Goal: Transaction & Acquisition: Purchase product/service

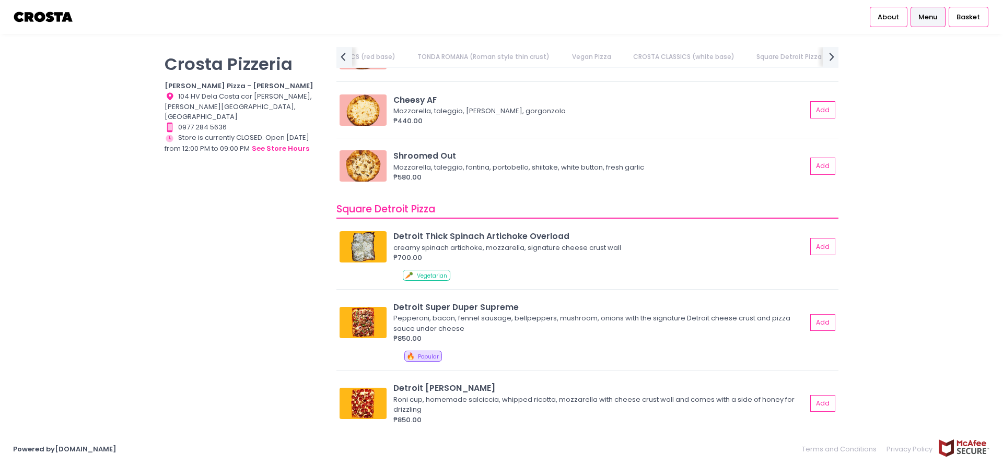
scroll to position [0, 405]
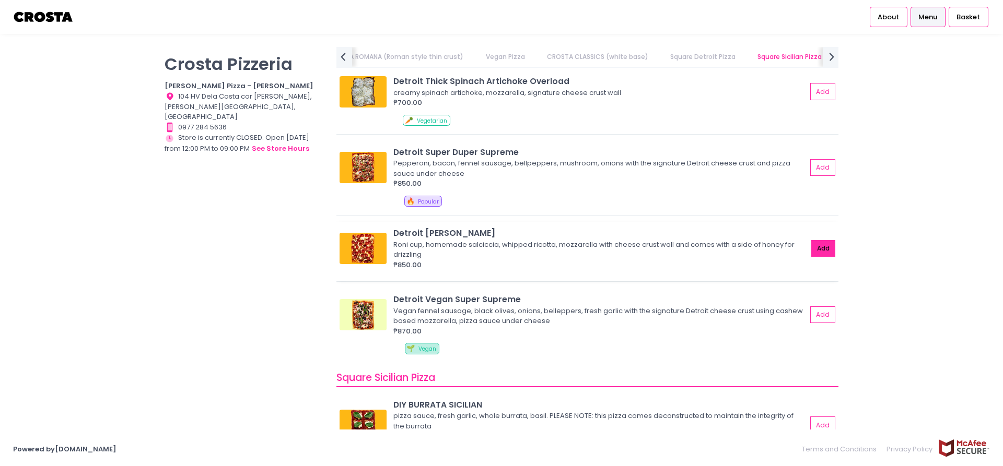
click at [819, 246] on button "Add" at bounding box center [823, 248] width 24 height 17
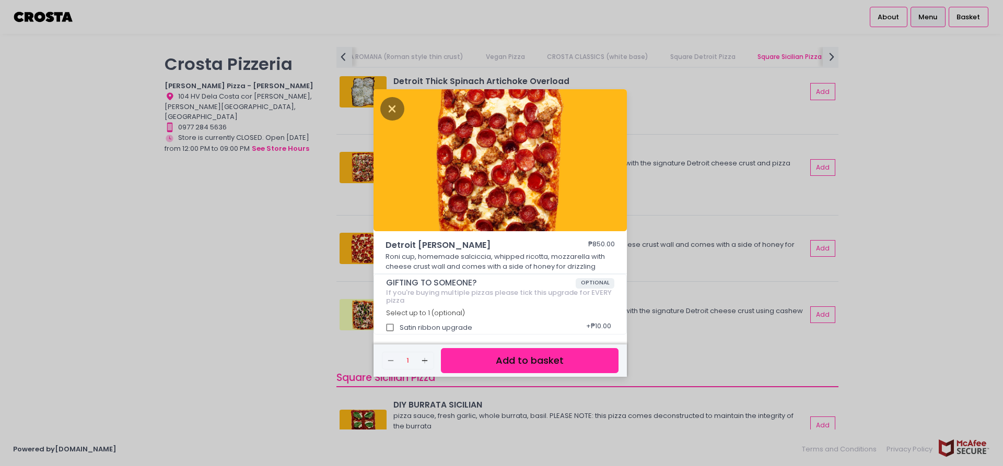
click at [559, 359] on button "Add to basket" at bounding box center [530, 361] width 178 height 26
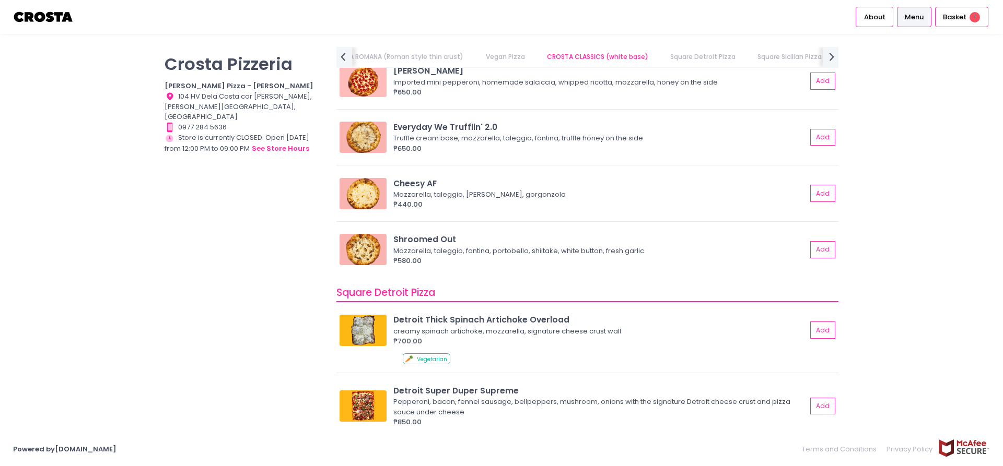
scroll to position [1044, 0]
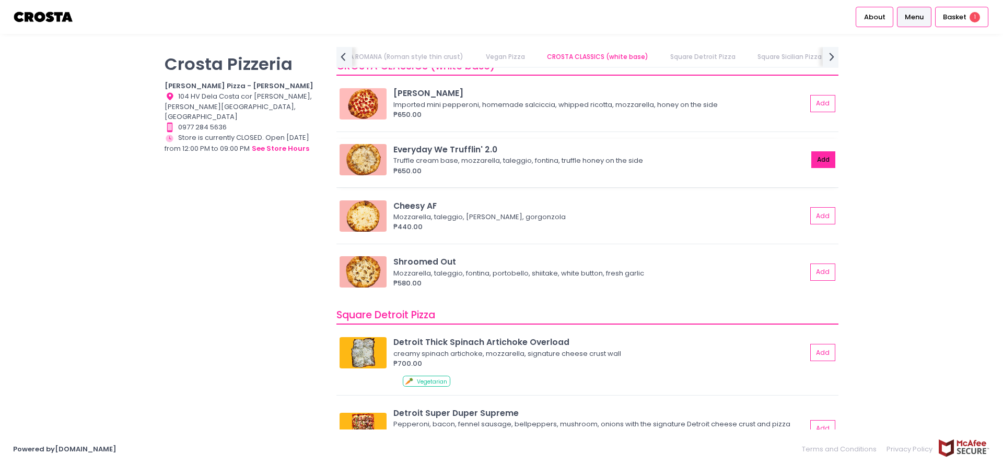
click at [814, 160] on button "Add" at bounding box center [823, 159] width 24 height 17
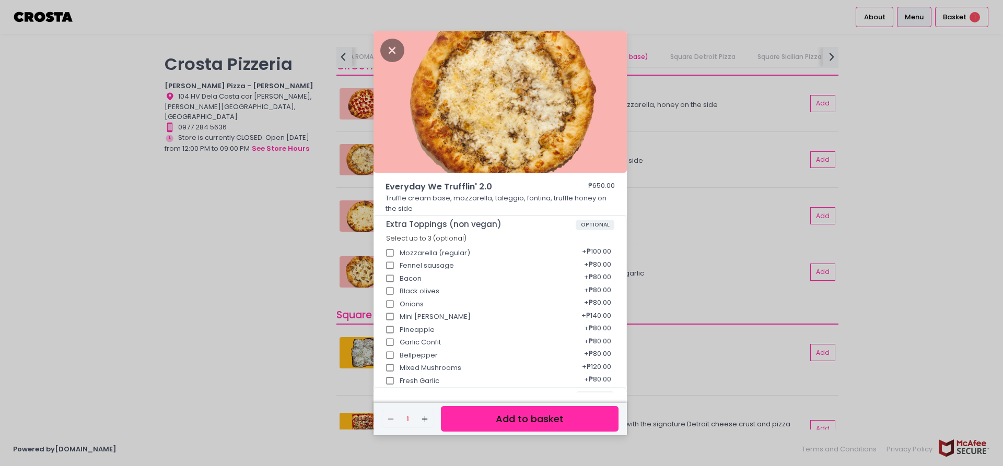
click at [567, 422] on button "Add to basket" at bounding box center [530, 419] width 178 height 26
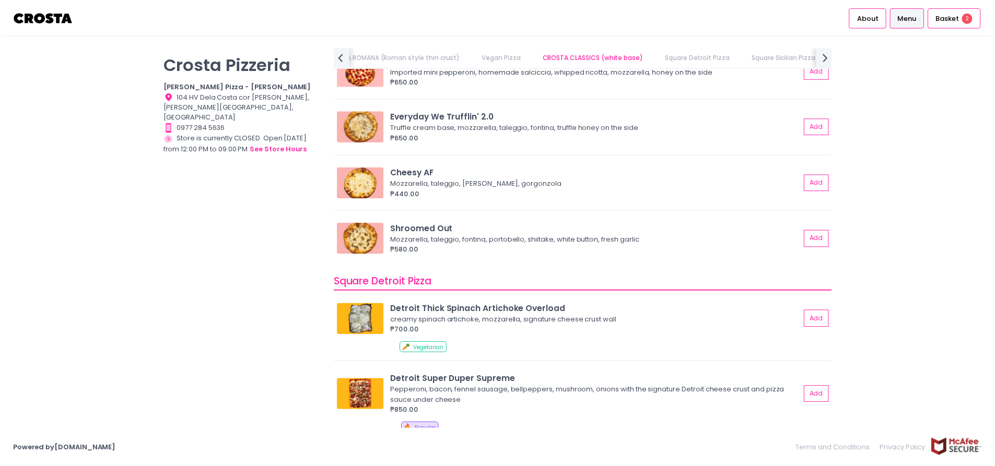
scroll to position [992, 0]
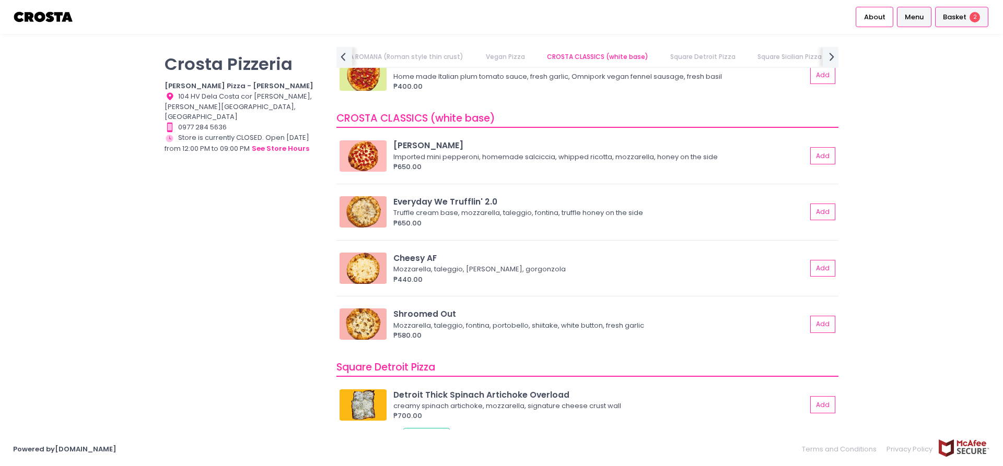
click at [969, 13] on div "Basket 2" at bounding box center [961, 17] width 53 height 20
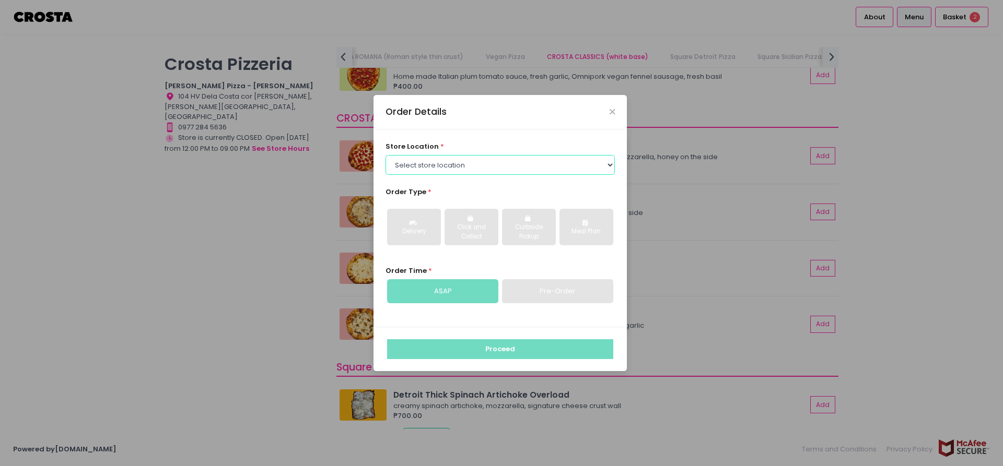
click at [473, 172] on select "Select store location [PERSON_NAME] Pizza - [PERSON_NAME] Pizza - [GEOGRAPHIC_D…" at bounding box center [500, 165] width 230 height 20
select select "5fabb2e53664a8677beaeb89"
click at [385, 155] on select "Select store location [PERSON_NAME] Pizza - [PERSON_NAME] Pizza - [GEOGRAPHIC_D…" at bounding box center [500, 165] width 230 height 20
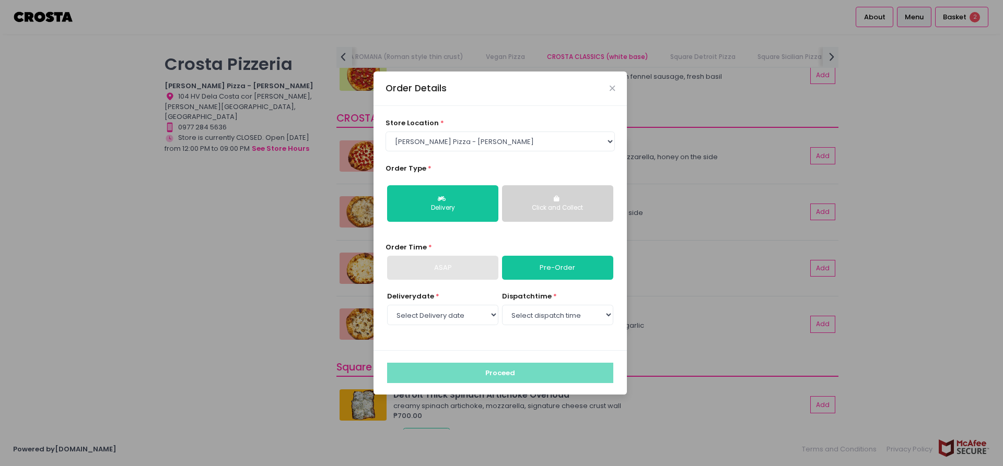
click at [566, 207] on div "Click and Collect" at bounding box center [557, 208] width 97 height 9
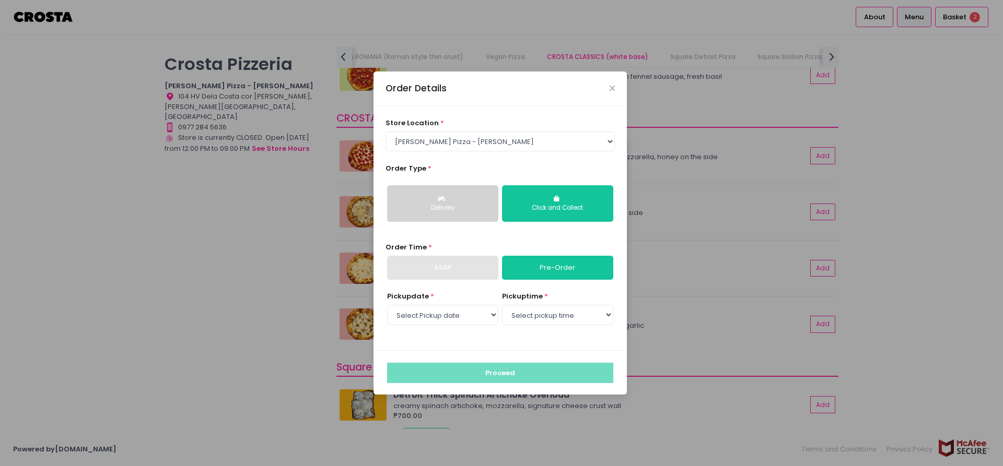
click at [457, 203] on button "Delivery" at bounding box center [442, 203] width 111 height 37
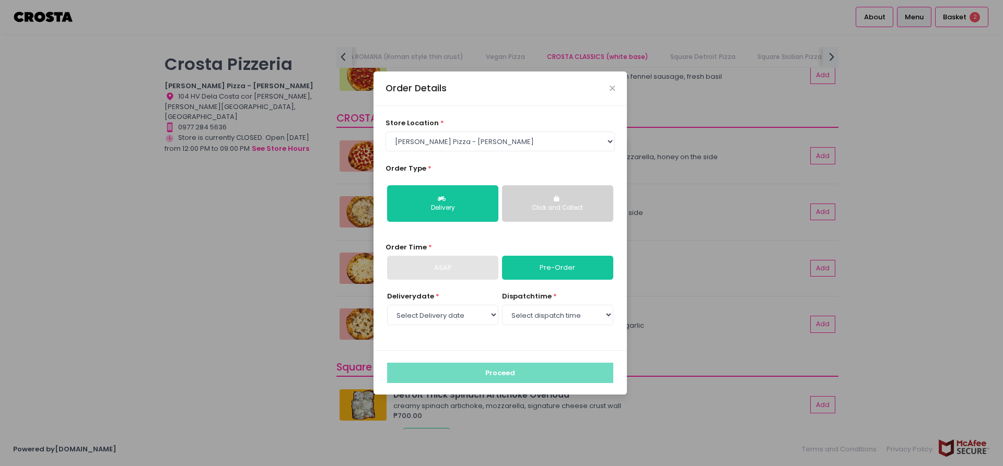
click at [468, 267] on div "ASAP" at bounding box center [442, 268] width 111 height 24
click at [485, 312] on select "Select Delivery date [DATE] [DATE] [DATE] [DATE] [DATE] [DATE]" at bounding box center [442, 315] width 111 height 20
select select "[DATE]"
click at [387, 305] on select "Select Delivery date [DATE] [DATE] [DATE] [DATE] [DATE] [DATE]" at bounding box center [442, 315] width 111 height 20
click at [519, 317] on select "Select dispatch time 12:30 PM - 01:00 PM 01:00 PM - 01:30 PM 01:30 PM - 02:00 P…" at bounding box center [557, 315] width 111 height 20
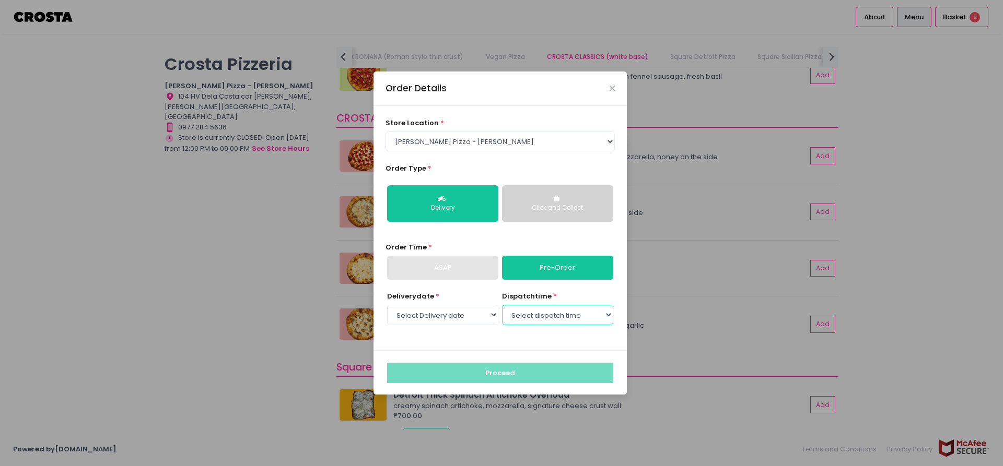
select select "12:30"
click at [502, 305] on select "Select dispatch time 12:30 PM - 01:00 PM 01:00 PM - 01:30 PM 01:30 PM - 02:00 P…" at bounding box center [557, 315] width 111 height 20
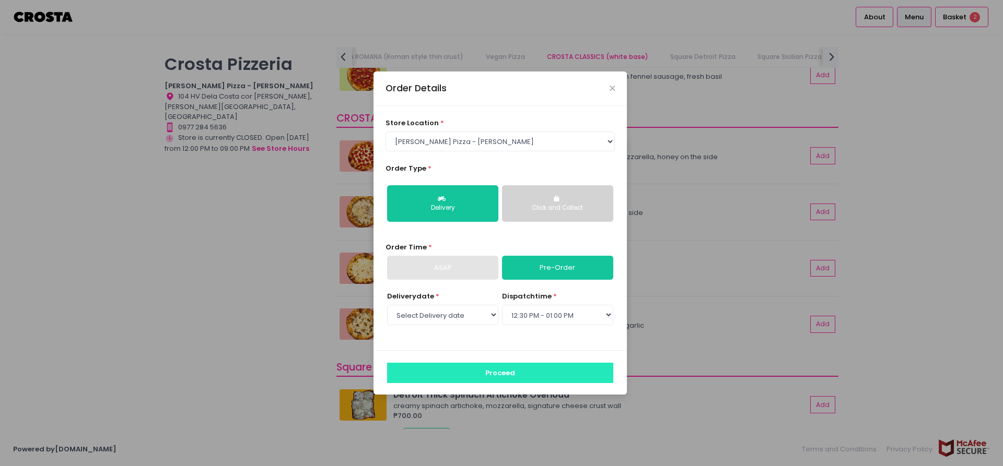
click at [510, 379] on button "Proceed" at bounding box center [500, 373] width 226 height 20
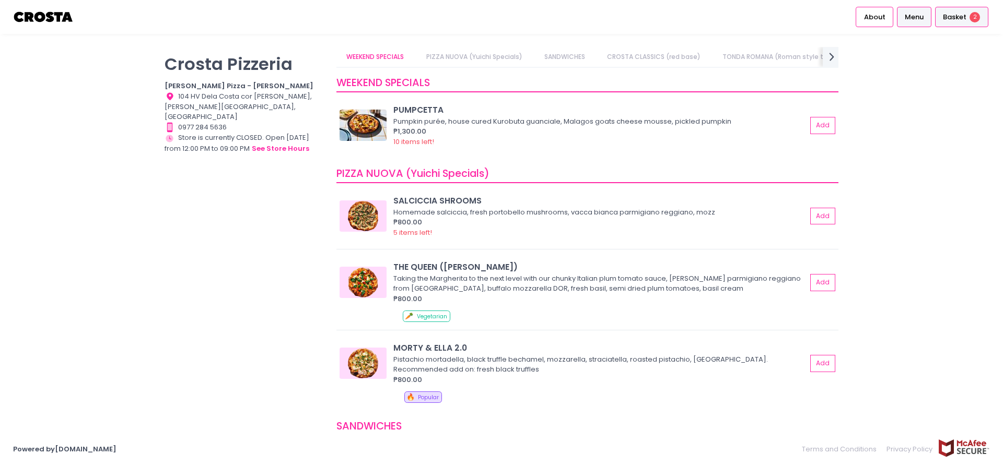
click at [954, 22] on span "Basket" at bounding box center [954, 17] width 23 height 10
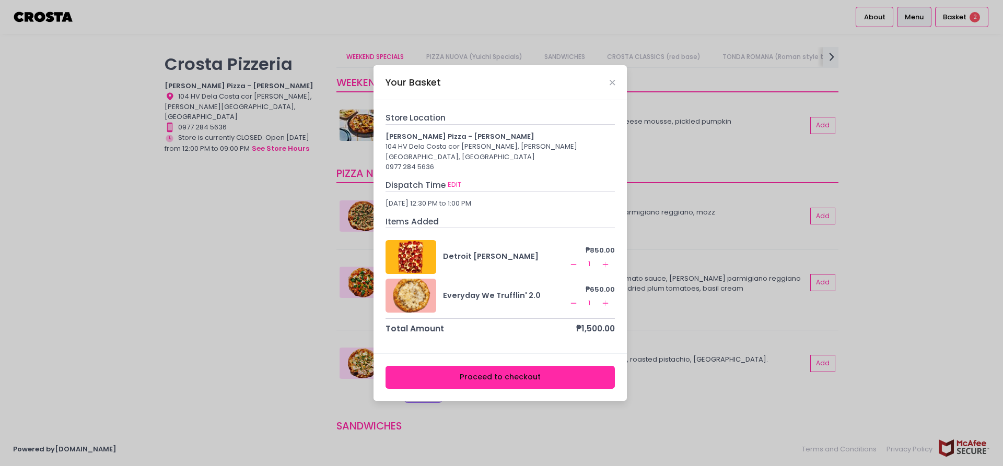
click at [509, 368] on button "Proceed to checkout" at bounding box center [500, 377] width 230 height 23
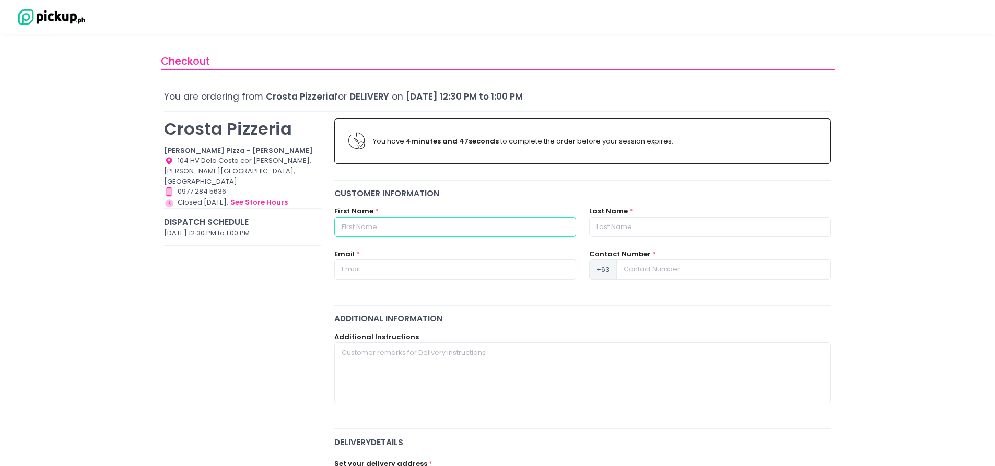
click at [394, 227] on input "text" at bounding box center [455, 227] width 242 height 20
type input "[PERSON_NAME]"
type input "Talite"
click at [345, 272] on input "text" at bounding box center [455, 270] width 242 height 20
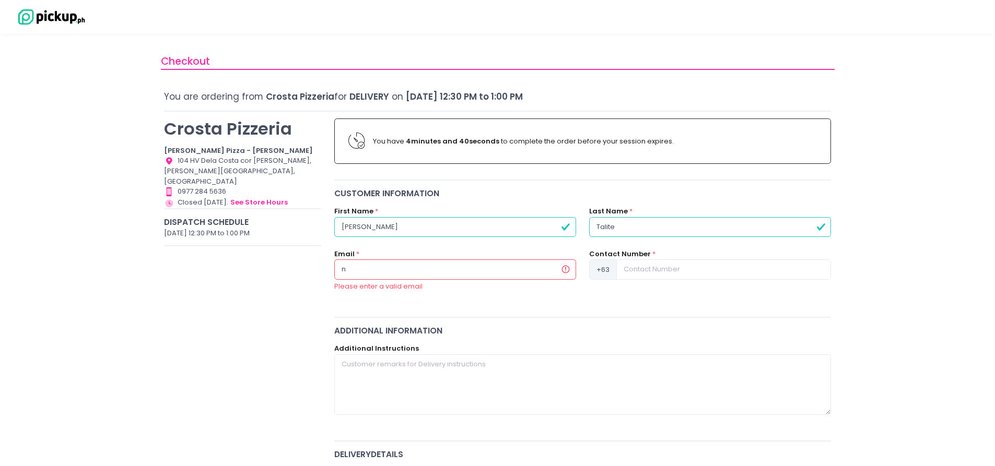
type input "[PERSON_NAME][EMAIL_ADDRESS][DOMAIN_NAME]"
type input "09178425727"
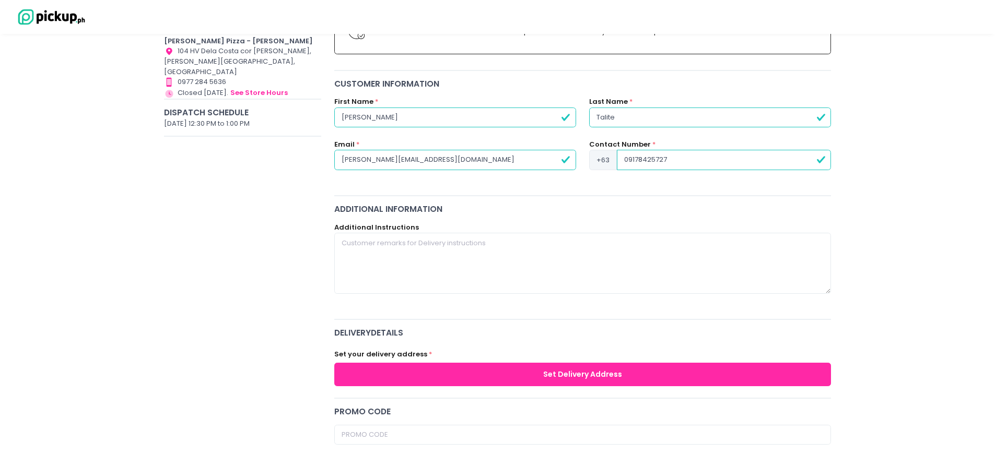
scroll to position [209, 0]
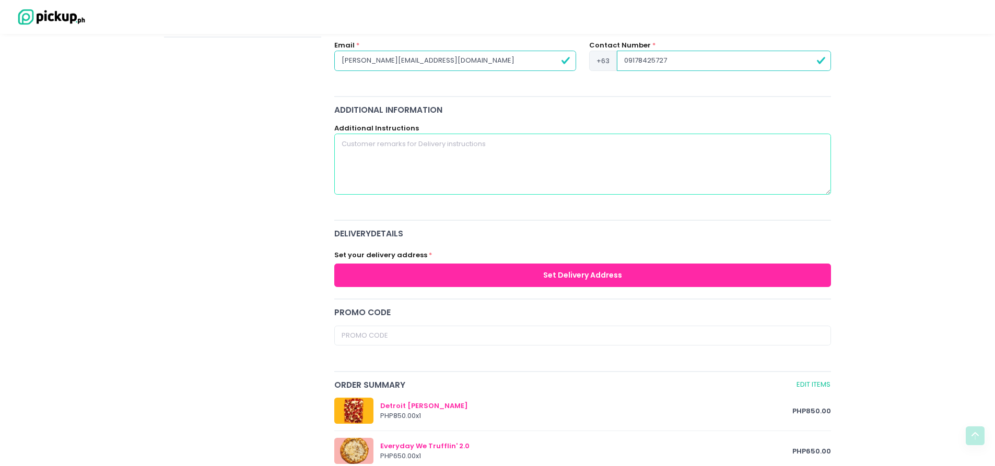
click at [472, 157] on textarea at bounding box center [582, 164] width 497 height 61
click at [474, 160] on textarea at bounding box center [582, 164] width 497 height 61
paste textarea "good job always dada! Thank you ninong [PERSON_NAME] and [PERSON_NAME]! We love…"
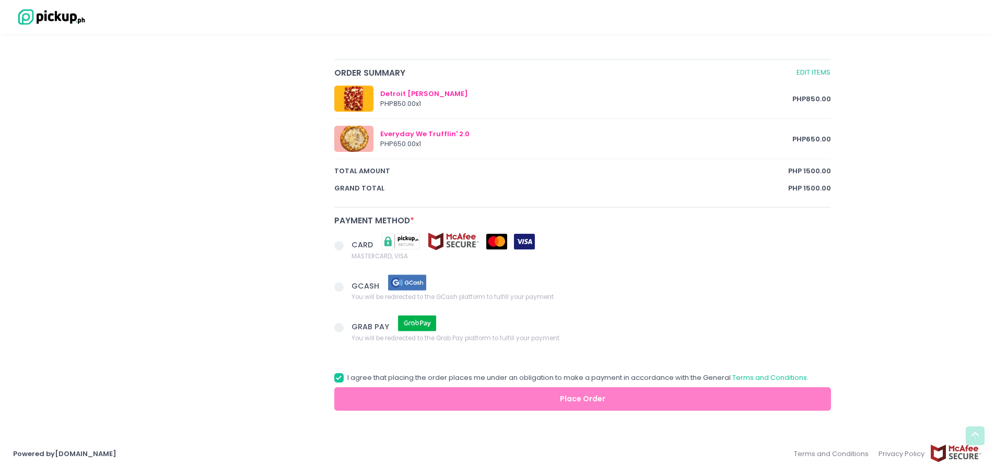
scroll to position [522, 0]
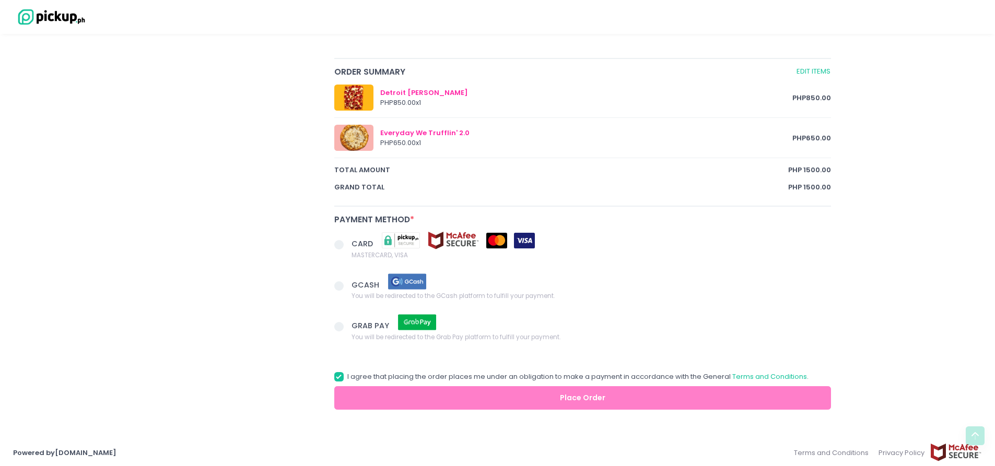
type textarea "good job always dada! Thank you ninong [PERSON_NAME] and [PERSON_NAME]! We love…"
click at [336, 242] on span at bounding box center [338, 244] width 9 height 9
click at [347, 242] on input "CARD MASTERCARD, VISA" at bounding box center [350, 243] width 7 height 7
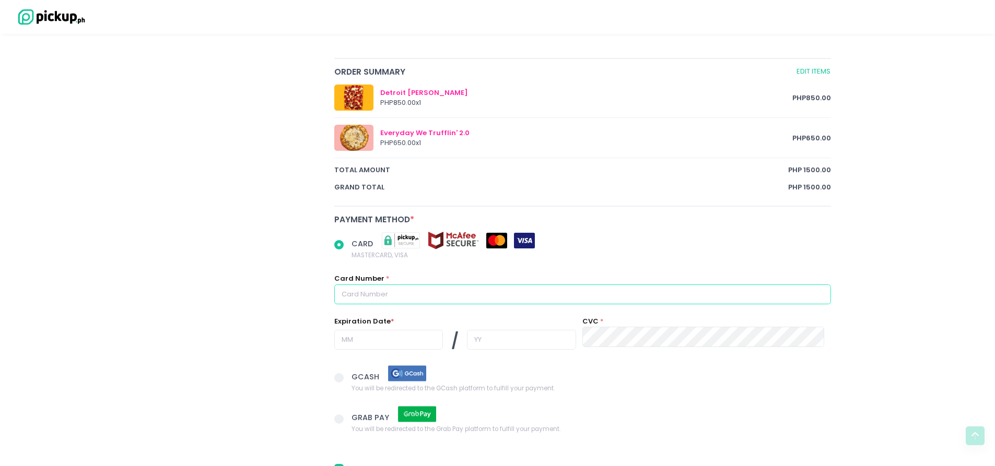
click at [425, 286] on input "text" at bounding box center [582, 295] width 497 height 20
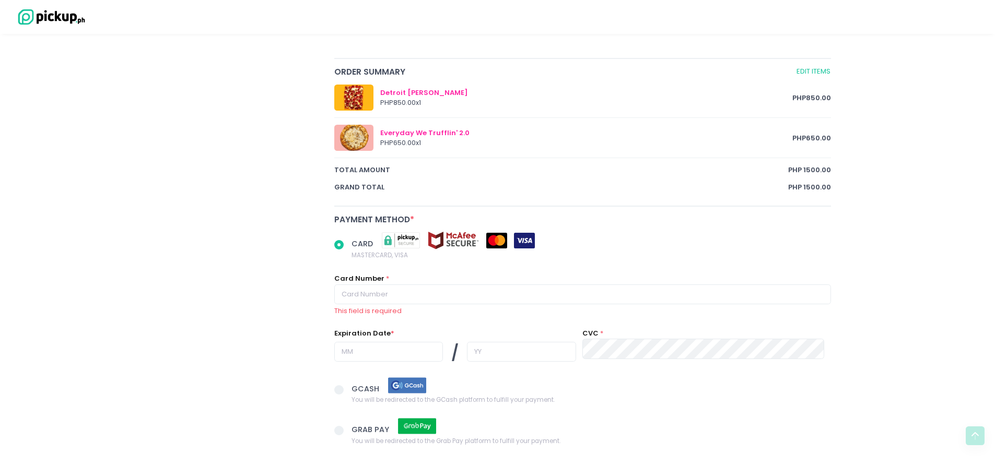
click at [640, 273] on div "CARD MASTERCARD, VISA Card Number * This field is required Expiration Date * / …" at bounding box center [582, 305] width 510 height 145
click at [498, 298] on input "text" at bounding box center [582, 295] width 497 height 20
click at [582, 273] on div "CARD MASTERCARD, VISA Card Number * This field is required Expiration Date * / …" at bounding box center [582, 305] width 510 height 145
click at [490, 298] on input "text" at bounding box center [582, 295] width 497 height 20
click at [880, 429] on div "Checkout You are ordering from [PERSON_NAME] Pizzeria for Delivery on [DATE] 12…" at bounding box center [497, 26] width 995 height 1003
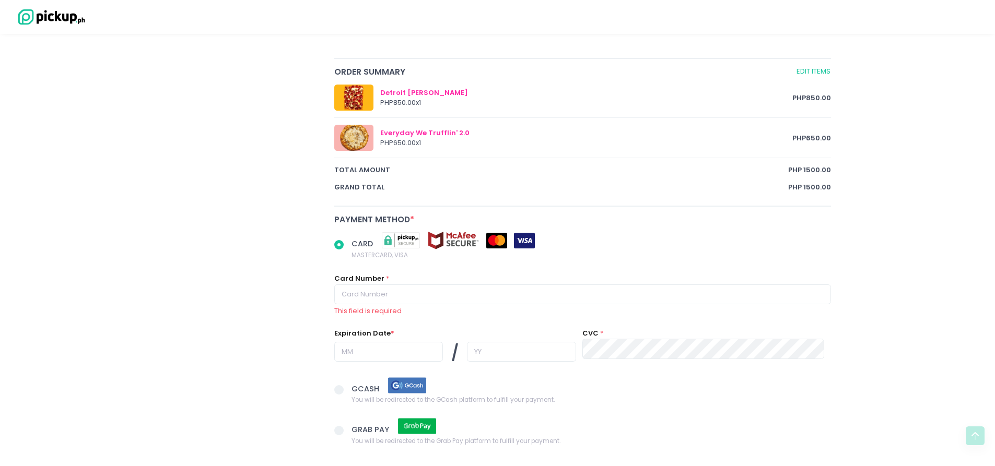
drag, startPoint x: 194, startPoint y: 159, endPoint x: 210, endPoint y: 158, distance: 15.7
click at [196, 160] on div "[PERSON_NAME] Pizzeria [PERSON_NAME] Pizza - [PERSON_NAME] Location Created wit…" at bounding box center [243, 52] width 170 height 924
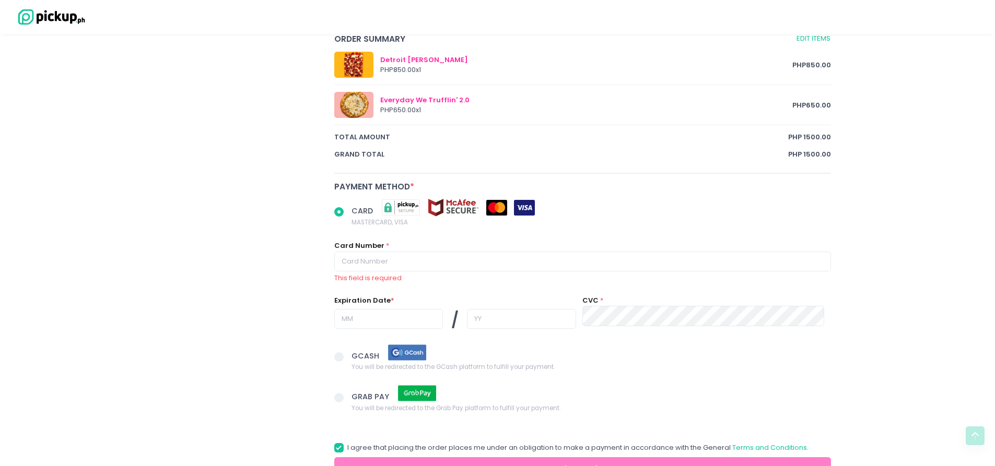
scroll to position [627, 0]
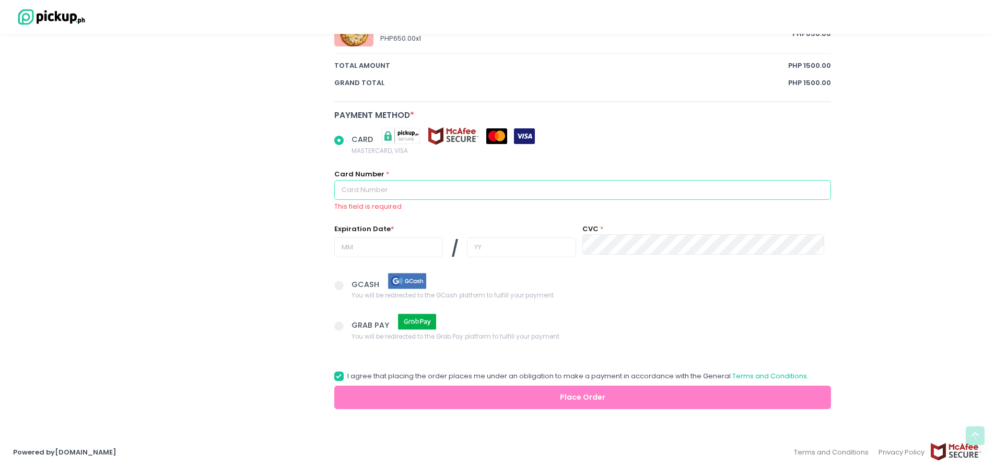
click at [407, 190] on input "text" at bounding box center [582, 190] width 497 height 20
radio input "true"
type input "5"
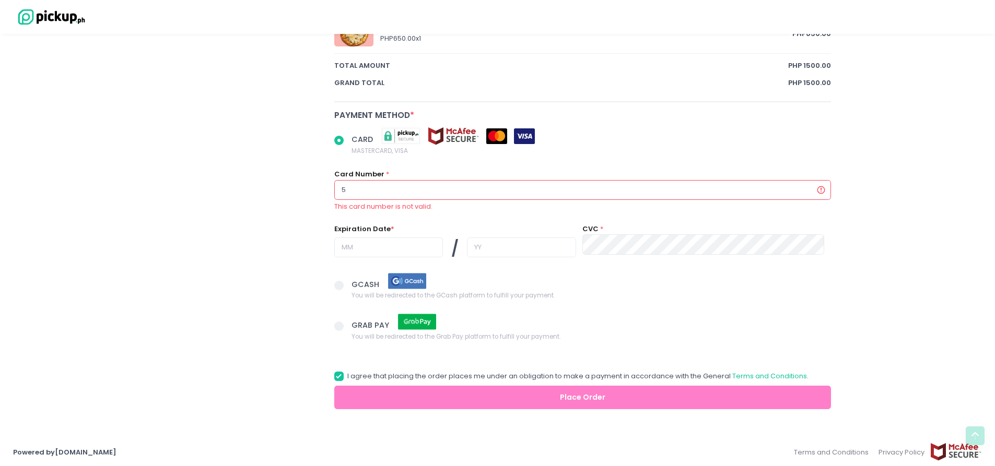
radio input "true"
type input "51"
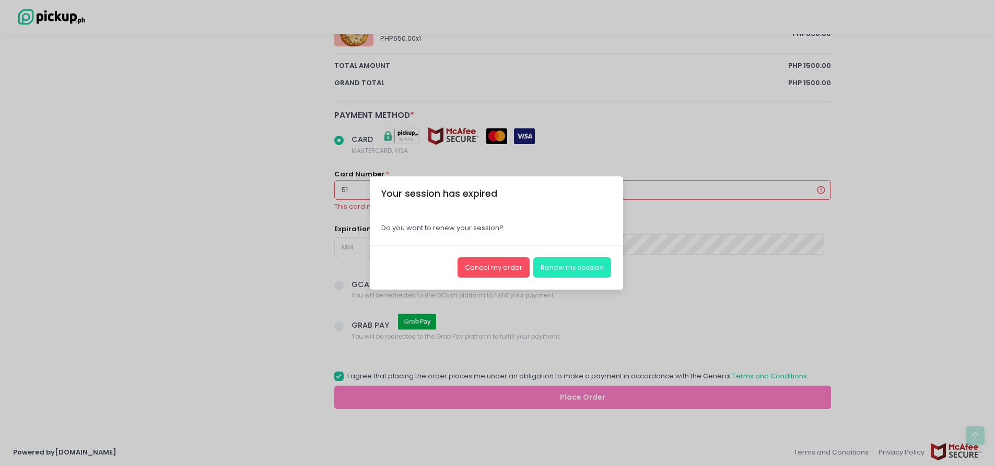
click at [551, 272] on button "Renew my session" at bounding box center [572, 267] width 78 height 20
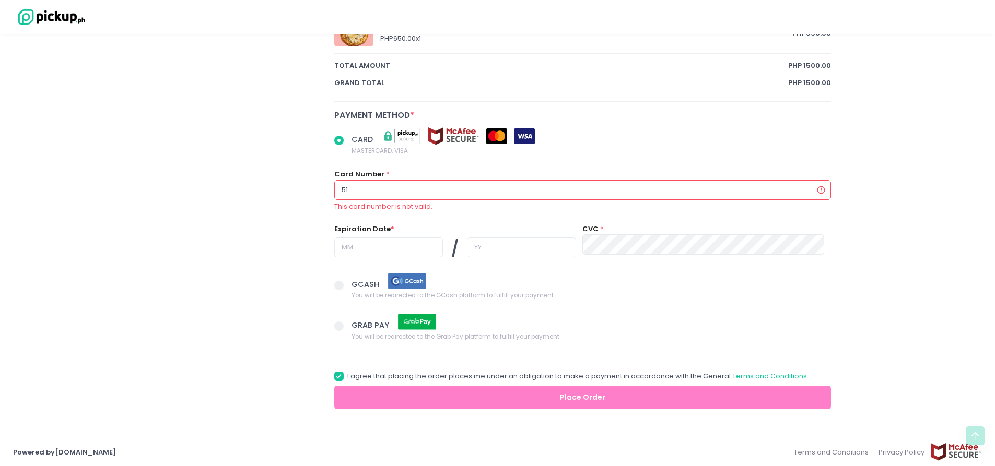
click at [407, 195] on input "51" at bounding box center [582, 190] width 497 height 20
radio input "true"
type input "517"
radio input "true"
type input "5179"
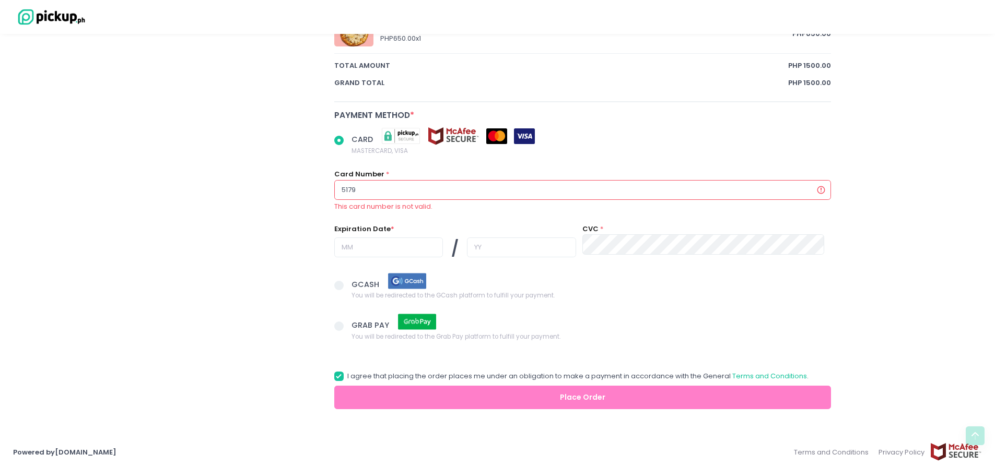
radio input "true"
type input "51798"
radio input "true"
type input "517988"
radio input "true"
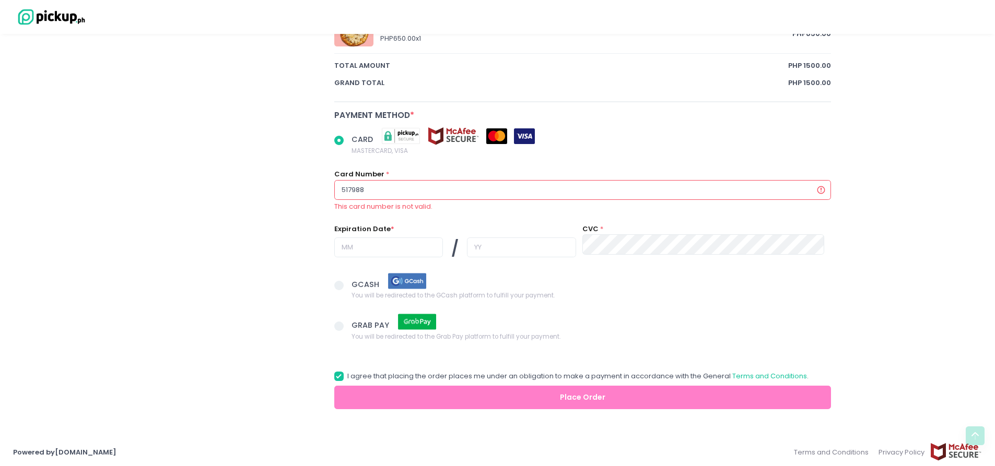
type input "5179888"
radio input "true"
type input "51798882"
radio input "true"
type input "517988824"
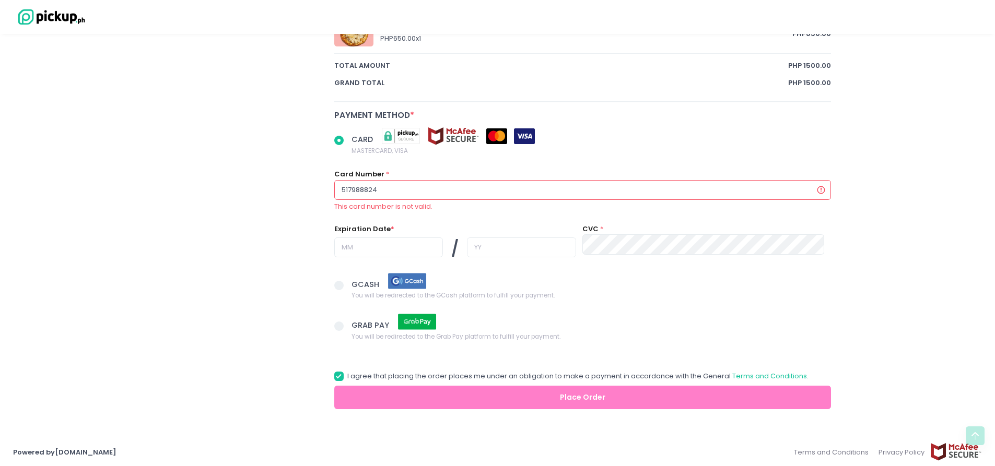
radio input "true"
type input "5179888247"
radio input "true"
type input "51798882479"
radio input "true"
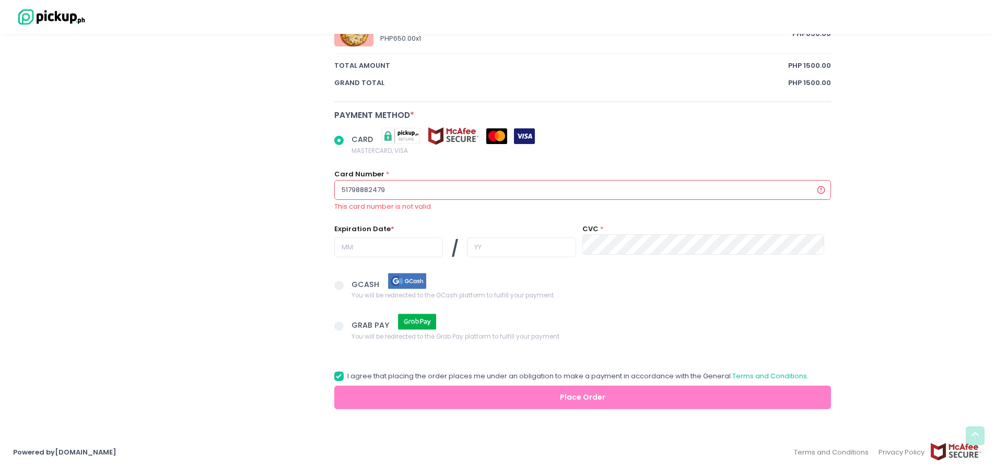
type input "517988824799"
radio input "true"
type input "5179888247999"
radio input "true"
type input "51798882479990"
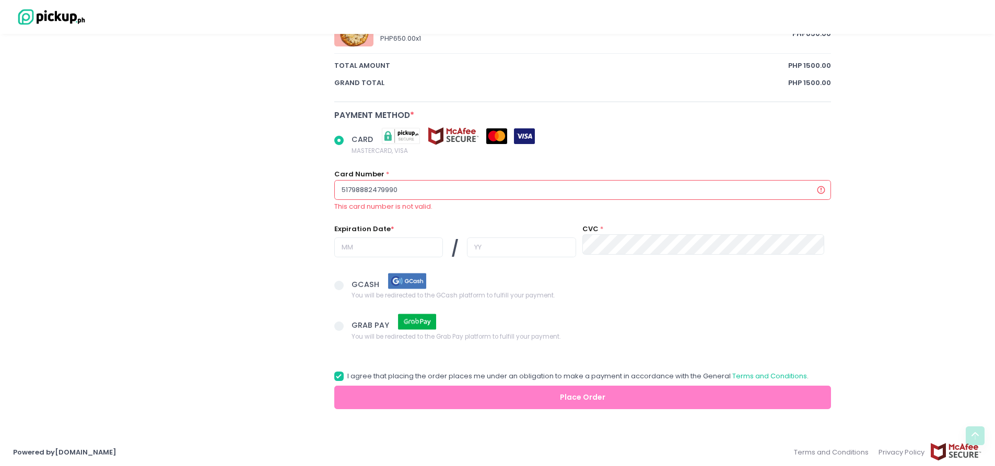
radio input "true"
type input "517988824799900"
radio input "true"
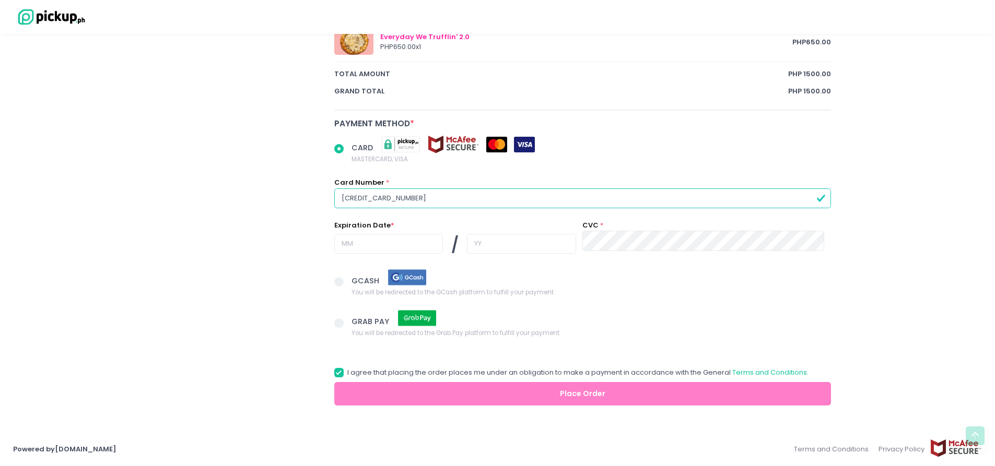
scroll to position [618, 0]
type input "[CREDIT_CARD_NUMBER]"
click at [349, 244] on input "text" at bounding box center [388, 244] width 109 height 20
click at [378, 244] on input "text" at bounding box center [388, 244] width 109 height 20
radio input "true"
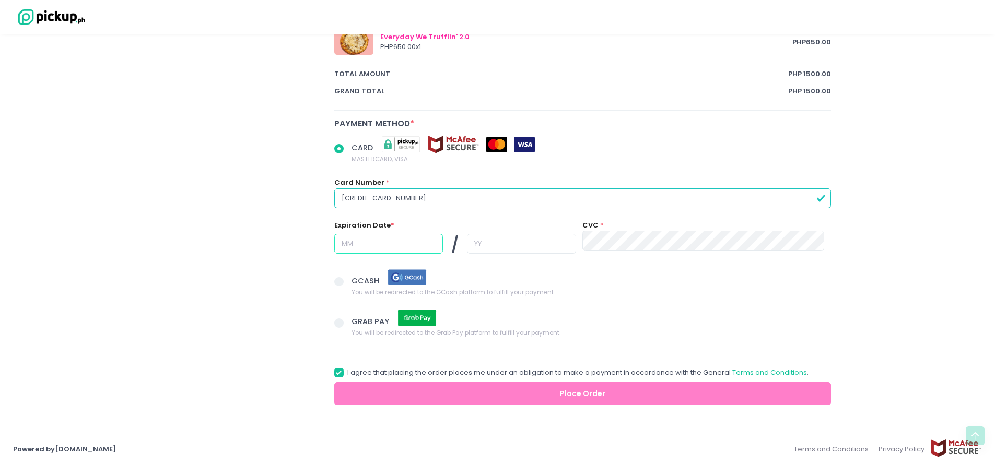
type input "0"
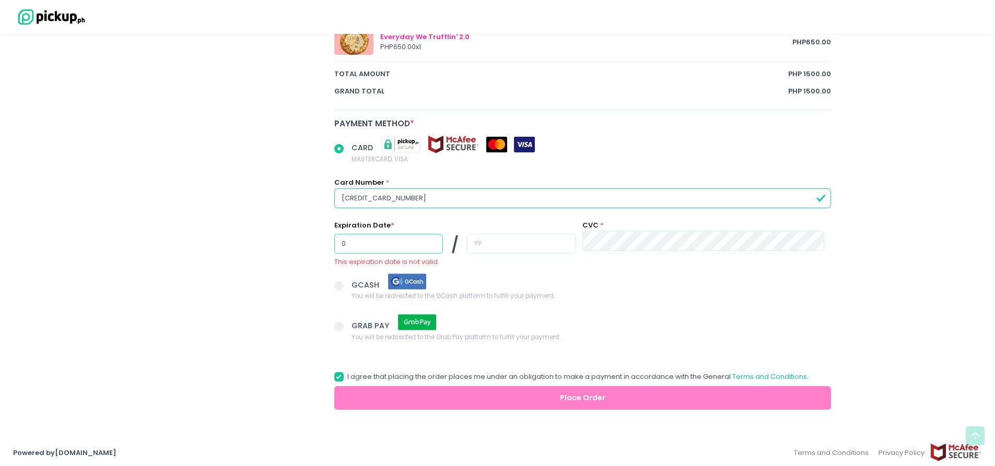
radio input "true"
type input "02"
radio input "true"
type input "2"
radio input "true"
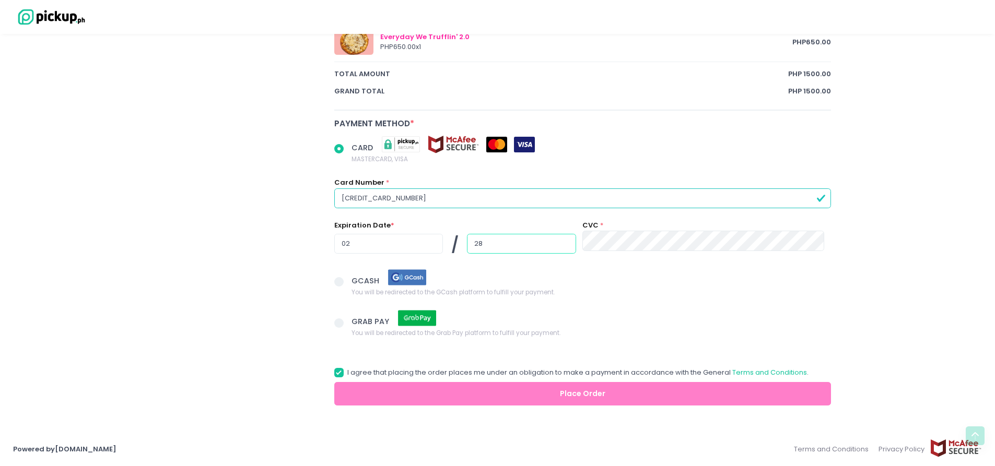
type input "28"
click at [702, 256] on div "CVC *" at bounding box center [703, 241] width 255 height 43
click at [495, 249] on input "28" at bounding box center [521, 244] width 109 height 20
radio input "true"
click at [559, 273] on span "GCASH You will be redirected to the GCash platform to fulfill your payment." at bounding box center [590, 282] width 479 height 29
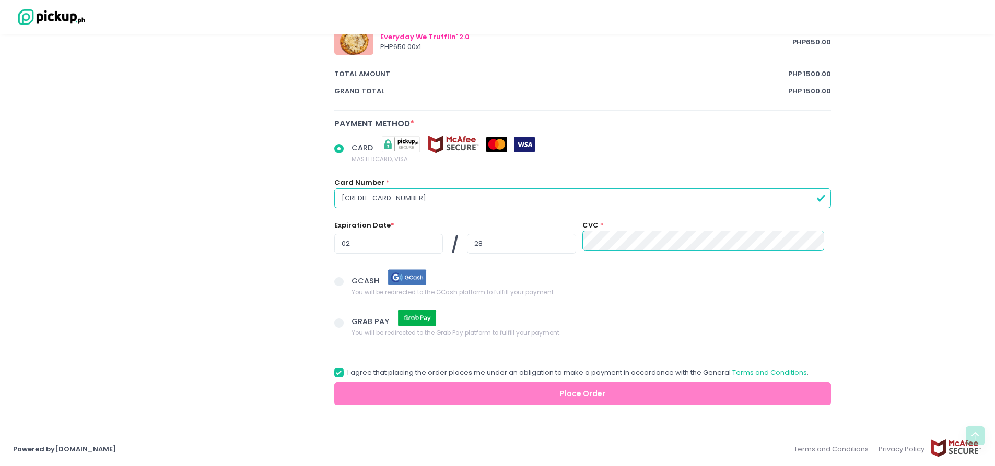
click at [354, 277] on input "GCASH You will be redirected to the GCash platform to fulfill your payment." at bounding box center [350, 280] width 7 height 7
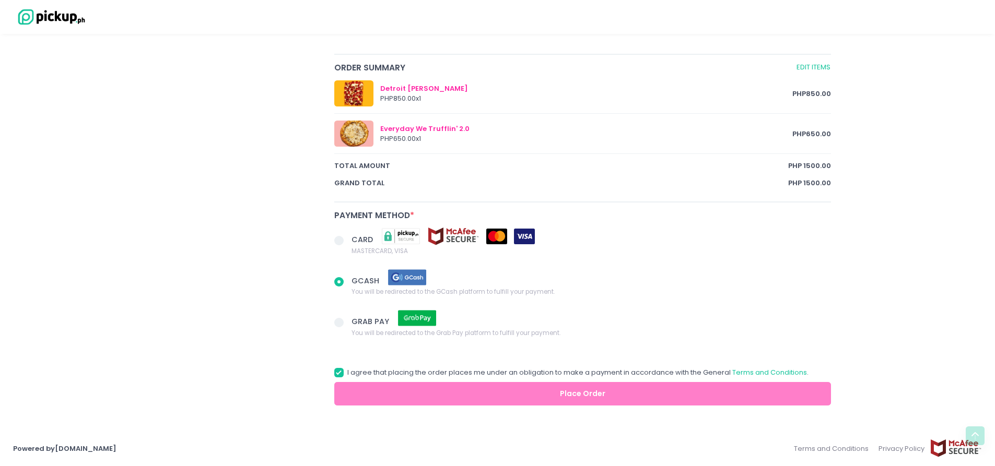
radio input "true"
click at [343, 238] on span at bounding box center [338, 240] width 9 height 9
click at [347, 238] on input "CARD MASTERCARD, VISA" at bounding box center [350, 239] width 7 height 7
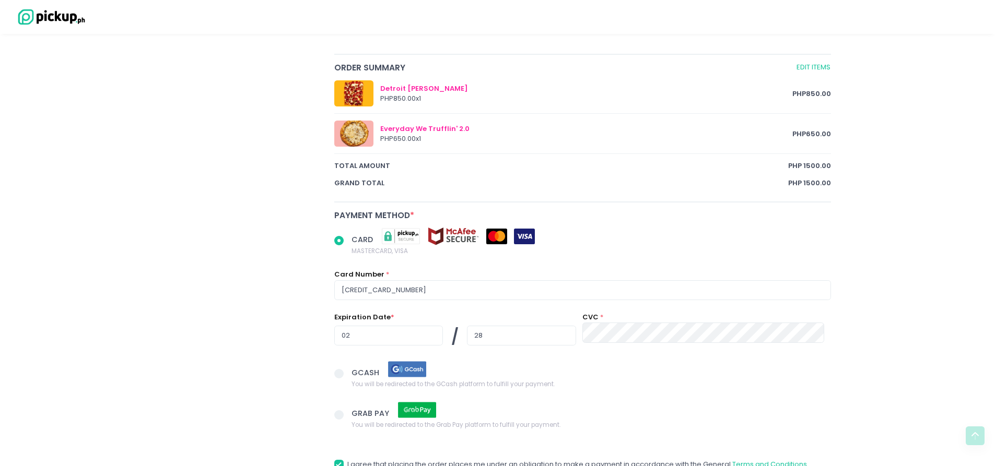
radio input "true"
click at [668, 367] on span "GCASH You will be redirected to the GCash platform to fulfill your payment." at bounding box center [590, 374] width 479 height 29
click at [354, 369] on input "GCASH You will be redirected to the GCash platform to fulfill your payment." at bounding box center [350, 372] width 7 height 7
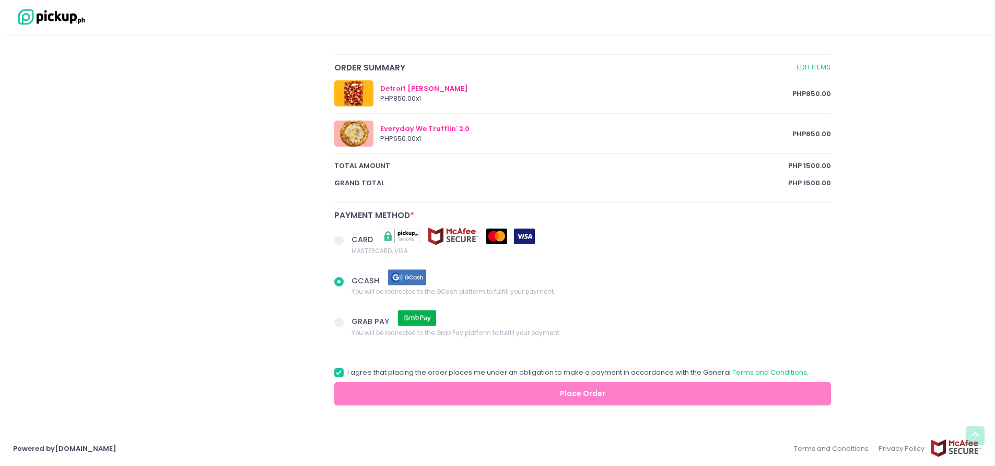
radio input "true"
click at [338, 240] on span at bounding box center [338, 240] width 9 height 9
click at [347, 240] on input "CARD MASTERCARD, VISA" at bounding box center [350, 239] width 7 height 7
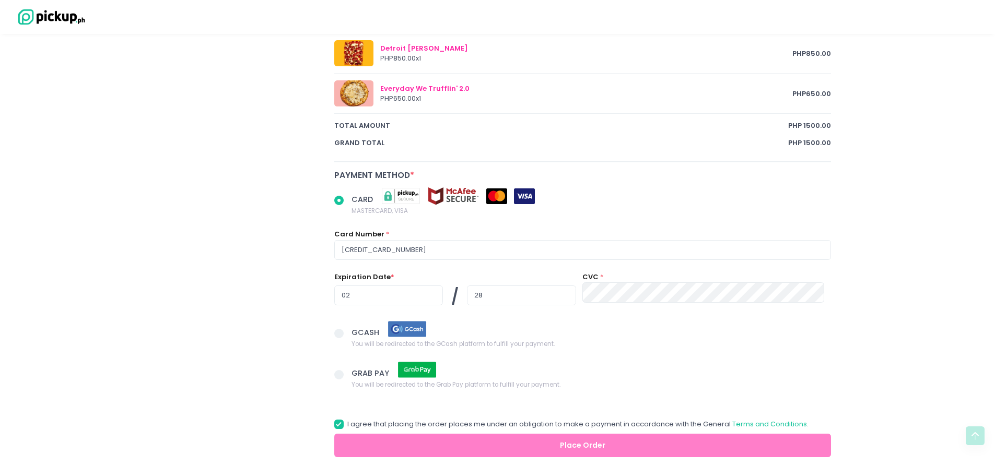
scroll to position [618, 0]
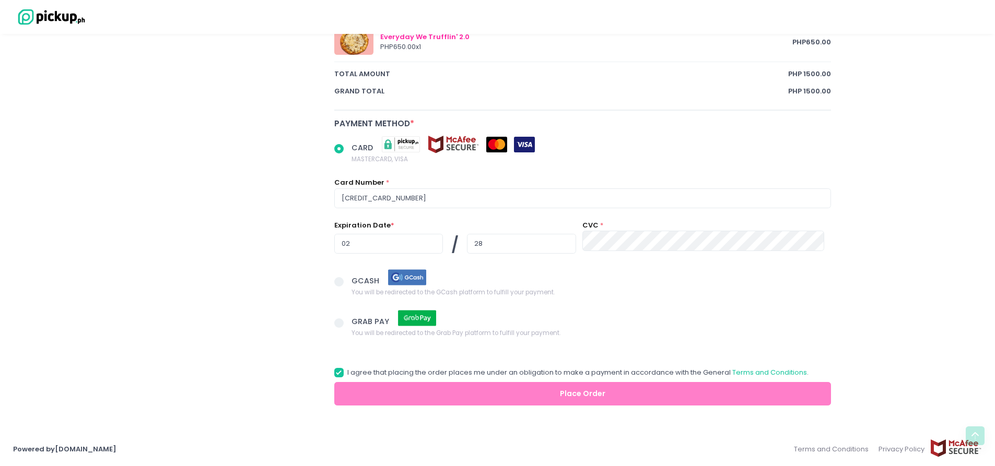
radio input "true"
click at [338, 373] on span at bounding box center [338, 372] width 9 height 9
click at [347, 373] on input "I agree that placing the order places me under an obligation to make a payment …" at bounding box center [350, 371] width 7 height 7
checkbox input "false"
radio input "true"
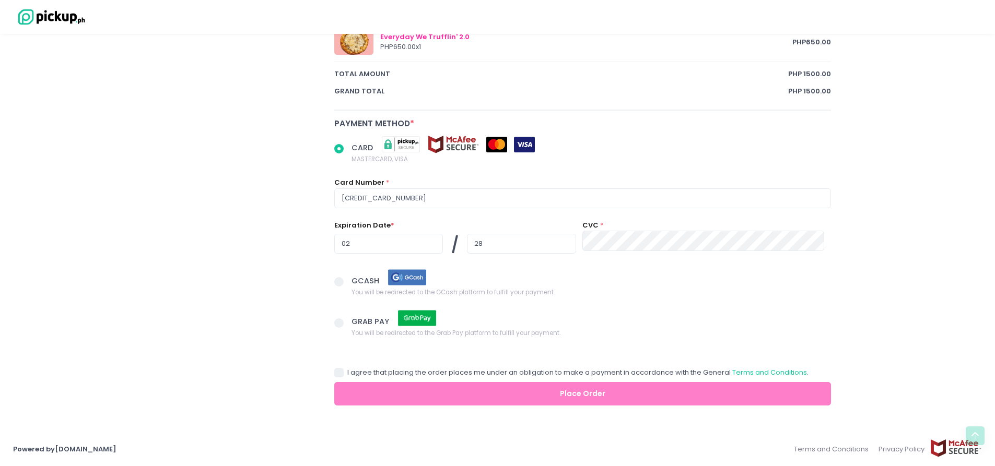
click at [338, 373] on span at bounding box center [338, 372] width 9 height 9
click at [347, 373] on input "I agree that placing the order places me under an obligation to make a payment …" at bounding box center [350, 371] width 7 height 7
checkbox input "true"
click at [419, 196] on input "[CREDIT_CARD_NUMBER]" at bounding box center [582, 199] width 497 height 20
radio input "true"
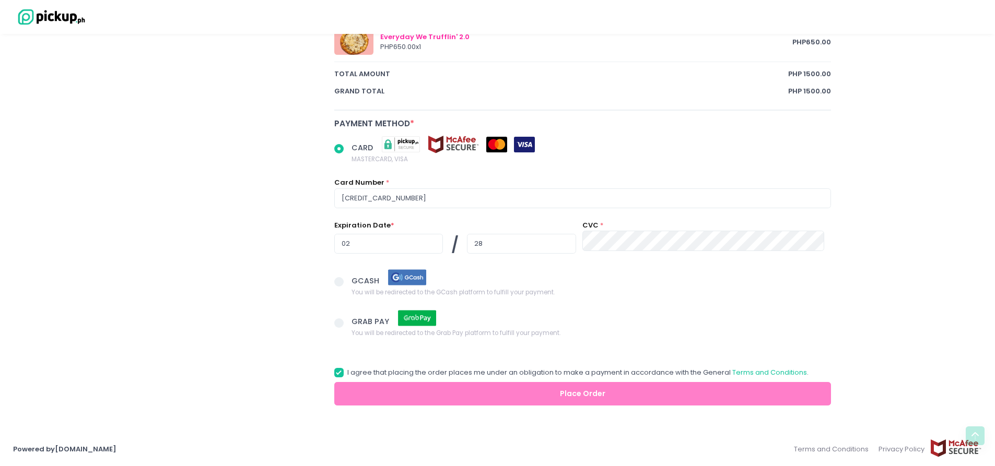
click at [618, 299] on div "GCASH You will be redirected to the GCash platform to fulfill your payment." at bounding box center [582, 290] width 510 height 41
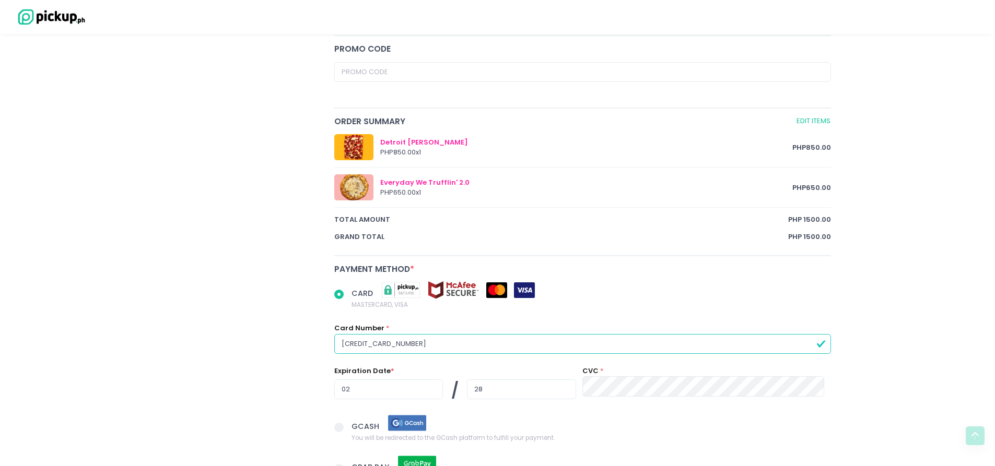
scroll to position [462, 0]
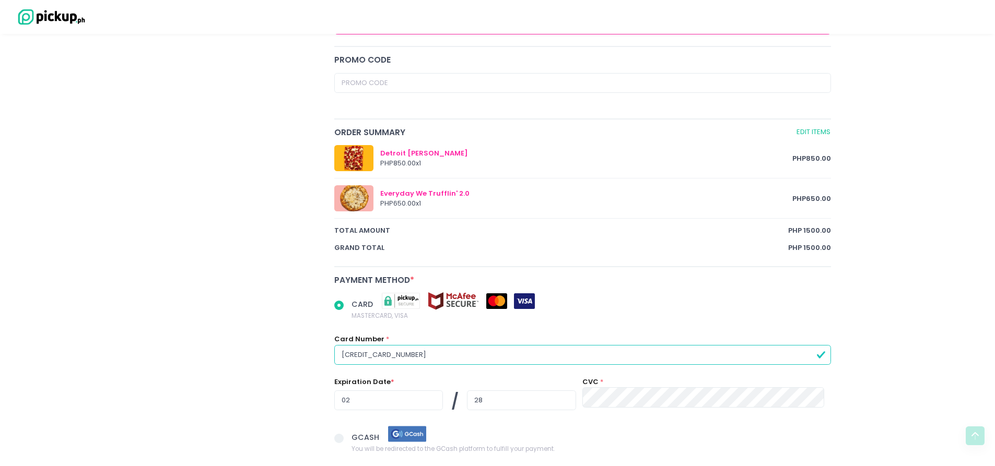
click at [939, 293] on div "Checkout You are ordering from [PERSON_NAME] Pizzeria for Delivery on [DATE] 12…" at bounding box center [497, 80] width 995 height 991
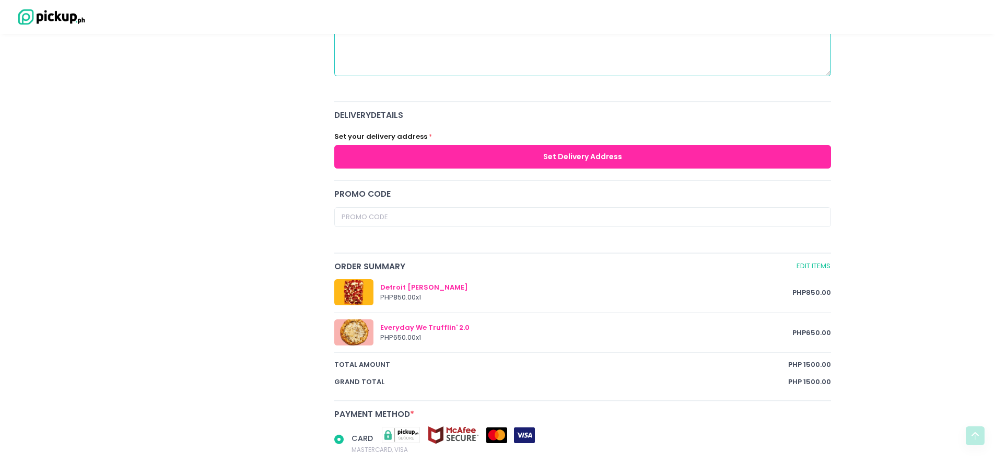
scroll to position [618, 0]
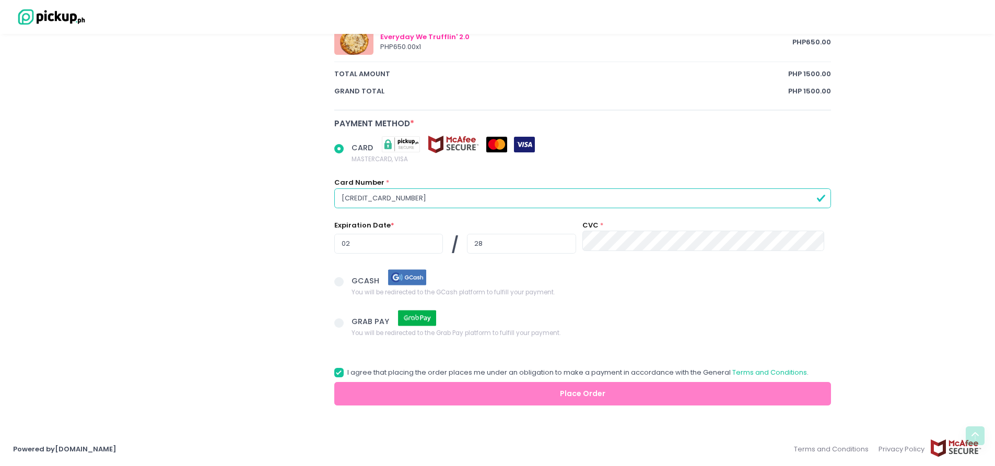
click at [340, 325] on span at bounding box center [338, 323] width 9 height 9
click at [347, 325] on input "GRAB PAY You will be redirected to the Grab Pay platform to fulfill your paymen…" at bounding box center [350, 321] width 7 height 7
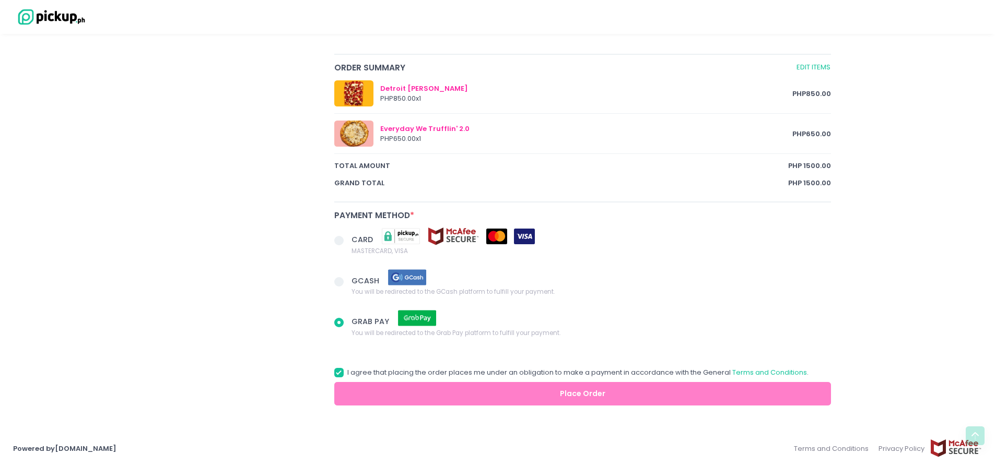
scroll to position [526, 0]
radio input "true"
click at [336, 241] on span at bounding box center [338, 240] width 9 height 9
click at [347, 241] on input "CARD MASTERCARD, VISA" at bounding box center [350, 239] width 7 height 7
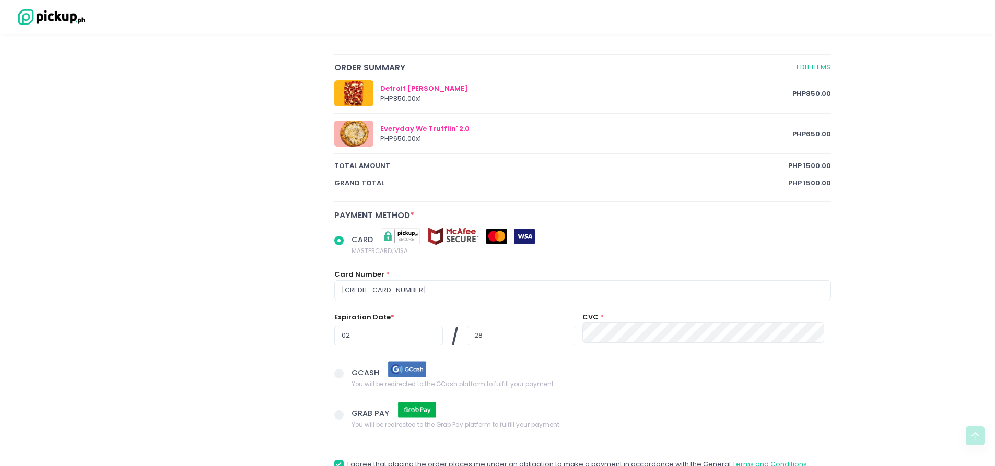
click at [495, 239] on img at bounding box center [496, 237] width 21 height 16
click at [354, 239] on input "CARD MASTERCARD, VISA" at bounding box center [350, 239] width 7 height 7
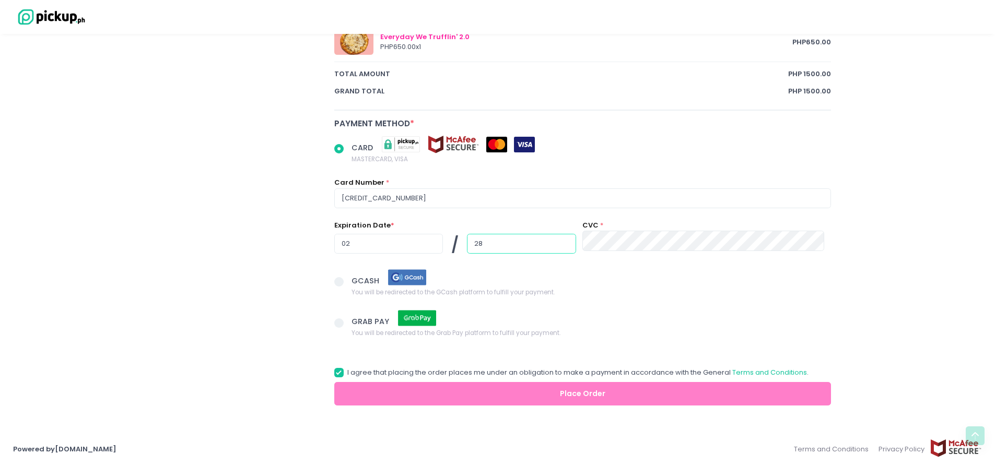
click at [476, 237] on input "28" at bounding box center [521, 244] width 109 height 20
radio input "true"
type input "2"
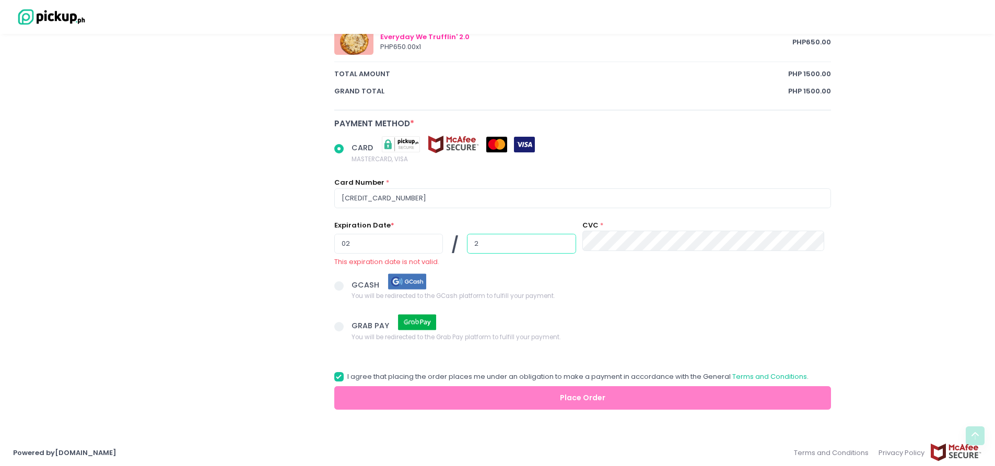
radio input "true"
click at [374, 242] on input "02" at bounding box center [388, 244] width 109 height 20
radio input "true"
type input "0"
radio input "true"
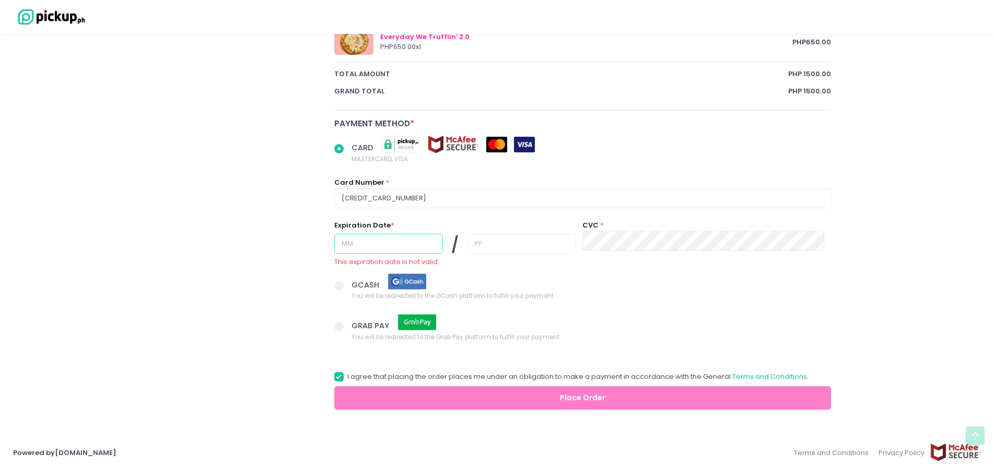
click at [389, 241] on input "text" at bounding box center [388, 244] width 109 height 20
radio input "true"
type input "0"
radio input "true"
type input "02"
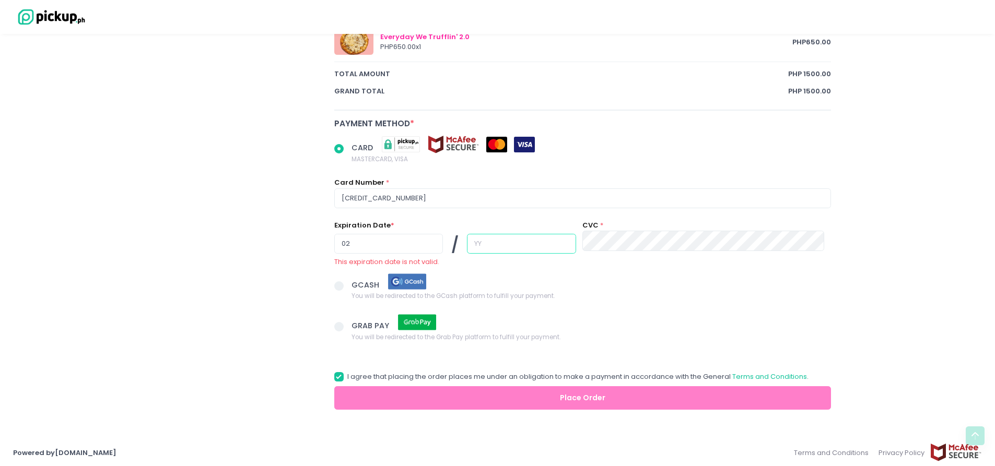
click at [512, 238] on input "text" at bounding box center [521, 244] width 109 height 20
radio input "true"
type input "2"
radio input "true"
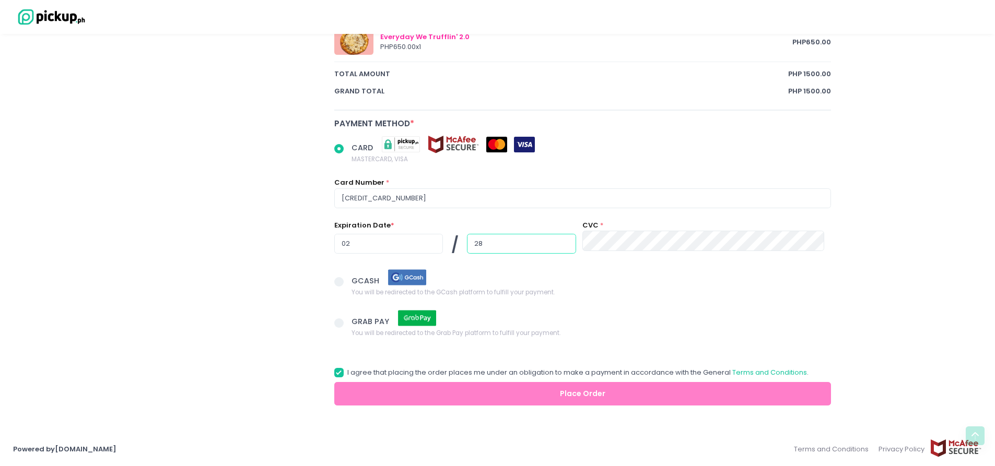
type input "28"
radio input "true"
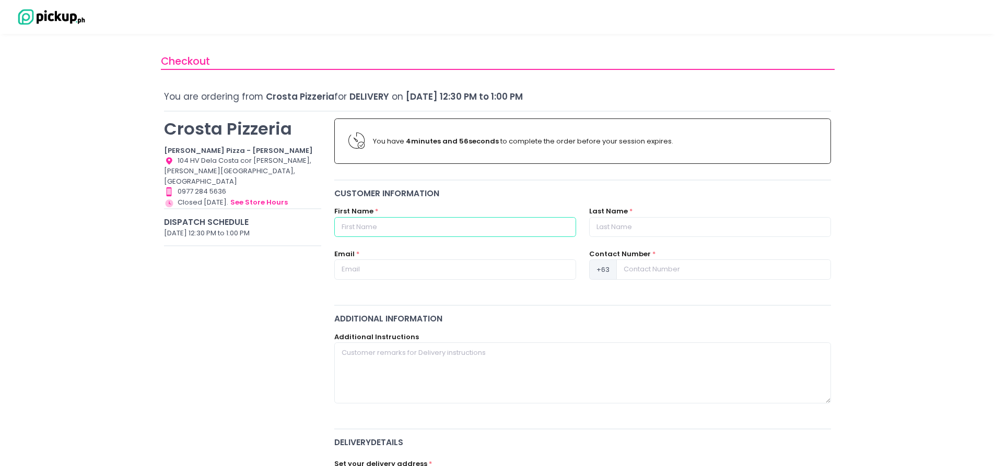
drag, startPoint x: 470, startPoint y: 229, endPoint x: 469, endPoint y: 223, distance: 6.4
click at [470, 229] on input "text" at bounding box center [455, 227] width 242 height 20
type input "[PERSON_NAME]"
click at [716, 237] on input "text" at bounding box center [710, 227] width 242 height 20
type input "Talite"
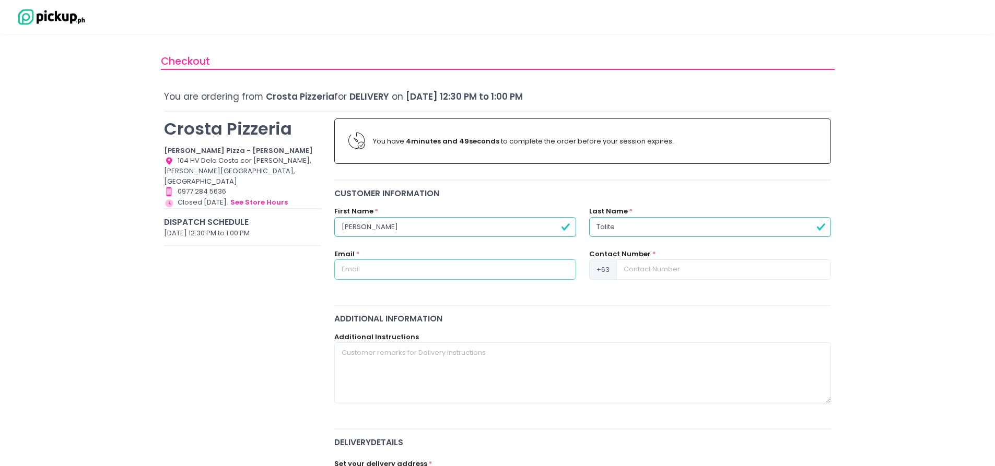
click at [444, 273] on input "text" at bounding box center [455, 270] width 242 height 20
type input "[PERSON_NAME][EMAIL_ADDRESS][DOMAIN_NAME]"
type input "09178425727"
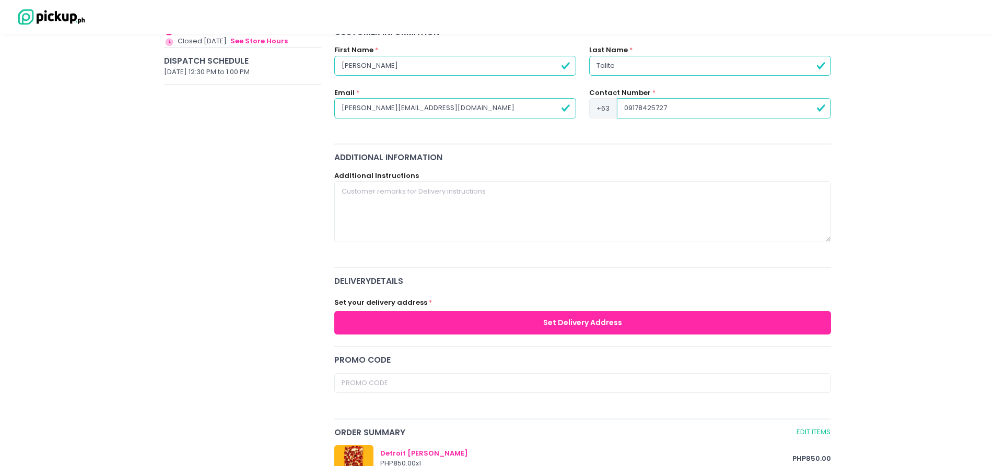
scroll to position [261, 0]
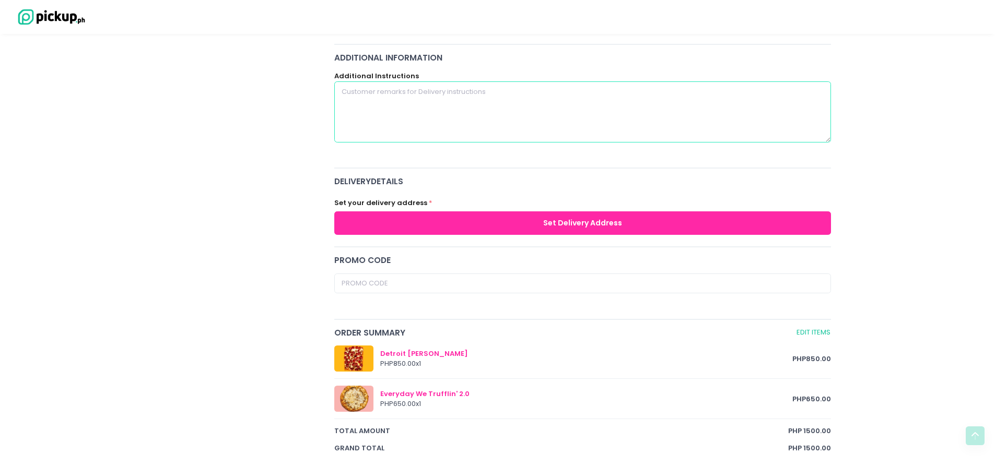
click at [443, 116] on textarea at bounding box center [582, 111] width 497 height 61
paste textarea "good job always dada! Thank you ninong [PERSON_NAME] and [PERSON_NAME]! We love…"
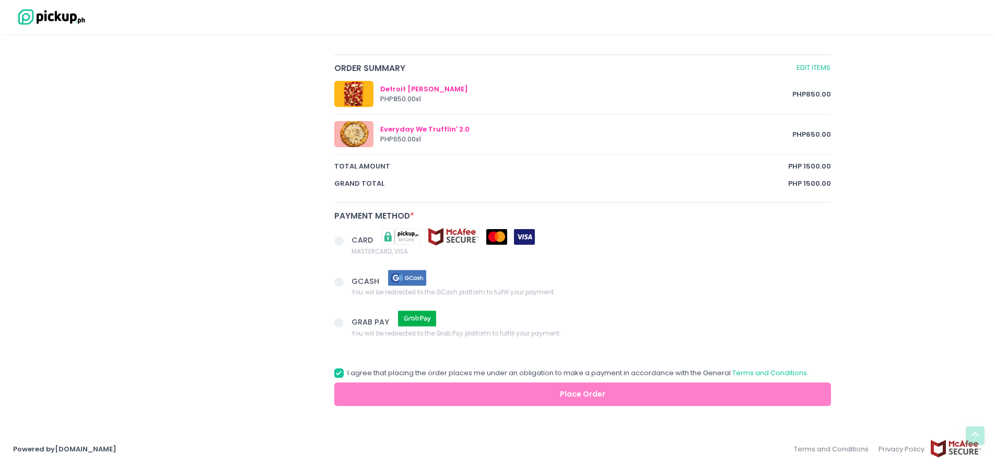
scroll to position [526, 0]
type textarea "good job always dada! Thank you ninong [PERSON_NAME] and [PERSON_NAME]! We love…"
click at [342, 239] on span at bounding box center [338, 240] width 9 height 9
click at [347, 239] on input "CARD MASTERCARD, VISA" at bounding box center [350, 239] width 7 height 7
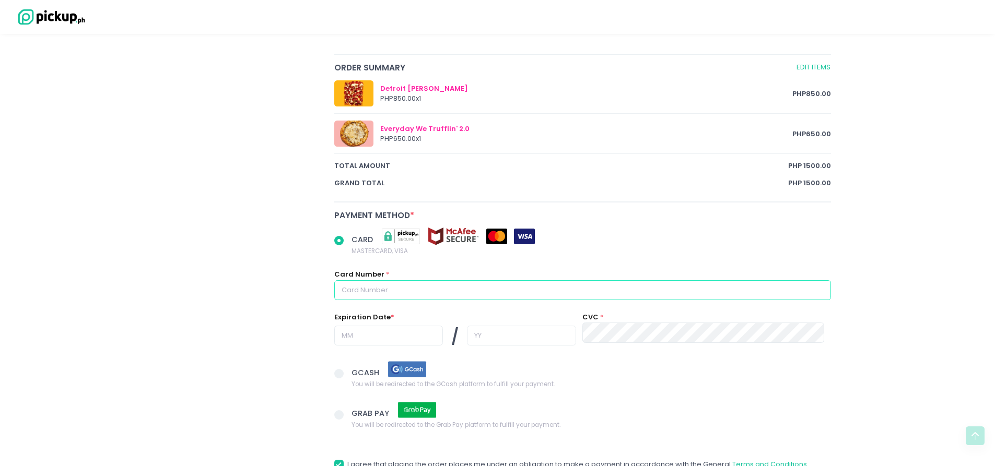
click at [415, 288] on input "text" at bounding box center [582, 290] width 497 height 20
radio input "true"
type input "5"
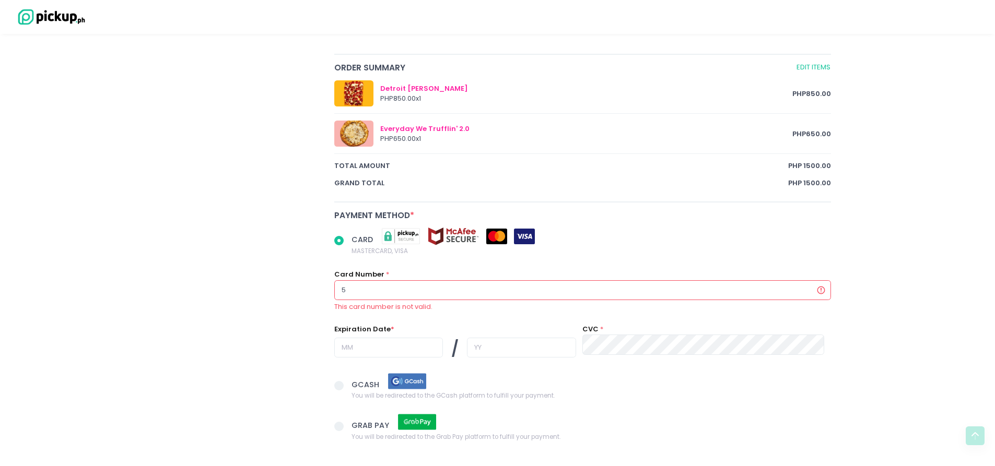
radio input "true"
type input "51"
radio input "true"
type input "517"
radio input "true"
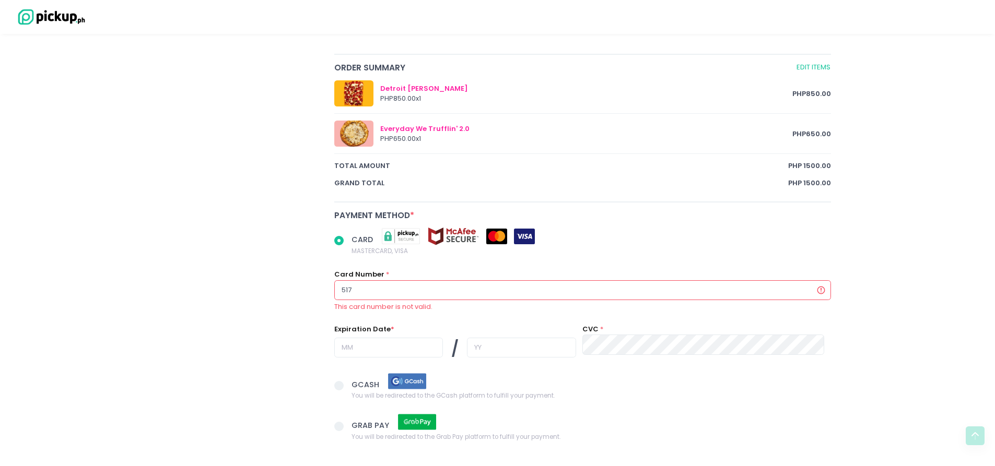
type input "5179"
radio input "true"
type input "51798"
radio input "true"
type input "517988"
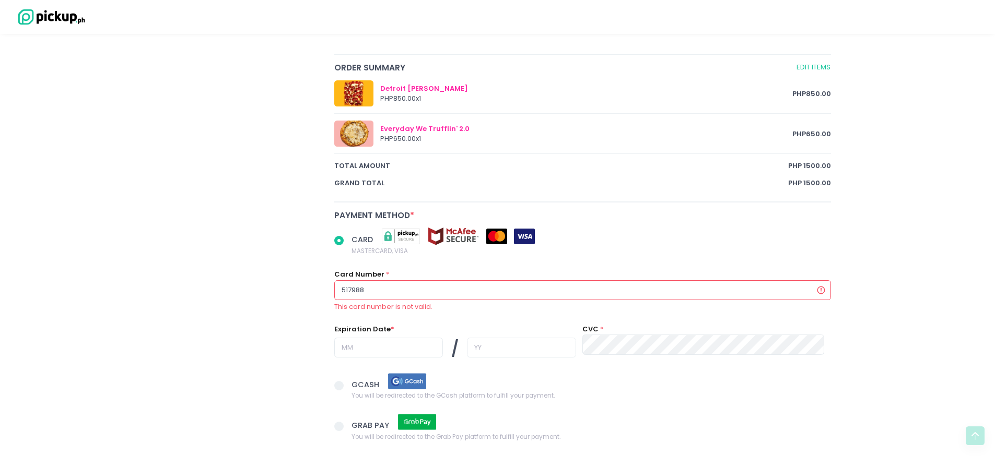
radio input "true"
type input "5179888"
radio input "true"
type input "51798882"
radio input "true"
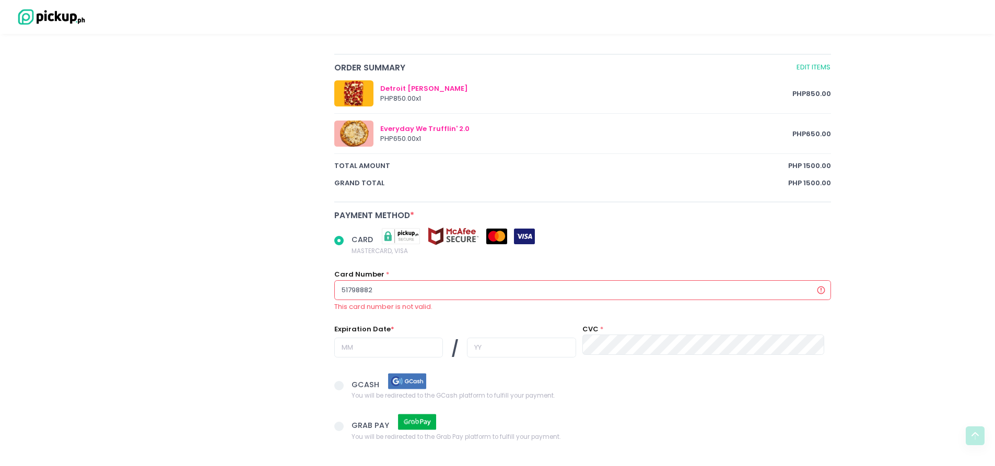
type input "517988824"
radio input "true"
type input "5179888247"
radio input "true"
type input "51798882479"
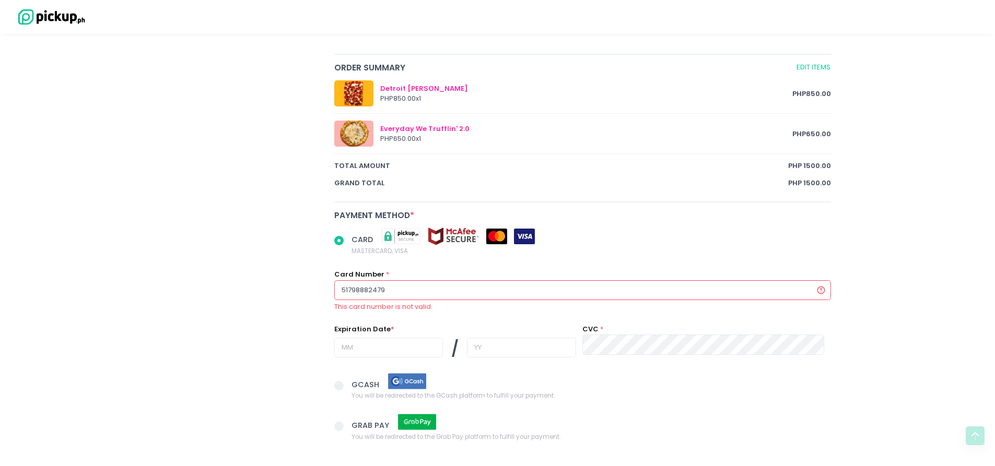
radio input "true"
type input "517988824799"
radio input "true"
type input "5179888247999"
radio input "true"
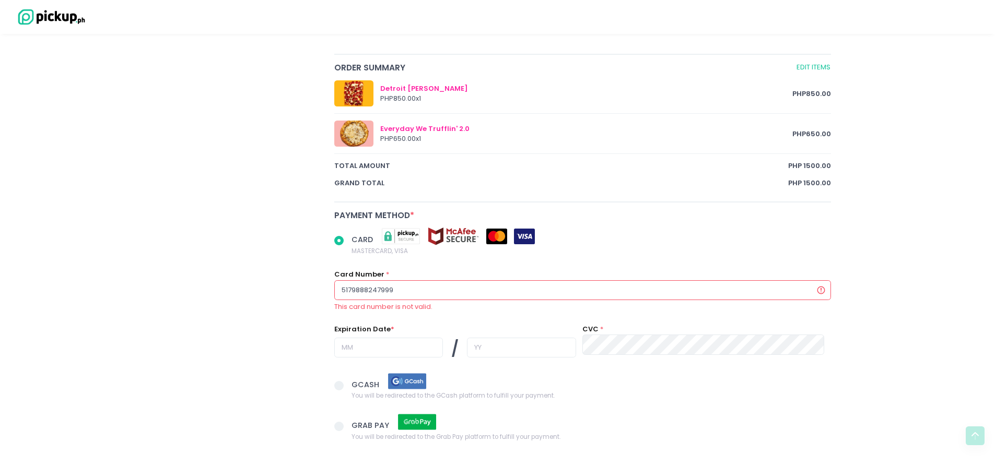
type input "51798882479990"
radio input "true"
type input "517988824799900"
radio input "true"
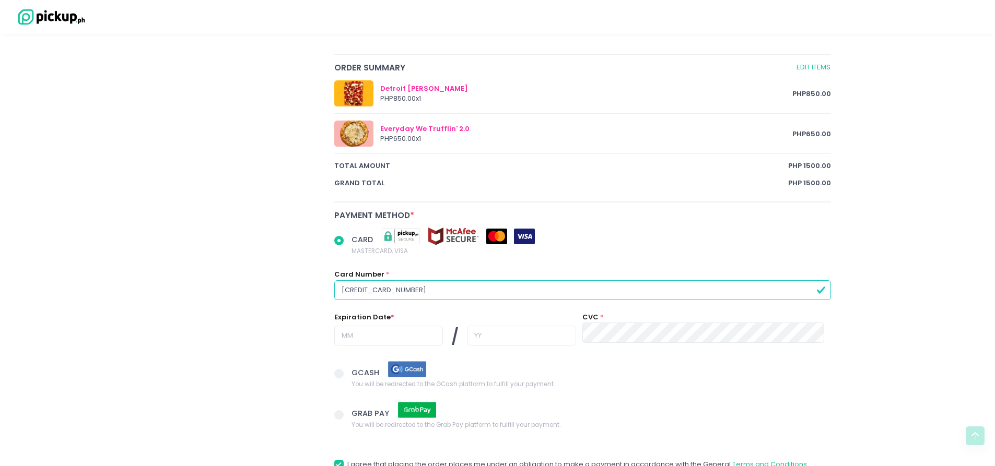
type input "[CREDIT_CARD_NUMBER]"
click at [337, 334] on input "text" at bounding box center [388, 336] width 109 height 20
radio input "true"
type input "0"
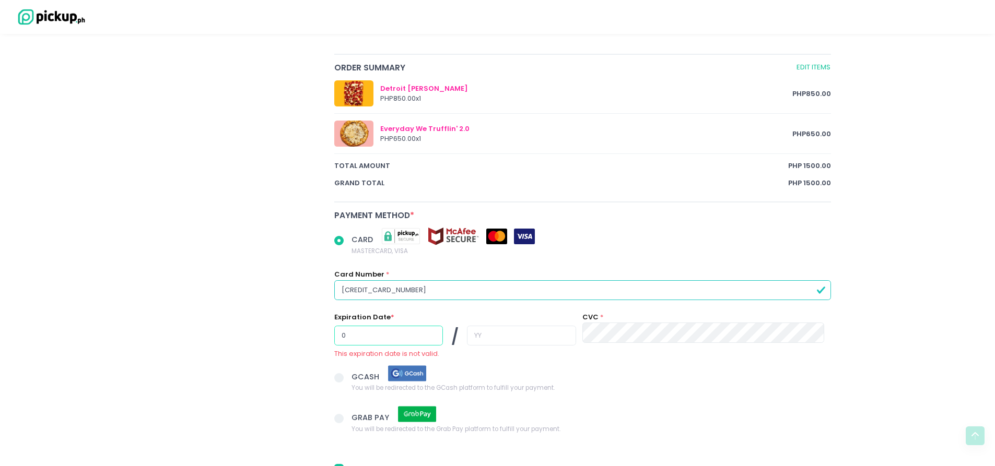
radio input "true"
type input "02"
radio input "true"
type input "2"
radio input "true"
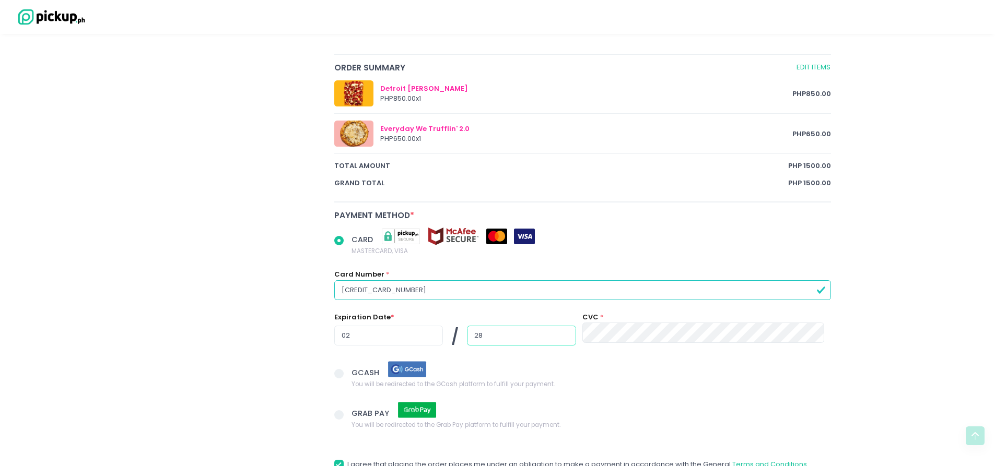
type input "28"
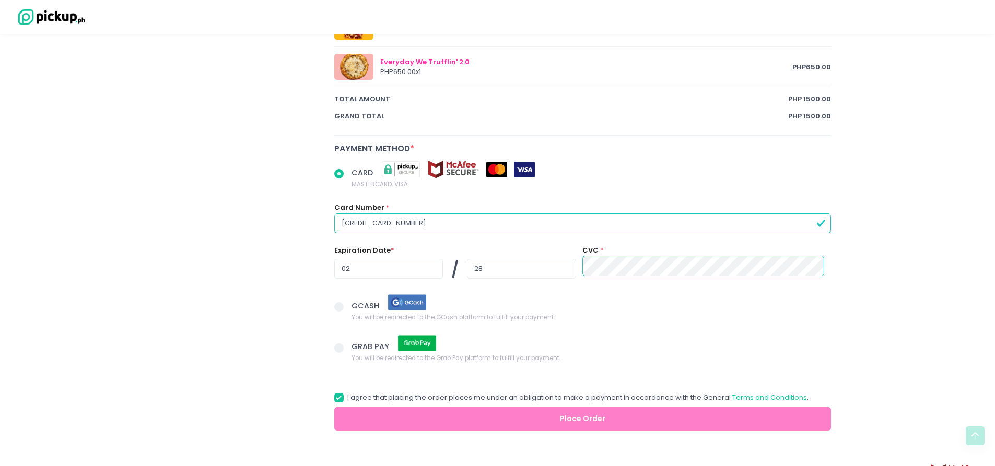
scroll to position [618, 0]
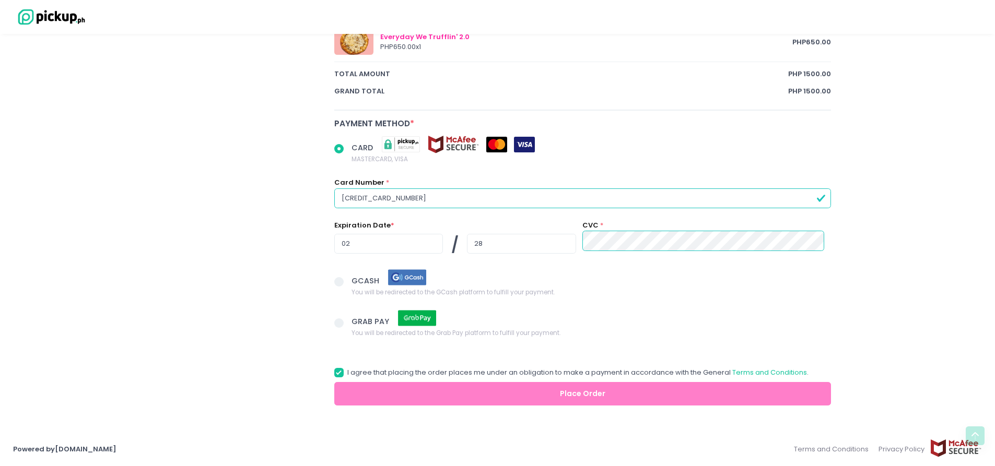
radio input "true"
click at [338, 282] on span at bounding box center [338, 281] width 9 height 9
click at [347, 282] on input "GCASH You will be redirected to the GCash platform to fulfill your payment." at bounding box center [350, 280] width 7 height 7
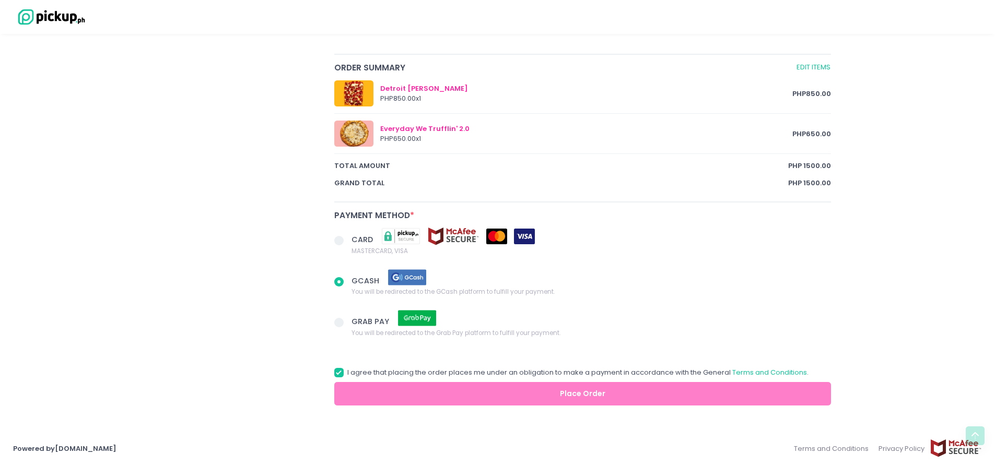
scroll to position [526, 0]
radio input "true"
click at [654, 344] on div "GRAB PAY You will be redirected to the Grab Pay platform to fulfill your paymen…" at bounding box center [582, 331] width 510 height 41
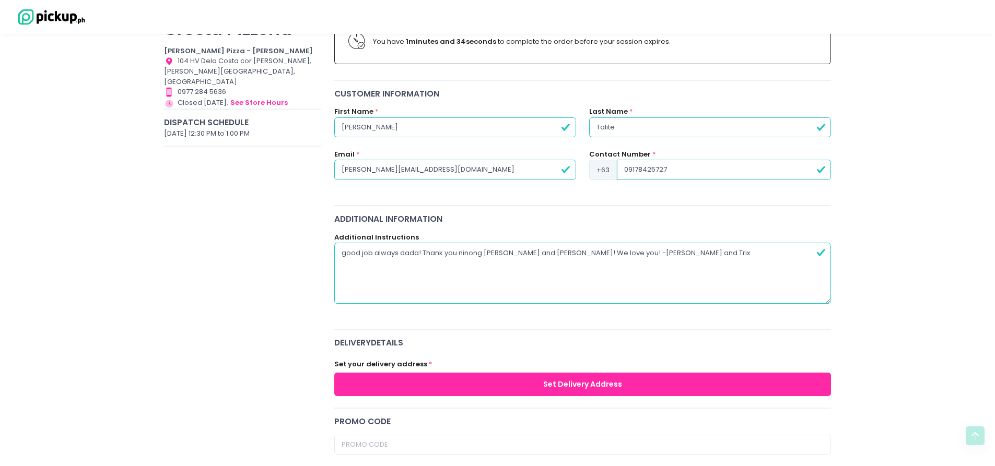
scroll to position [0, 0]
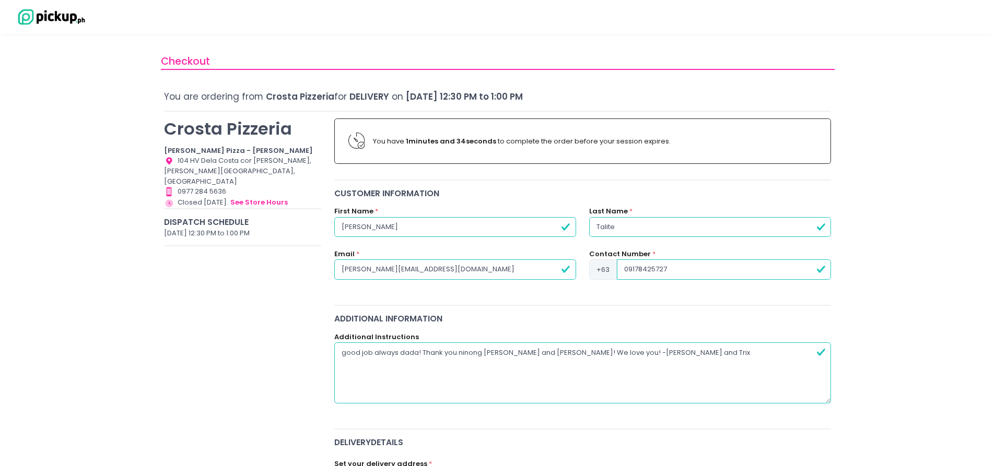
click at [411, 151] on div "You have 1 minutes and 34 seconds to complete the order before your session exp…" at bounding box center [582, 142] width 497 height 46
click at [414, 141] on b "1 minutes and 33 seconds" at bounding box center [450, 141] width 89 height 10
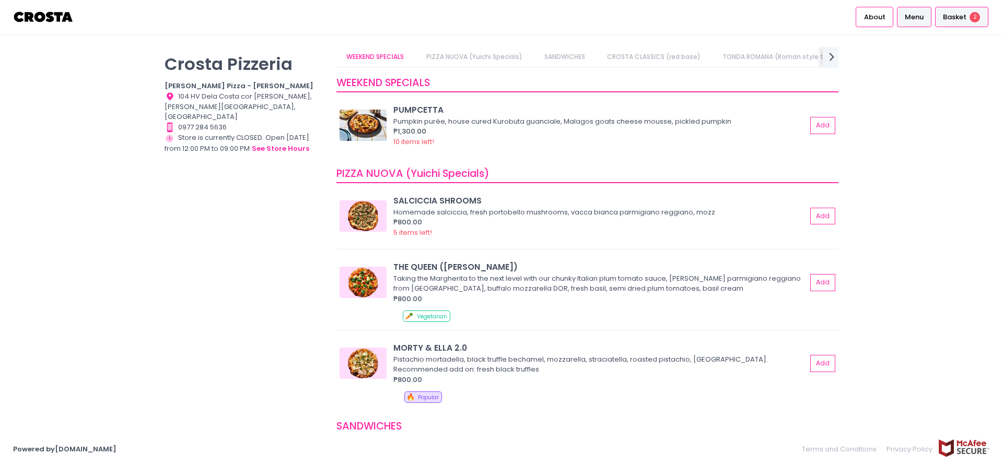
click at [950, 12] on span "Basket" at bounding box center [954, 17] width 23 height 10
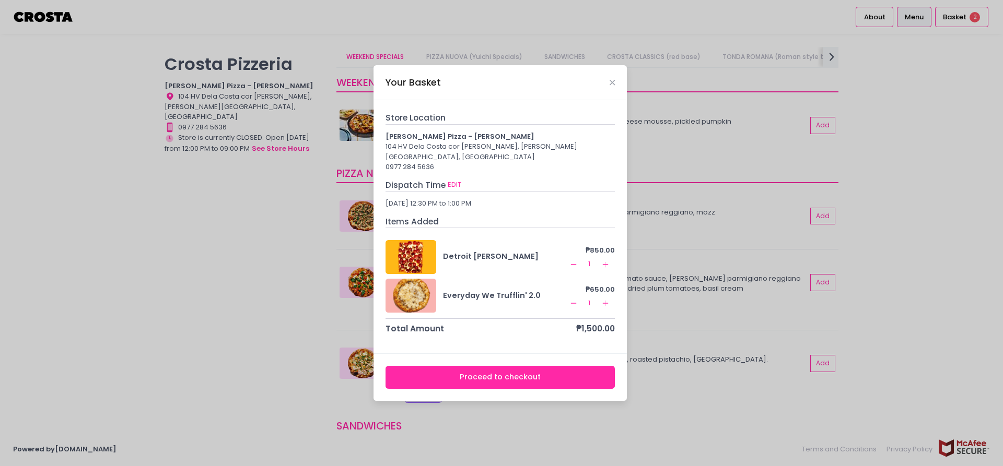
click at [500, 366] on button "Proceed to checkout" at bounding box center [500, 377] width 230 height 23
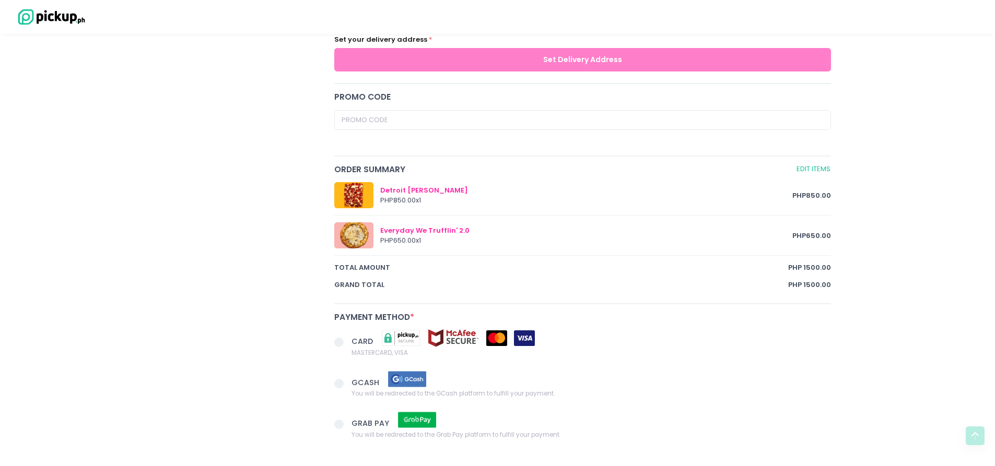
scroll to position [526, 0]
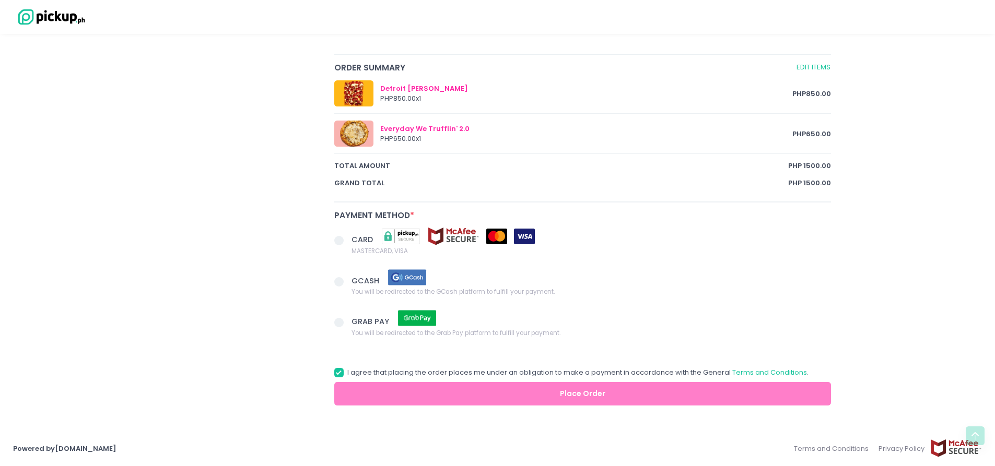
click at [337, 241] on span at bounding box center [338, 240] width 9 height 9
click at [347, 241] on input "CARD MASTERCARD, VISA" at bounding box center [350, 239] width 7 height 7
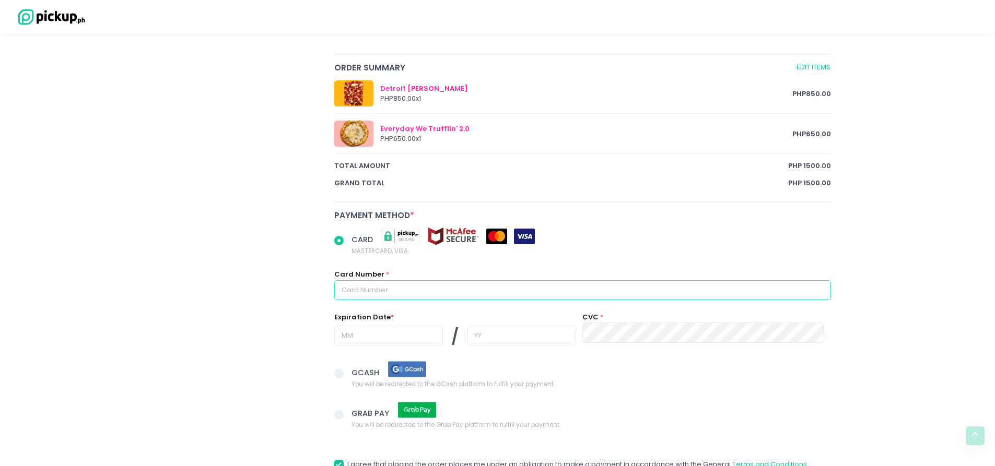
click at [470, 293] on input "text" at bounding box center [582, 290] width 497 height 20
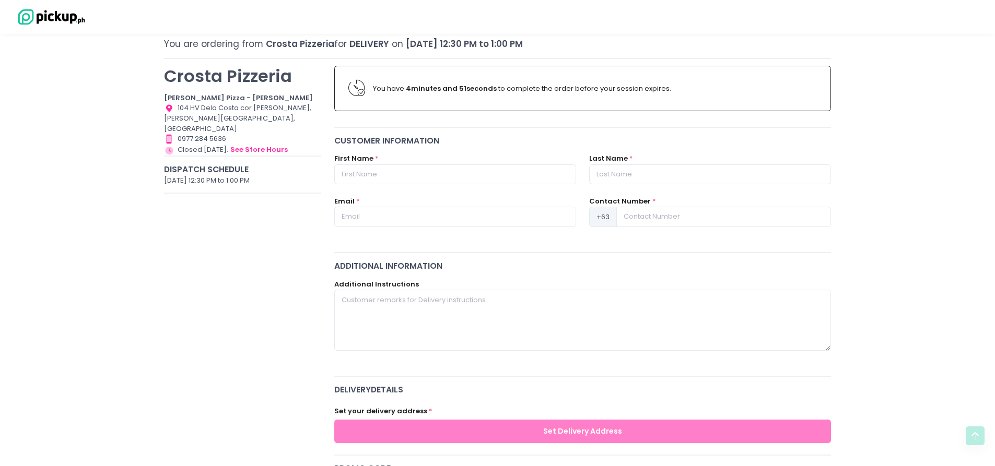
scroll to position [4, 0]
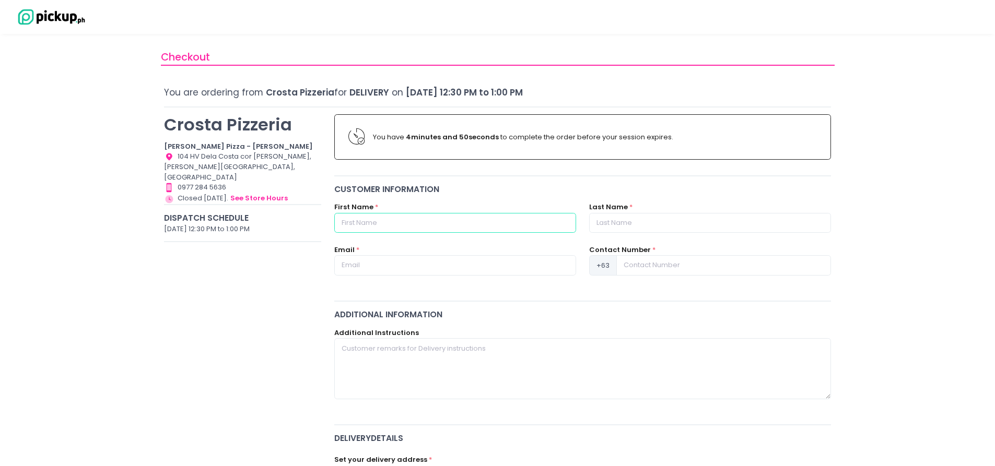
radio input "true"
click at [401, 222] on input "text" at bounding box center [455, 223] width 242 height 20
type input "n"
radio input "true"
type input "ne"
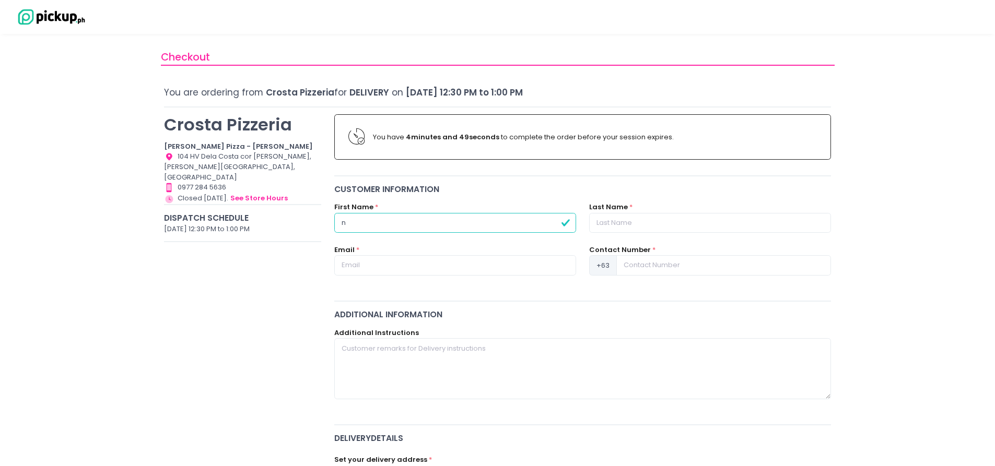
radio input "true"
type input "ner"
radio input "true"
type input "[PERSON_NAME]"
radio input "true"
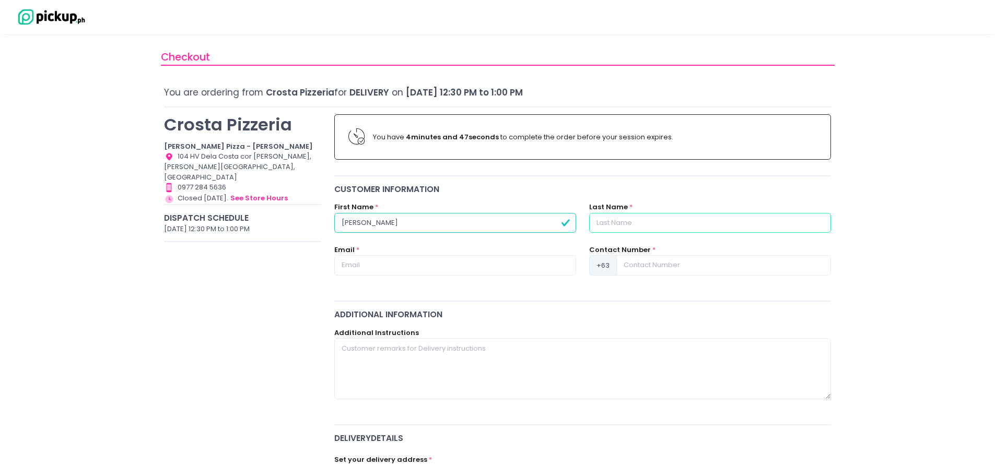
click at [661, 227] on input "text" at bounding box center [710, 223] width 242 height 20
type input "t"
radio input "true"
type input "ta"
radio input "true"
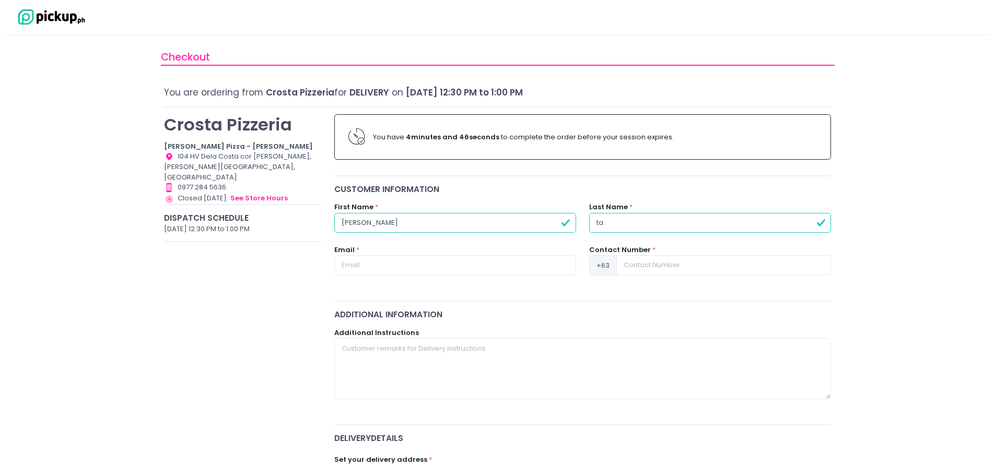
type input "Talite"
radio input "true"
click at [374, 268] on input "text" at bounding box center [455, 265] width 242 height 20
type input "[PERSON_NAME][EMAIL_ADDRESS][DOMAIN_NAME]"
type input "09178425727"
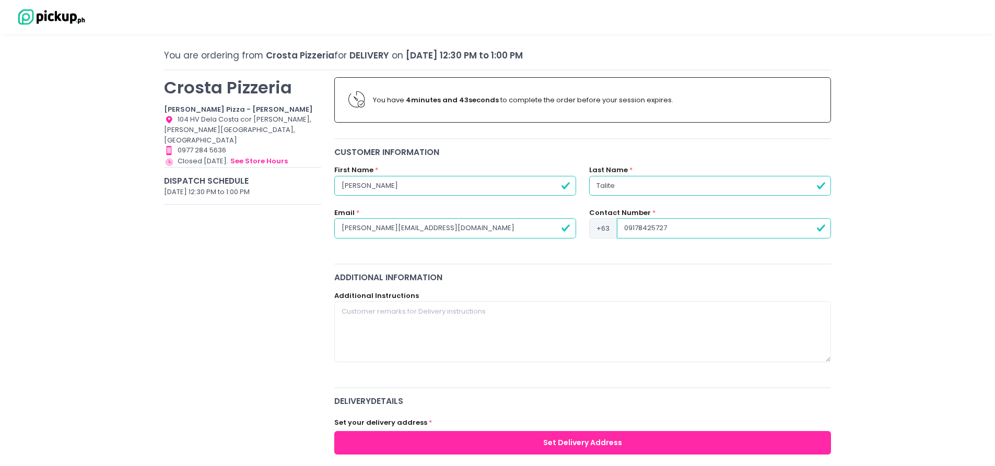
scroll to position [109, 0]
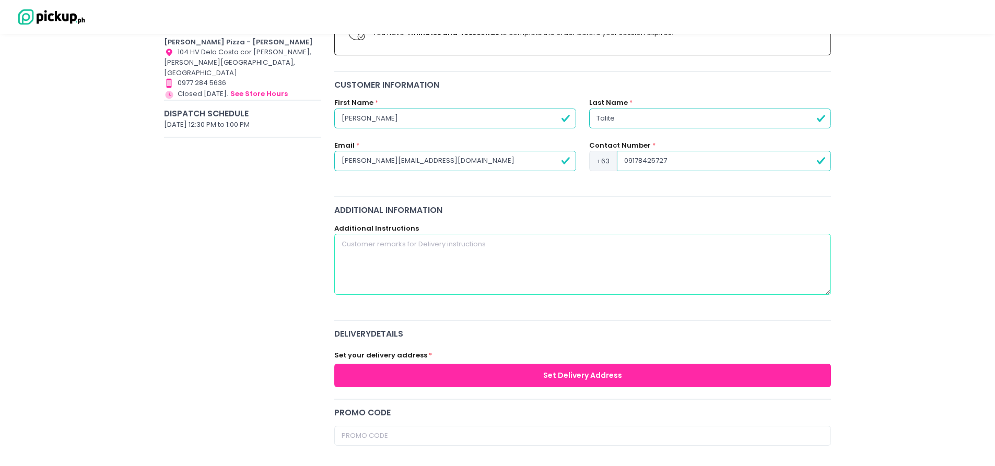
radio input "true"
click at [469, 254] on textarea at bounding box center [582, 264] width 497 height 61
paste textarea "good job always dada! Thank you ninong [PERSON_NAME] and [PERSON_NAME]! We love…"
type textarea "good job always dada! Thank you ninong [PERSON_NAME] and [PERSON_NAME]! We love…"
radio input "true"
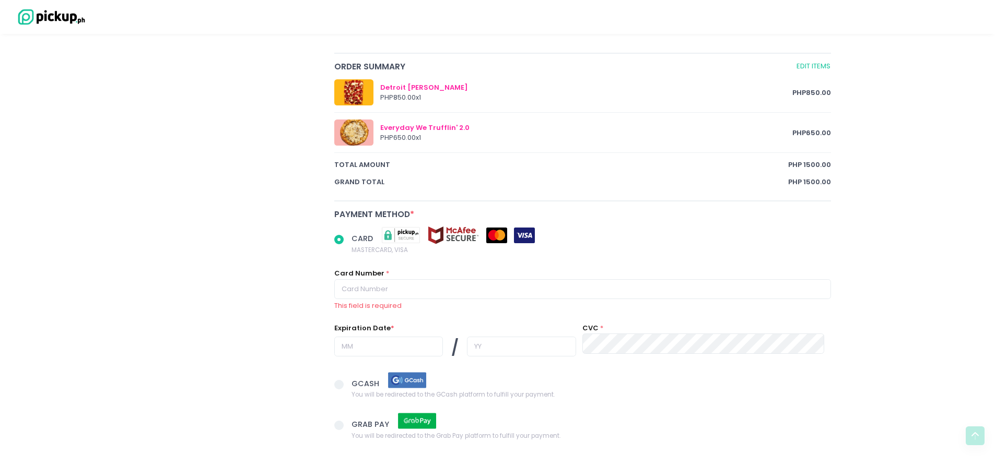
scroll to position [579, 0]
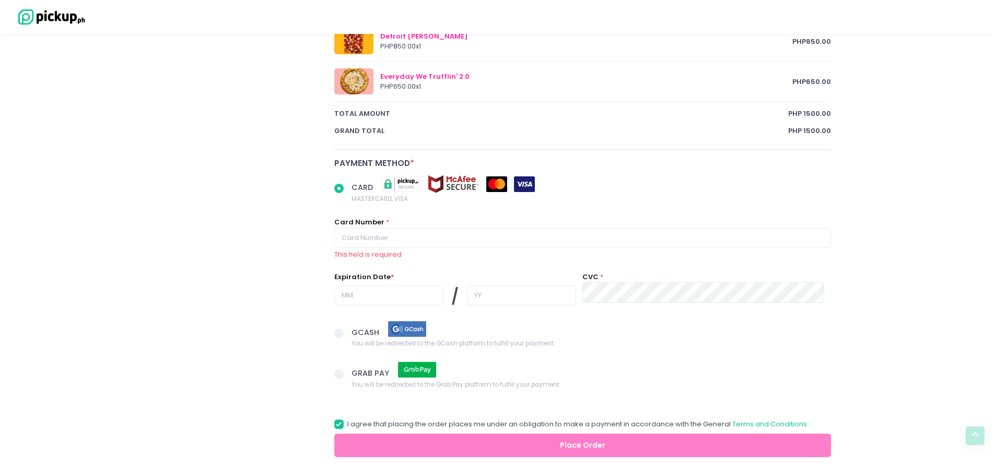
type textarea "good job always dada! Thank you ninong [PERSON_NAME] and [PERSON_NAME]! We love…"
click at [411, 239] on input "text" at bounding box center [582, 238] width 497 height 20
radio input "true"
type input "5"
radio input "true"
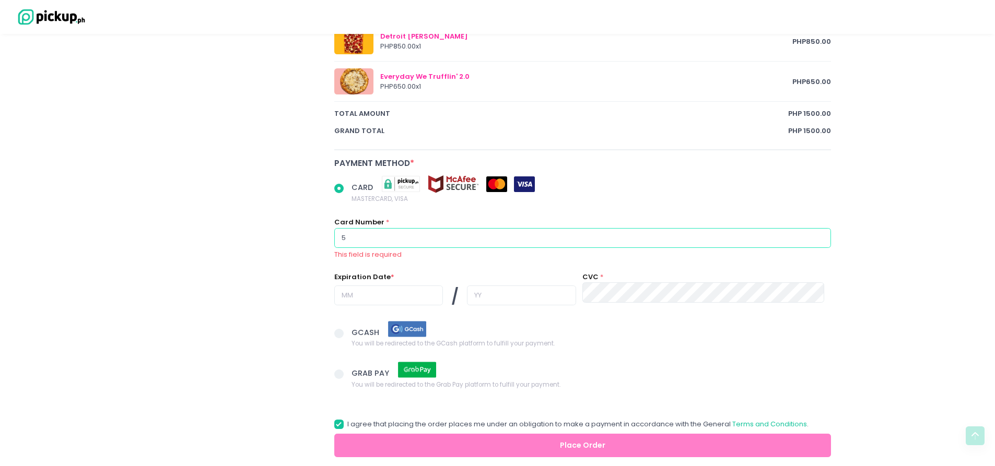
type input "51"
radio input "true"
type input "517"
radio input "true"
type input "5179"
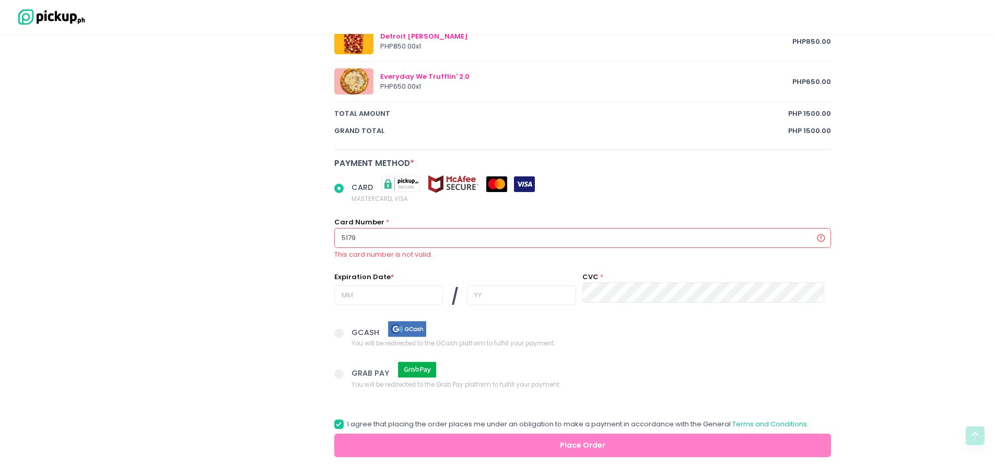
radio input "true"
type input "51798"
radio input "true"
type input "517988"
radio input "true"
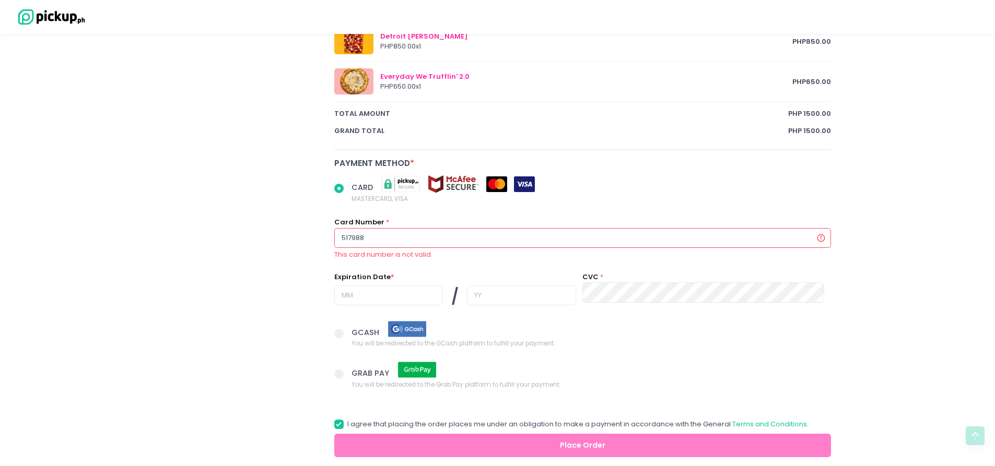
type input "5179888"
radio input "true"
type input "51798882"
radio input "true"
type input "517988824"
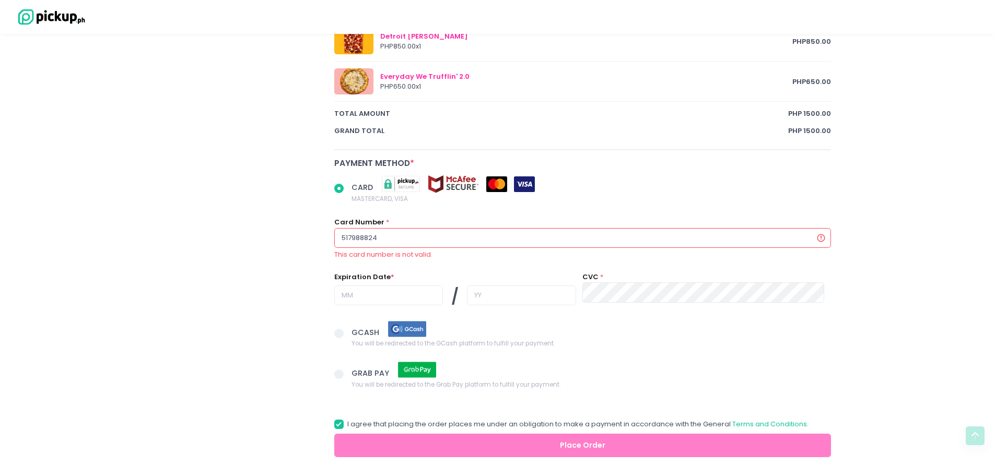
radio input "true"
type input "5179888247"
radio input "true"
type input "51798882479"
radio input "true"
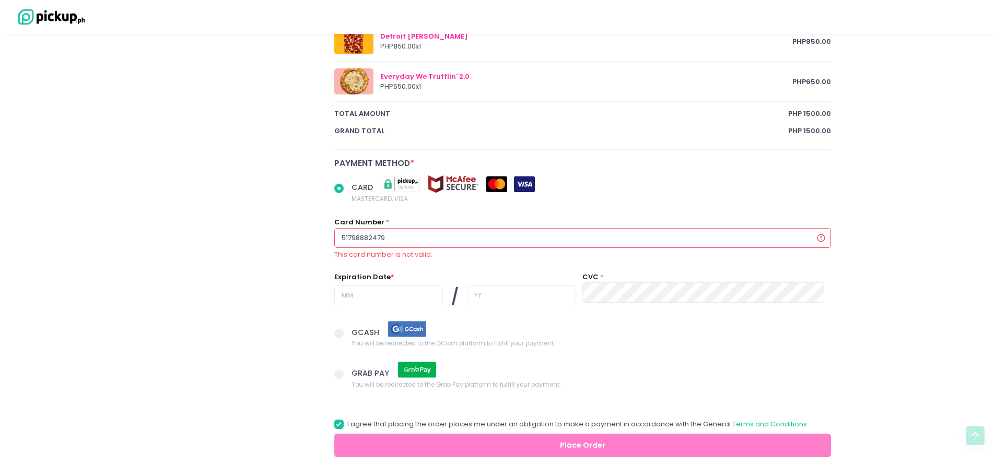
type input "517988824799"
radio input "true"
type input "5179888247999"
radio input "true"
type input "51798882479990"
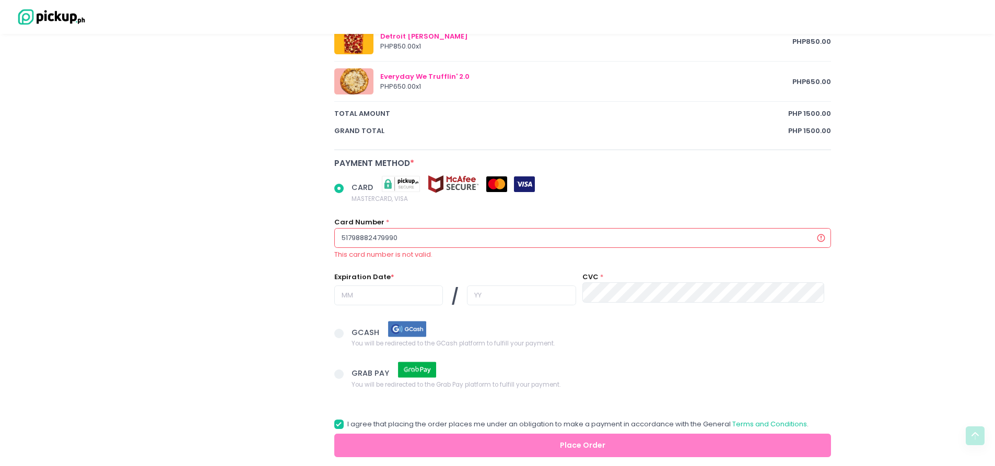
radio input "true"
type input "517988824799900"
radio input "true"
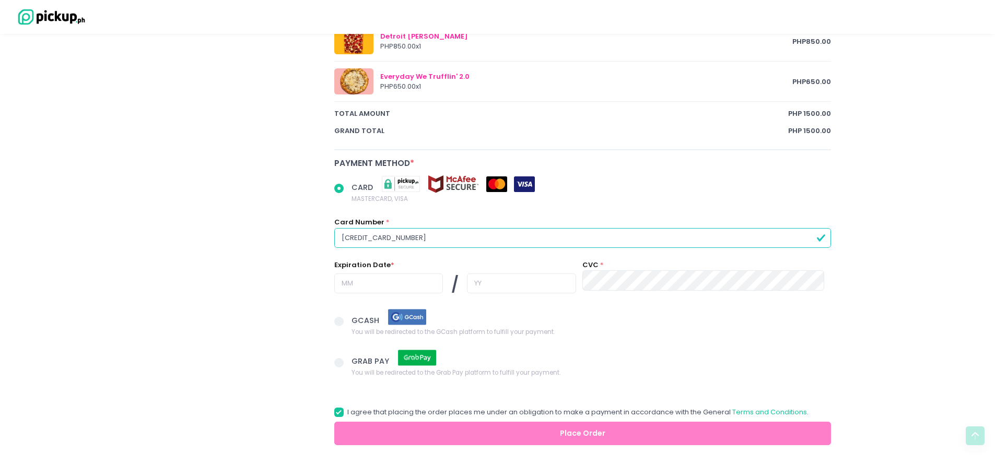
type input "[CREDIT_CARD_NUMBER]"
click at [351, 274] on input "text" at bounding box center [388, 284] width 109 height 20
radio input "true"
type input "0"
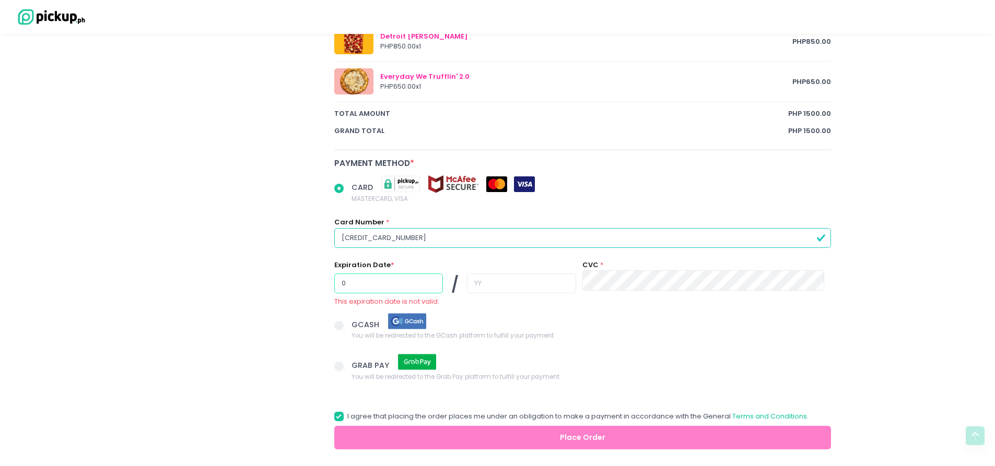
radio input "true"
type input "02"
radio input "true"
type input "2"
radio input "true"
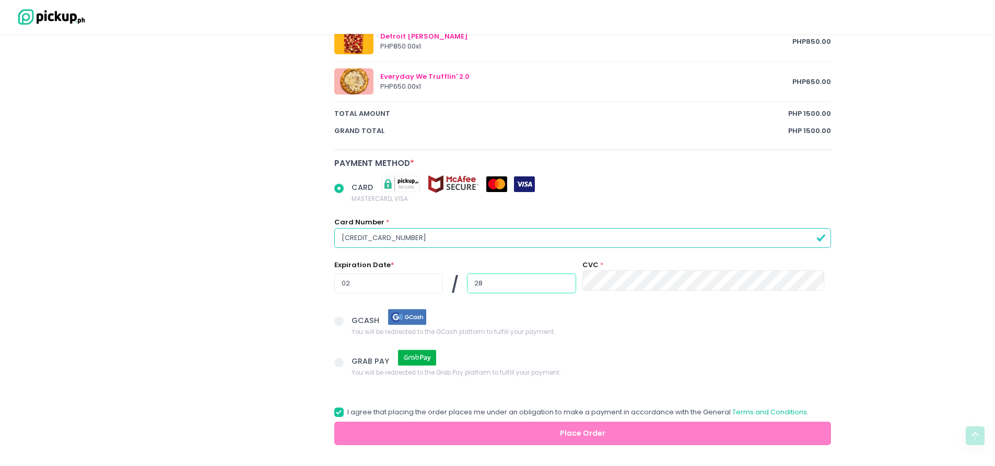
type input "28"
radio input "true"
click at [338, 323] on span at bounding box center [338, 321] width 9 height 9
click at [347, 323] on input "GCASH You will be redirected to the GCash platform to fulfill your payment." at bounding box center [350, 319] width 7 height 7
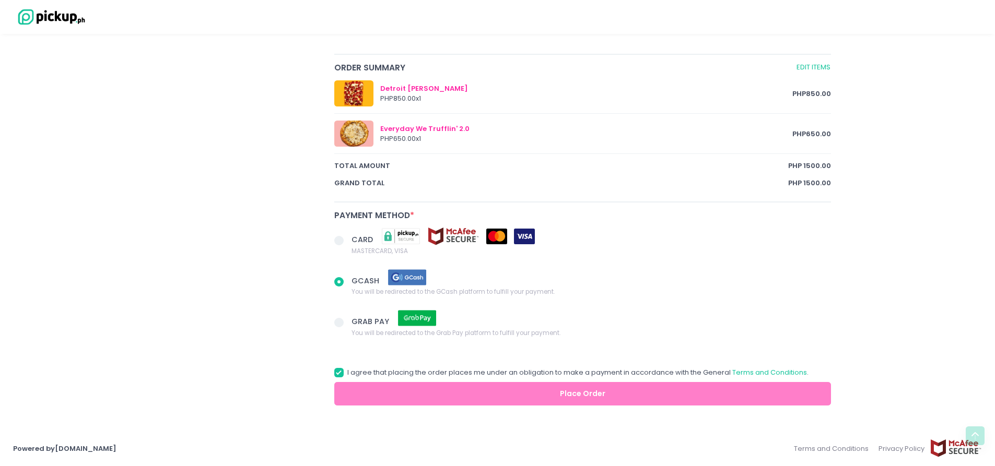
radio input "true"
click at [336, 321] on span at bounding box center [338, 322] width 9 height 9
click at [347, 321] on input "GRAB PAY You will be redirected to the Grab Pay platform to fulfill your paymen…" at bounding box center [350, 320] width 7 height 7
radio input "true"
click at [335, 374] on span at bounding box center [338, 372] width 9 height 9
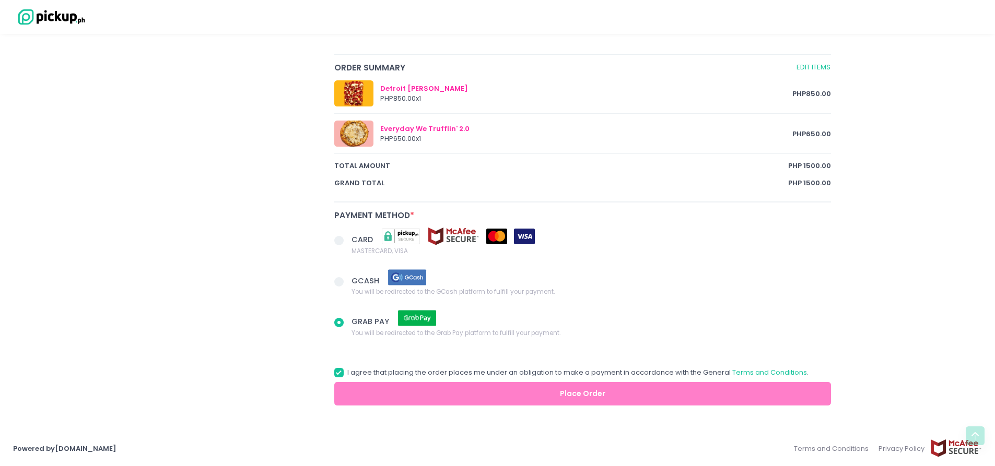
click at [347, 374] on input "I agree that placing the order places me under an obligation to make a payment …" at bounding box center [350, 371] width 7 height 7
checkbox input "false"
radio input "true"
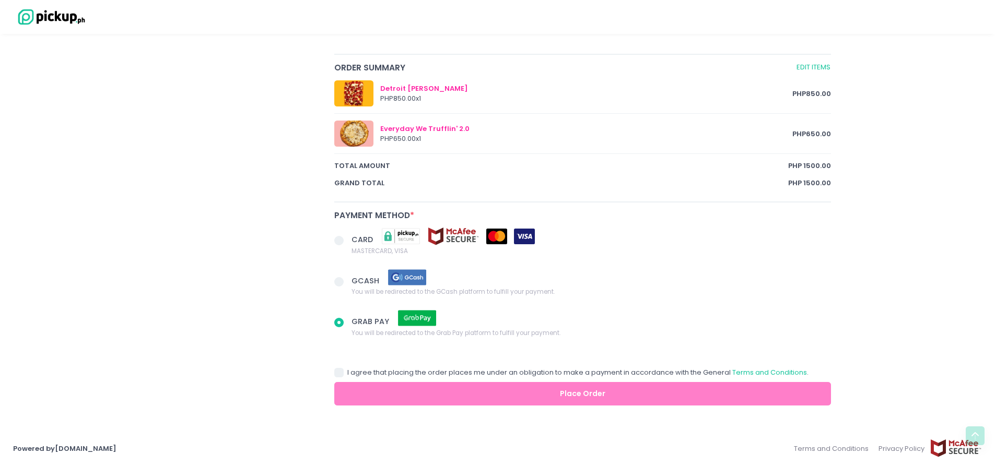
click at [341, 241] on span at bounding box center [338, 240] width 9 height 9
click at [347, 241] on input "CARD MASTERCARD, VISA" at bounding box center [350, 239] width 7 height 7
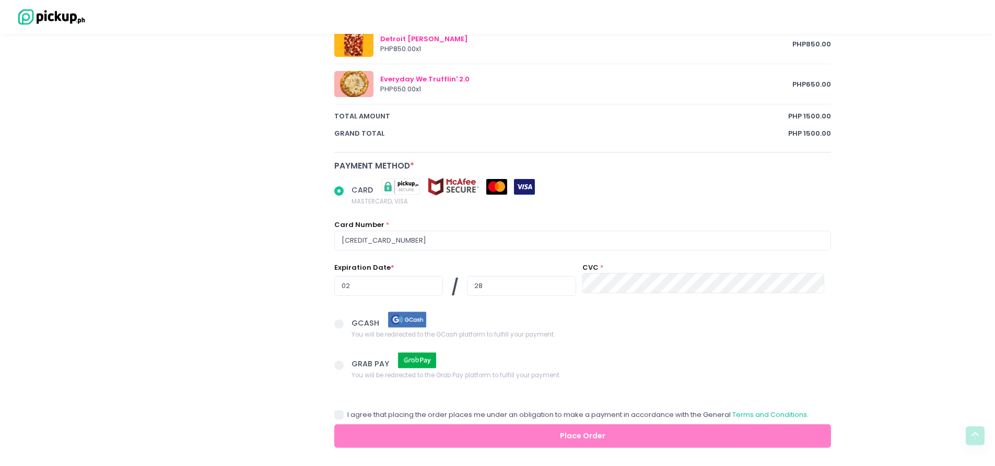
scroll to position [618, 0]
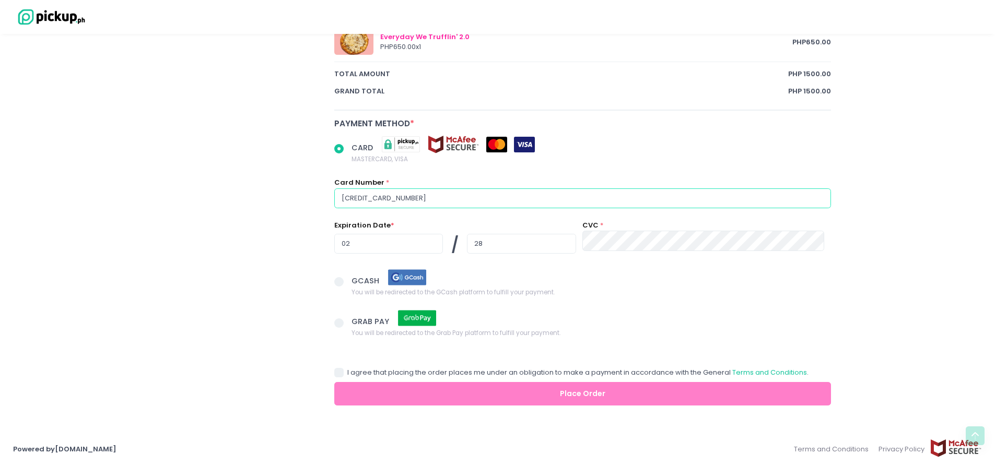
drag, startPoint x: 559, startPoint y: 205, endPoint x: 574, endPoint y: 210, distance: 16.2
click at [559, 205] on input "[CREDIT_CARD_NUMBER]" at bounding box center [582, 199] width 497 height 20
click at [745, 358] on div "Payment Method * CARD MASTERCARD, VISA Card Number * 5179888247999008 Expiratio…" at bounding box center [582, 238] width 510 height 242
radio input "true"
click at [699, 295] on span "GCASH You will be redirected to the GCash platform to fulfill your payment." at bounding box center [590, 282] width 479 height 29
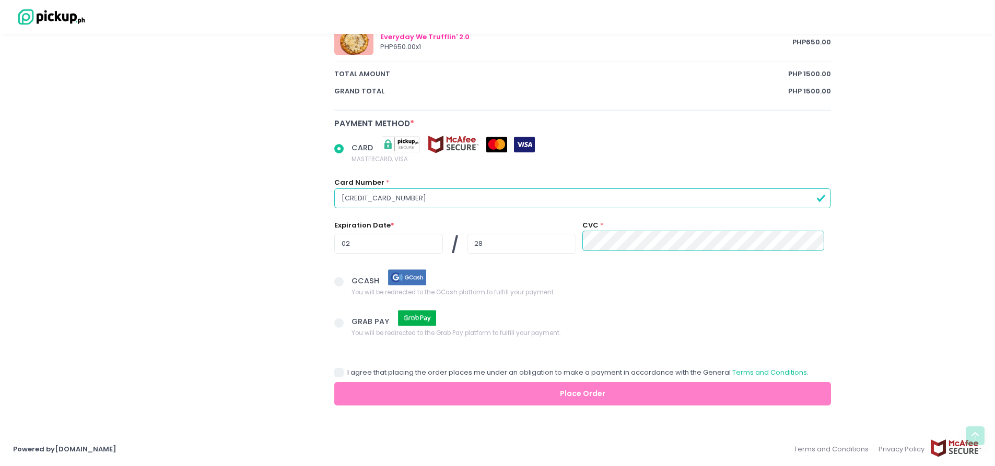
click at [354, 284] on input "GCASH You will be redirected to the GCash platform to fulfill your payment." at bounding box center [350, 280] width 7 height 7
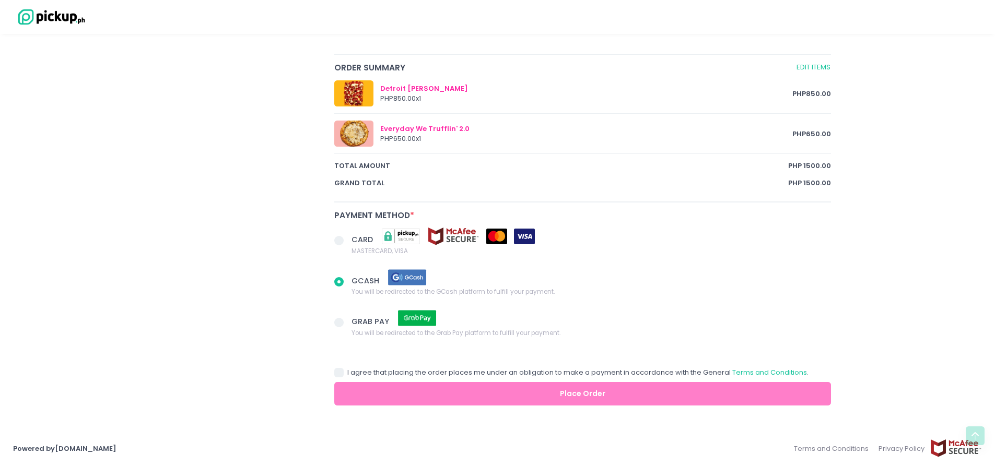
radio input "true"
click at [340, 239] on span at bounding box center [338, 240] width 9 height 9
click at [347, 239] on input "CARD MASTERCARD, VISA" at bounding box center [350, 239] width 7 height 7
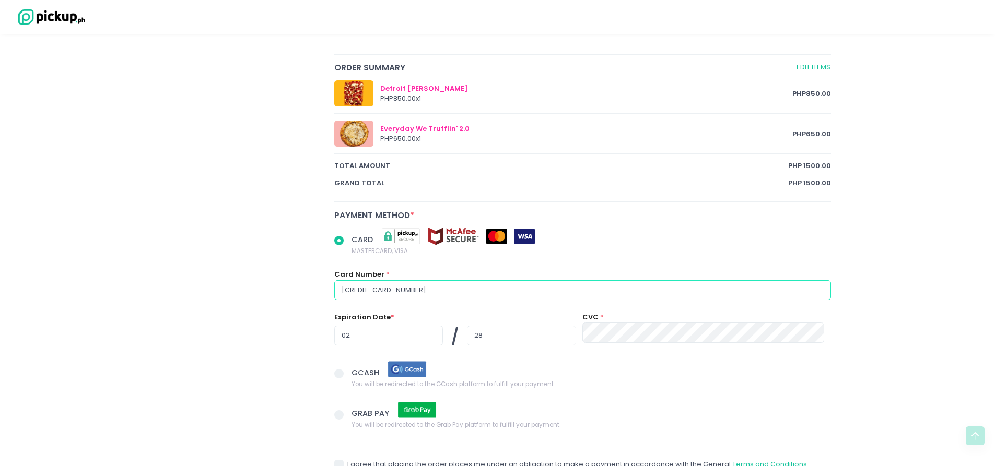
click at [662, 292] on input "[CREDIT_CARD_NUMBER]" at bounding box center [582, 290] width 497 height 20
click at [536, 343] on input "28" at bounding box center [521, 336] width 109 height 20
click at [389, 331] on input "02" at bounding box center [388, 336] width 109 height 20
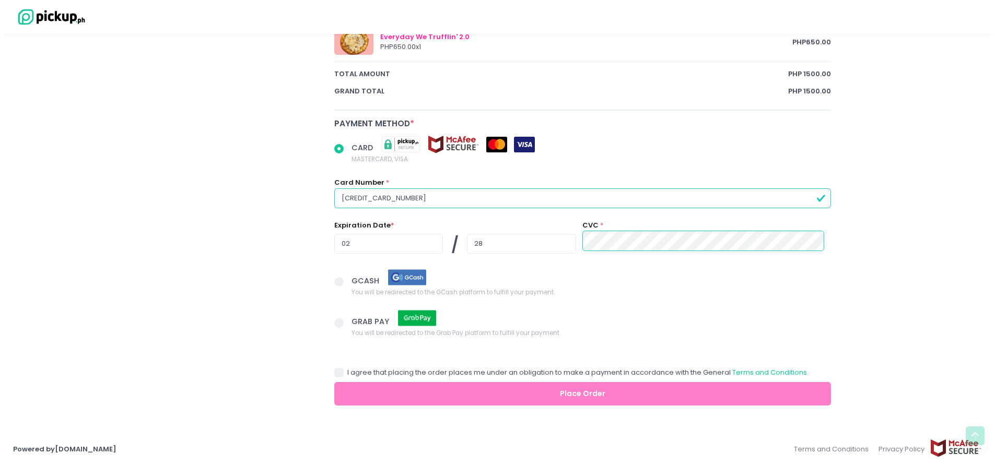
radio input "true"
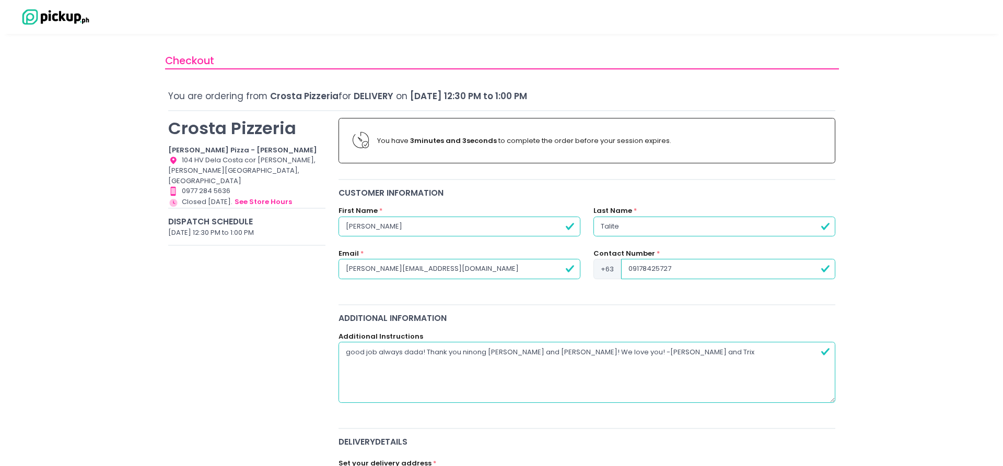
scroll to position [0, 0]
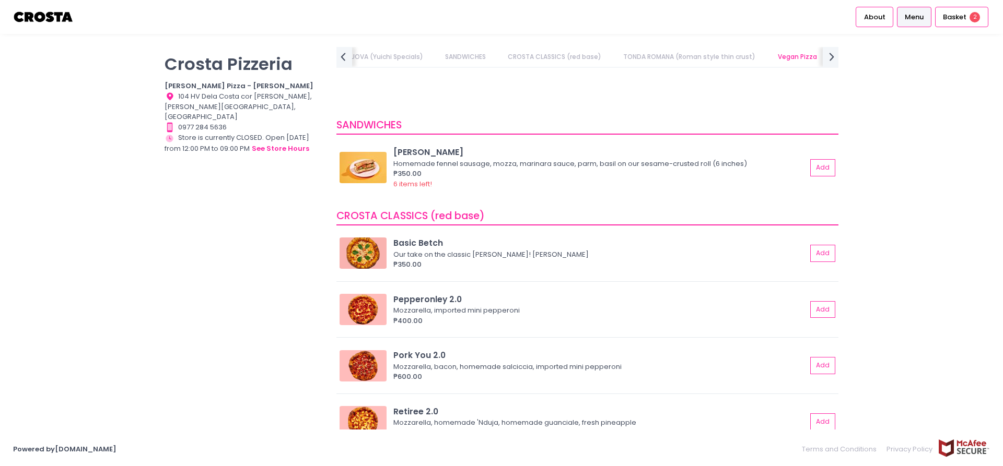
scroll to position [209, 0]
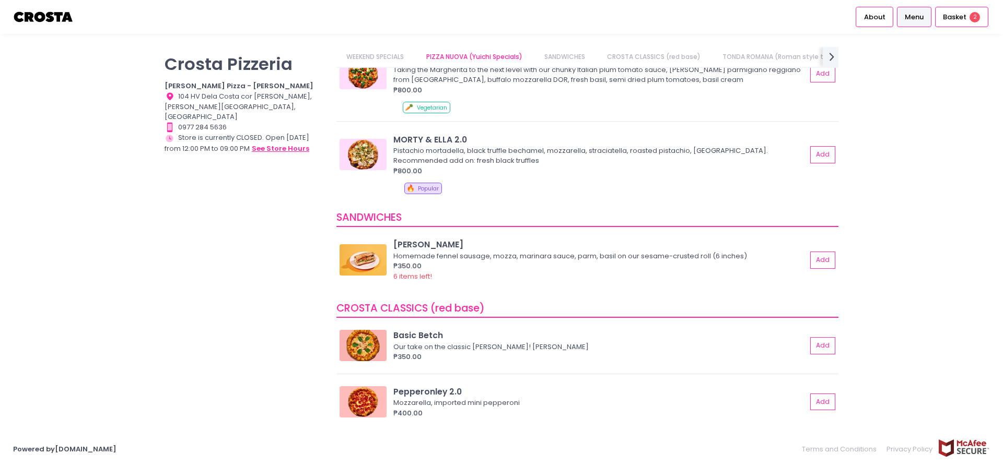
click at [267, 143] on button "see store hours" at bounding box center [280, 148] width 58 height 11
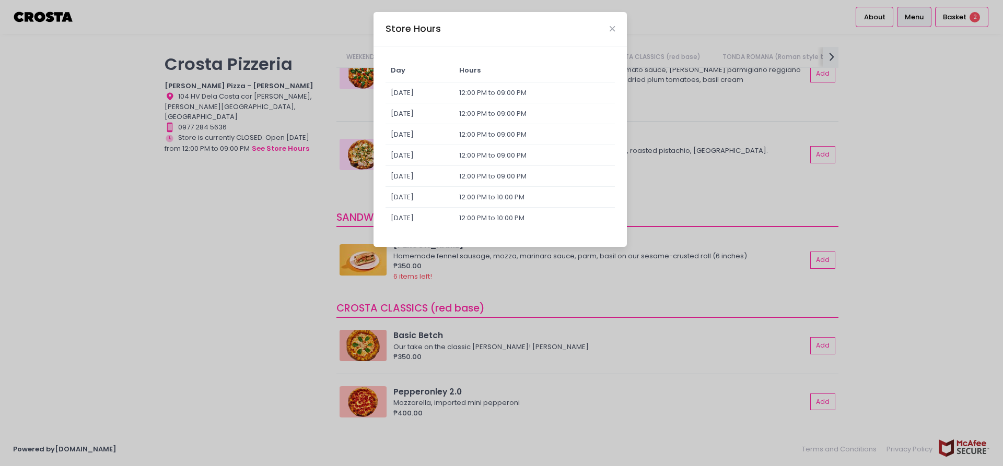
click at [273, 240] on div "Store Hours Day Hours Sunday 12:00 PM to 09:00 PM Monday 12:00 PM to 09:00 PM T…" at bounding box center [501, 233] width 1003 height 466
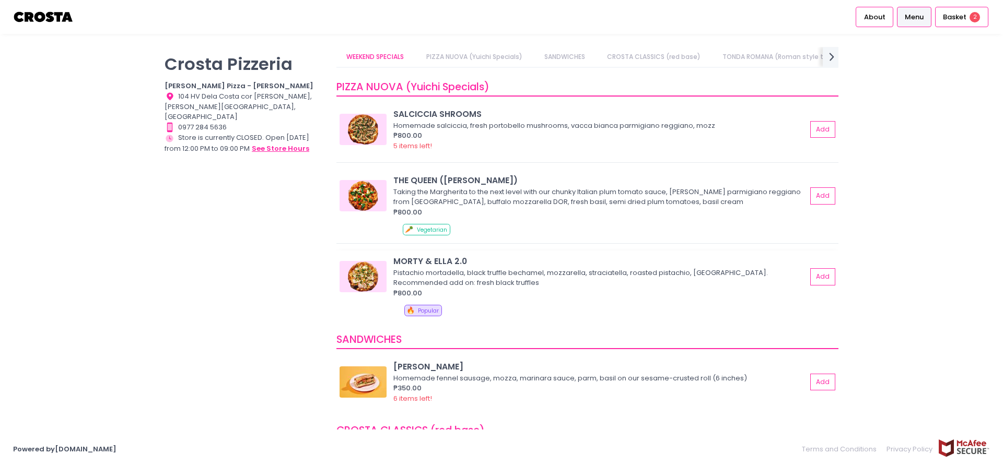
scroll to position [0, 0]
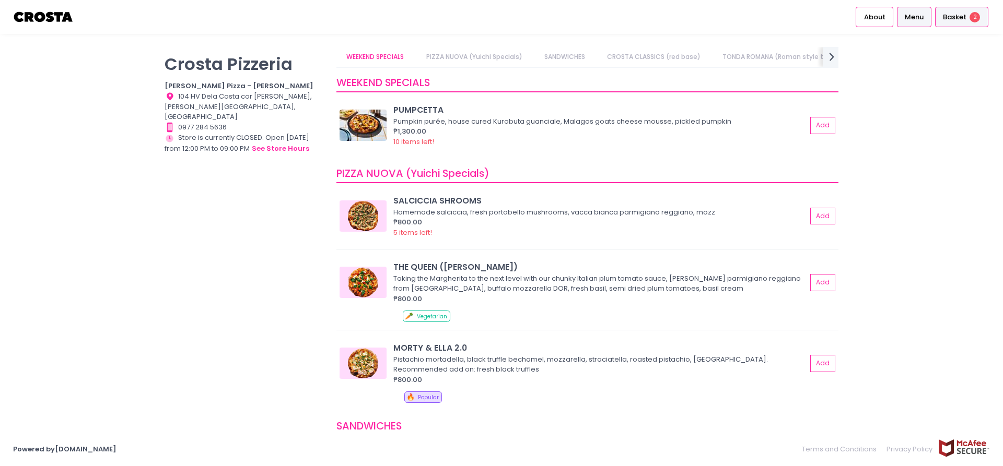
click at [959, 23] on div "Basket 2" at bounding box center [961, 17] width 53 height 20
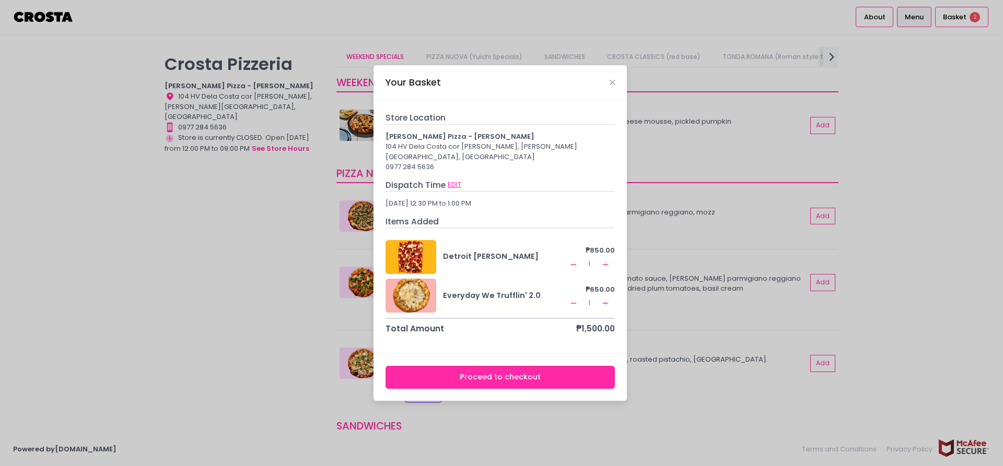
click at [453, 181] on button "EDIT" at bounding box center [454, 184] width 15 height 11
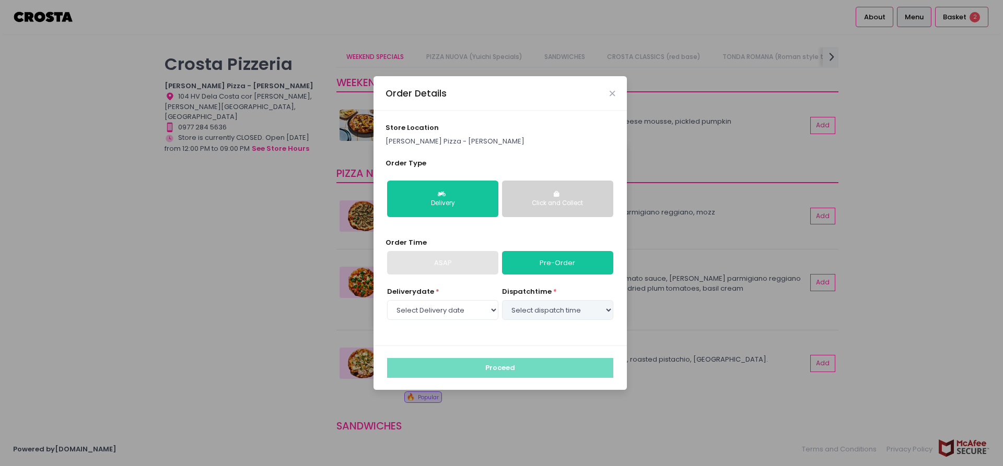
select select "[DATE]"
click at [549, 309] on select "Select dispatch time 12:30 PM - 01:00 PM 01:00 PM - 01:30 PM 01:30 PM - 02:00 P…" at bounding box center [557, 310] width 111 height 20
select select "13:00"
click at [502, 300] on select "Select dispatch time 12:30 PM - 01:00 PM 01:00 PM - 01:30 PM 01:30 PM - 02:00 P…" at bounding box center [557, 310] width 111 height 20
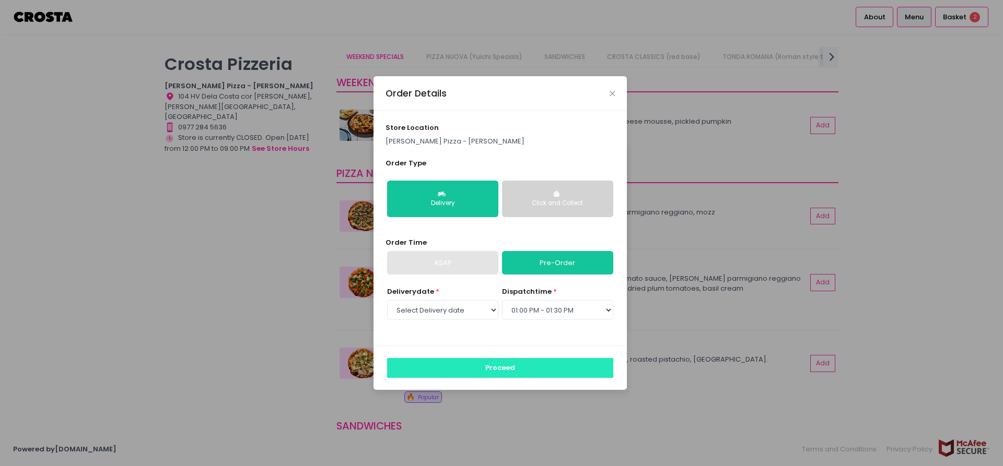
click at [505, 363] on button "Proceed" at bounding box center [500, 368] width 226 height 20
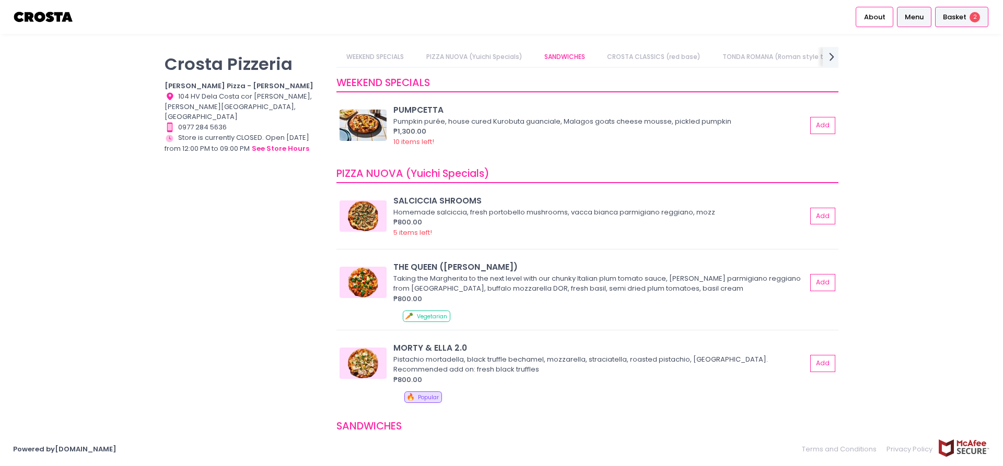
click at [953, 18] on span "Basket" at bounding box center [954, 17] width 23 height 10
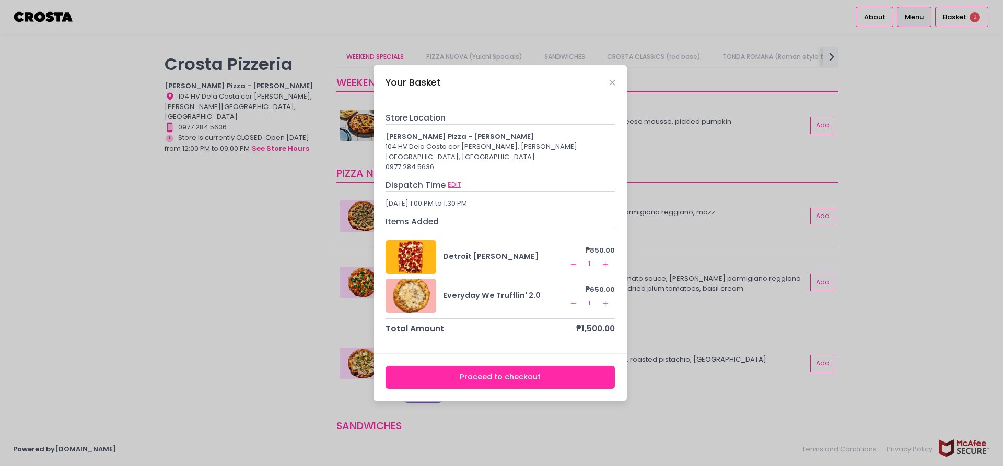
click at [454, 183] on button "EDIT" at bounding box center [454, 184] width 15 height 11
select select "13:00"
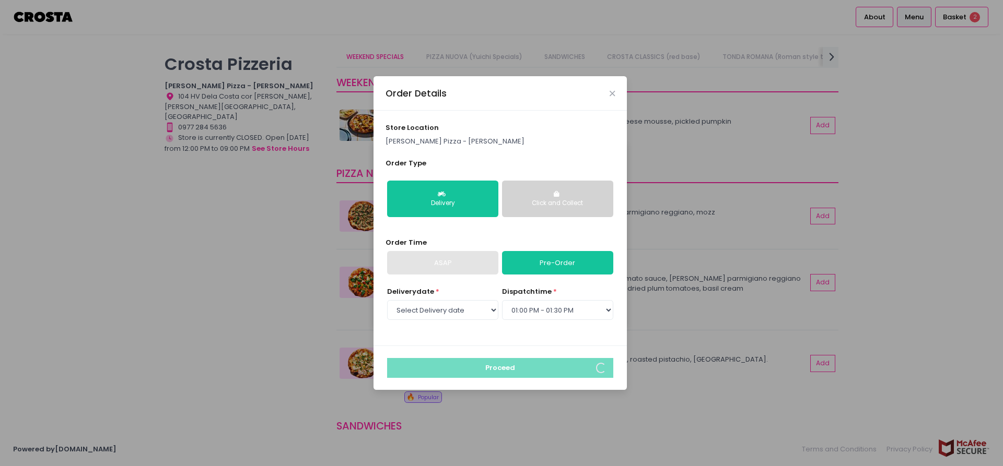
select select "[DATE]"
click at [531, 208] on button "Click and Collect" at bounding box center [557, 199] width 111 height 37
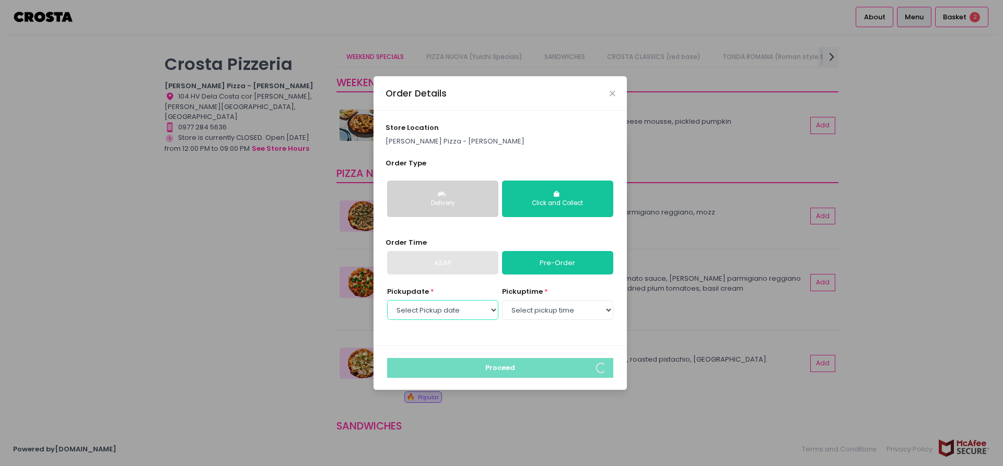
click at [452, 307] on select "Select Pickup date Tuesday, Oct 7th Wednesday, Oct 8th Thursday, Oct 9th Friday…" at bounding box center [442, 310] width 111 height 20
click at [387, 300] on select "Select Pickup date Tuesday, Oct 7th Wednesday, Oct 8th Thursday, Oct 9th Friday…" at bounding box center [442, 310] width 111 height 20
click at [538, 307] on select "Select pickup time 12:30 PM - 01:00 PM 01:00 PM - 01:30 PM 01:30 PM - 02:00 PM …" at bounding box center [557, 310] width 111 height 20
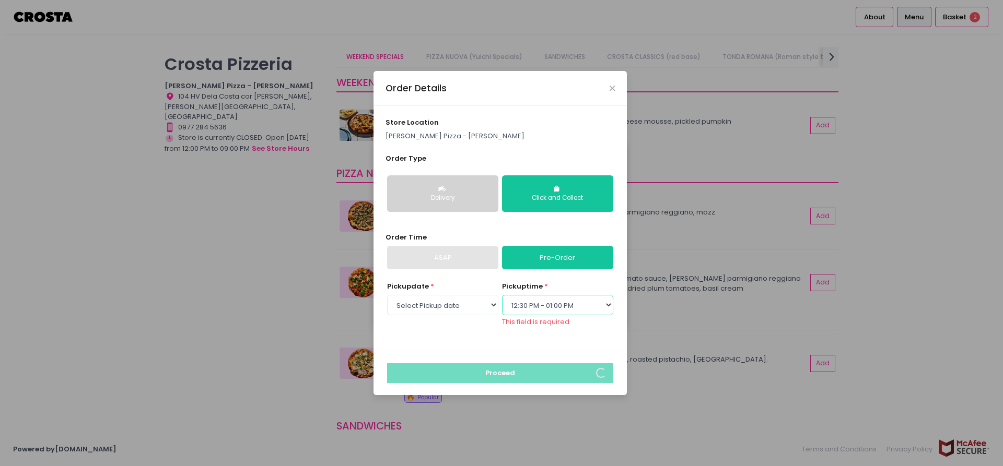
click at [502, 300] on select "Select pickup time 12:30 PM - 01:00 PM 01:00 PM - 01:30 PM 01:30 PM - 02:00 PM …" at bounding box center [557, 305] width 111 height 20
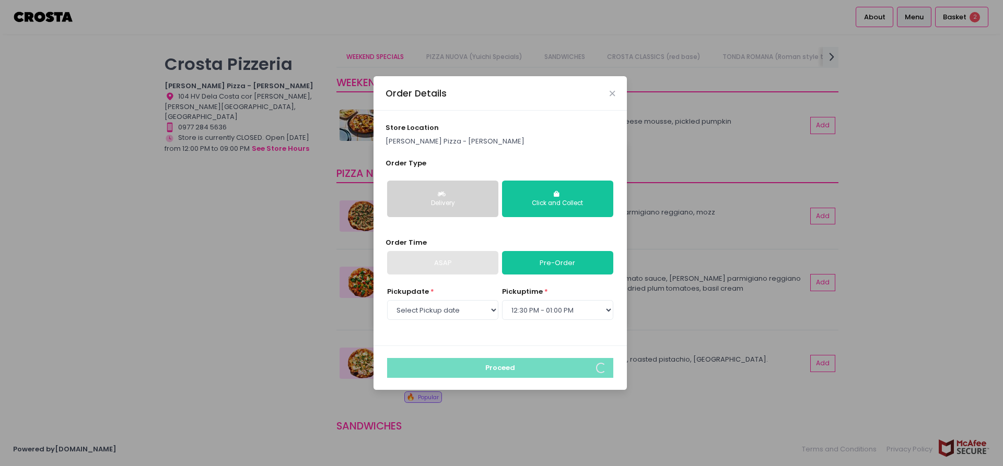
click at [562, 295] on div "pickup time * Select pickup time 12:30 PM - 01:00 PM 01:00 PM - 01:30 PM 01:30 …" at bounding box center [557, 305] width 111 height 36
click at [560, 310] on select "Select pickup time 12:30 PM - 01:00 PM 01:00 PM - 01:30 PM 01:30 PM - 02:00 PM …" at bounding box center [557, 310] width 111 height 20
select select "13:00"
click at [502, 300] on select "Select pickup time 12:30 PM - 01:00 PM 01:00 PM - 01:30 PM 01:30 PM - 02:00 PM …" at bounding box center [557, 310] width 111 height 20
click at [552, 259] on link "Pre-Order" at bounding box center [557, 263] width 111 height 24
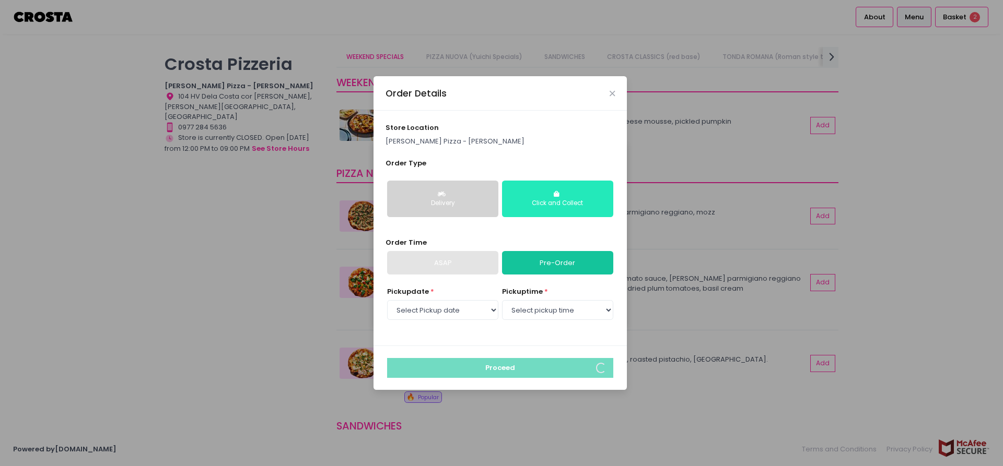
click at [562, 194] on button "Click and Collect" at bounding box center [557, 199] width 111 height 37
click at [441, 191] on icon "button" at bounding box center [443, 194] width 10 height 6
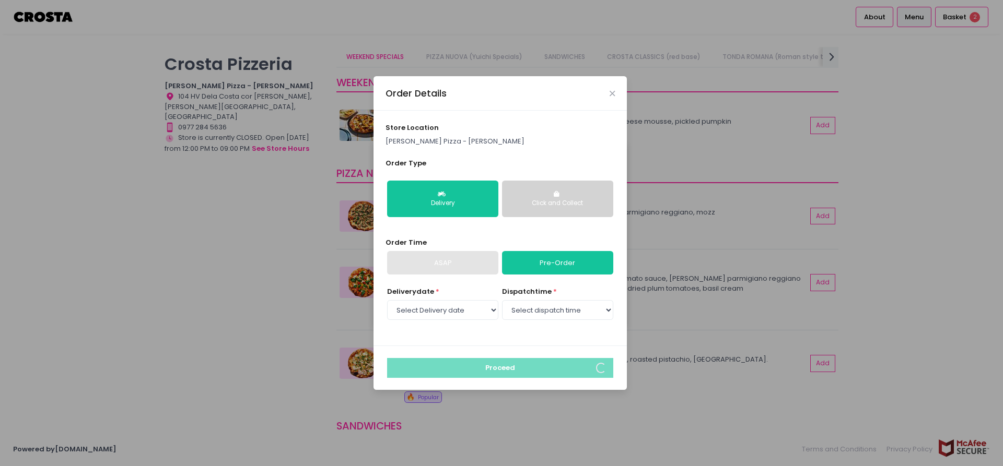
click at [565, 194] on button "Click and Collect" at bounding box center [557, 199] width 111 height 37
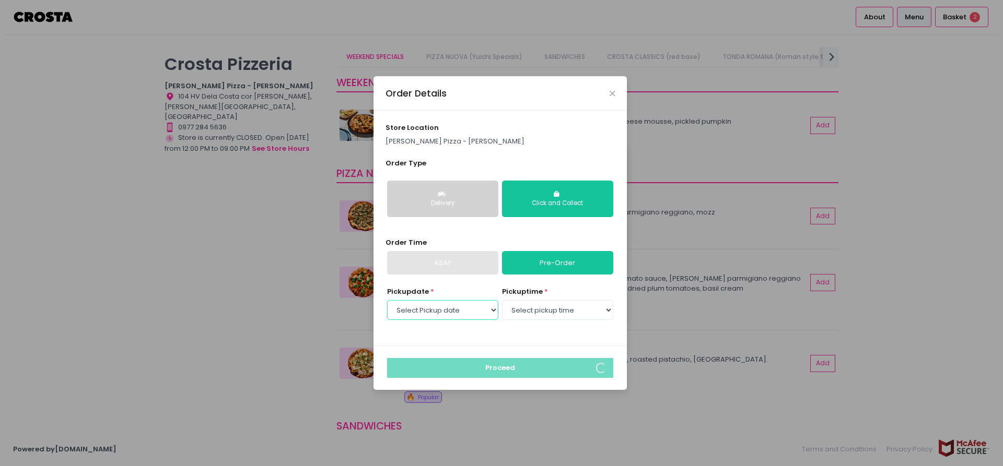
click at [468, 304] on select "Select Pickup date Tuesday, Oct 7th Wednesday, Oct 8th Thursday, Oct 9th Friday…" at bounding box center [442, 310] width 111 height 20
click at [387, 300] on select "Select Pickup date Tuesday, Oct 7th Wednesday, Oct 8th Thursday, Oct 9th Friday…" at bounding box center [442, 310] width 111 height 20
click at [560, 296] on div "pickup time * Select pickup time 12:30 PM - 01:00 PM 01:00 PM - 01:30 PM 01:30 …" at bounding box center [557, 305] width 111 height 36
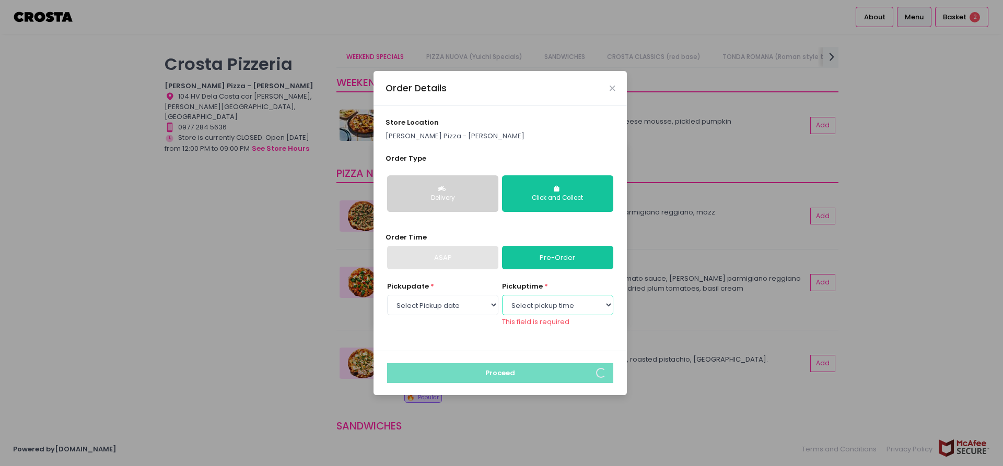
click at [560, 313] on select "Select pickup time 12:30 PM - 01:00 PM 01:00 PM - 01:30 PM 01:30 PM - 02:00 PM …" at bounding box center [557, 305] width 111 height 20
select select "12:30"
click at [502, 300] on select "Select pickup time 12:30 PM - 01:00 PM 01:00 PM - 01:30 PM 01:30 PM - 02:00 PM …" at bounding box center [557, 305] width 111 height 20
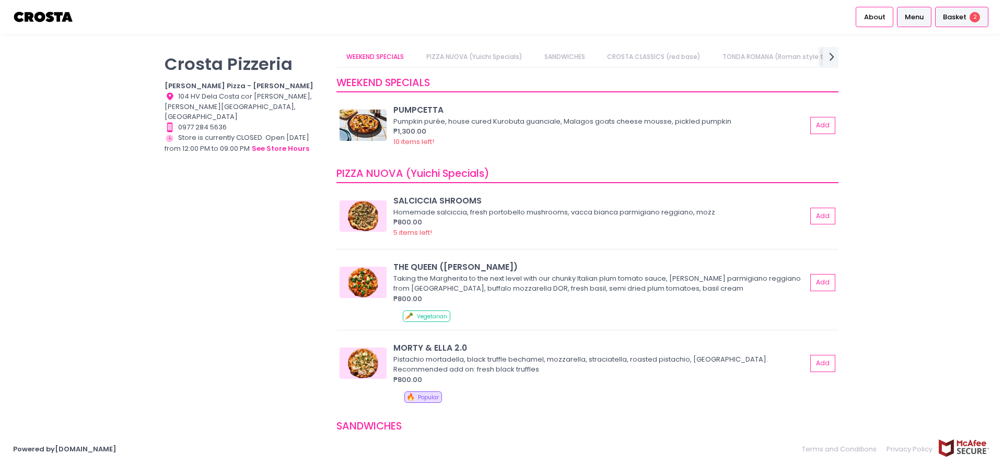
click at [972, 12] on span "2" at bounding box center [974, 17] width 10 height 10
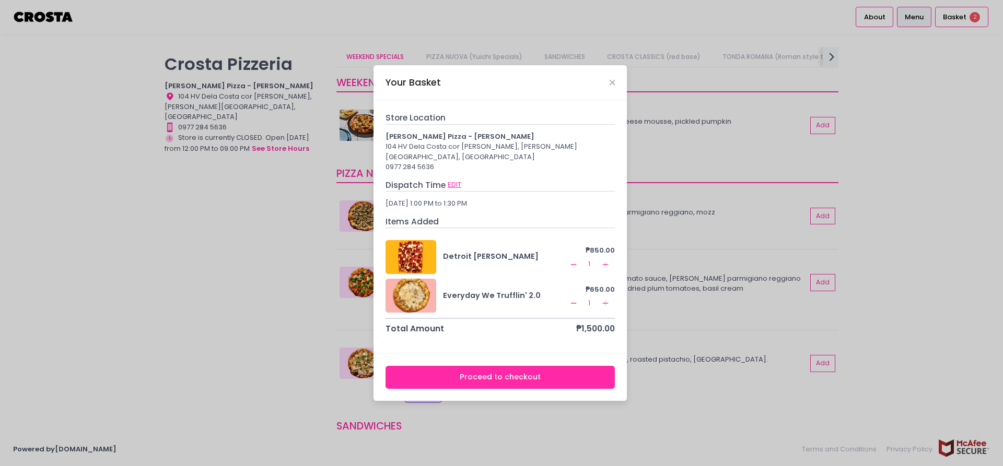
click at [450, 179] on button "EDIT" at bounding box center [454, 184] width 15 height 11
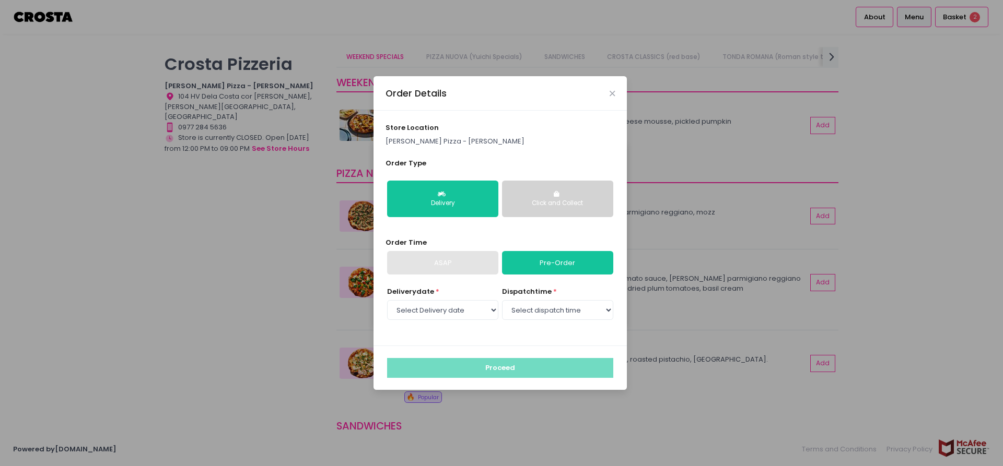
select select "[DATE]"
click at [571, 195] on button "Click and Collect" at bounding box center [557, 199] width 111 height 37
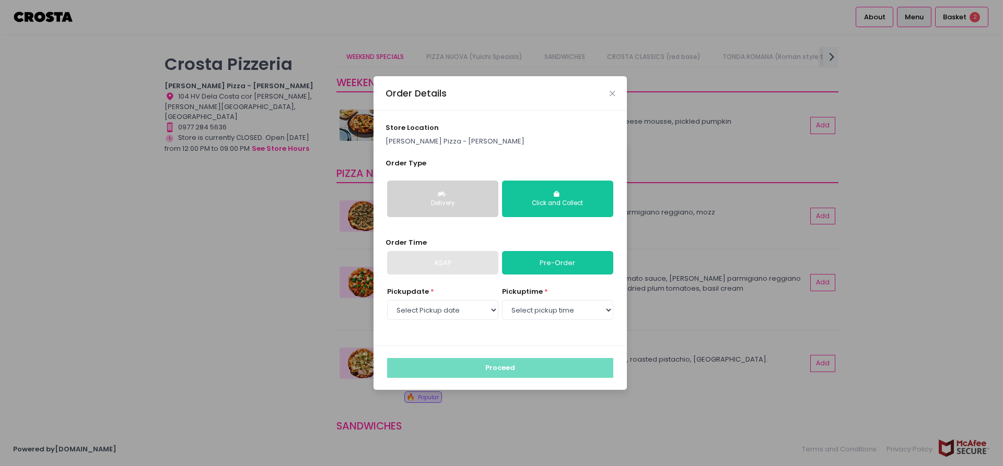
click at [570, 323] on div "Pickup date * Select Pickup date Tuesday, Oct 7th Wednesday, Oct 8th Thursday, …" at bounding box center [500, 310] width 230 height 47
click at [570, 307] on select "Select pickup time 12:30 PM - 01:00 PM 01:00 PM - 01:30 PM 01:30 PM - 02:00 PM …" at bounding box center [557, 310] width 111 height 20
select select "12:30"
click at [502, 300] on select "Select pickup time 12:30 PM - 01:00 PM 01:00 PM - 01:30 PM 01:30 PM - 02:00 PM …" at bounding box center [557, 310] width 111 height 20
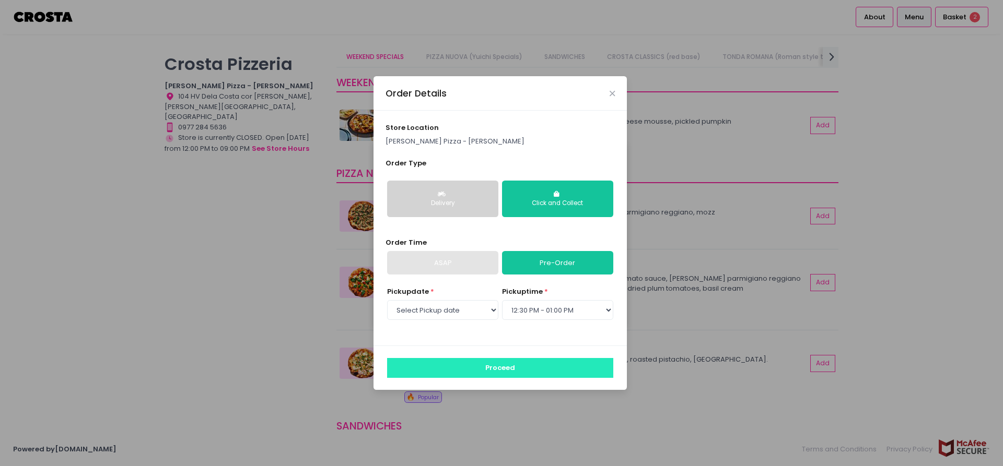
click at [512, 368] on button "Proceed" at bounding box center [500, 368] width 226 height 20
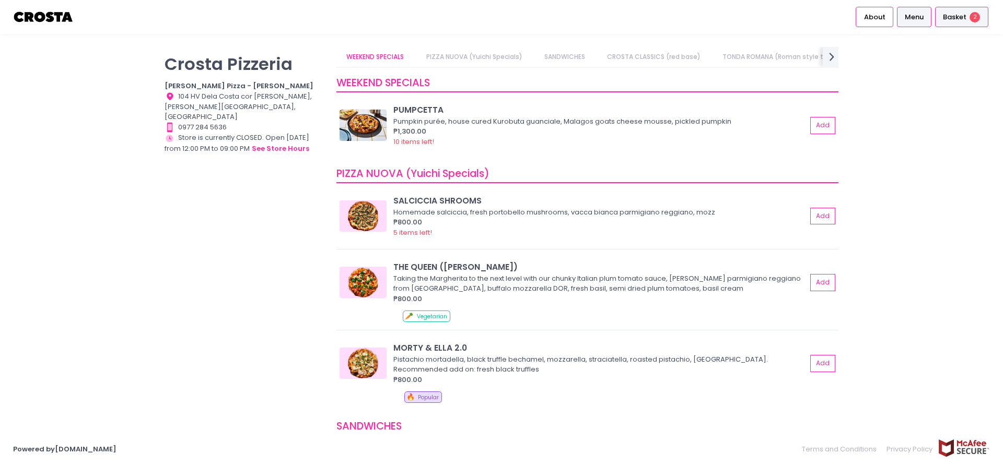
click at [967, 15] on div "Basket 2" at bounding box center [961, 17] width 53 height 20
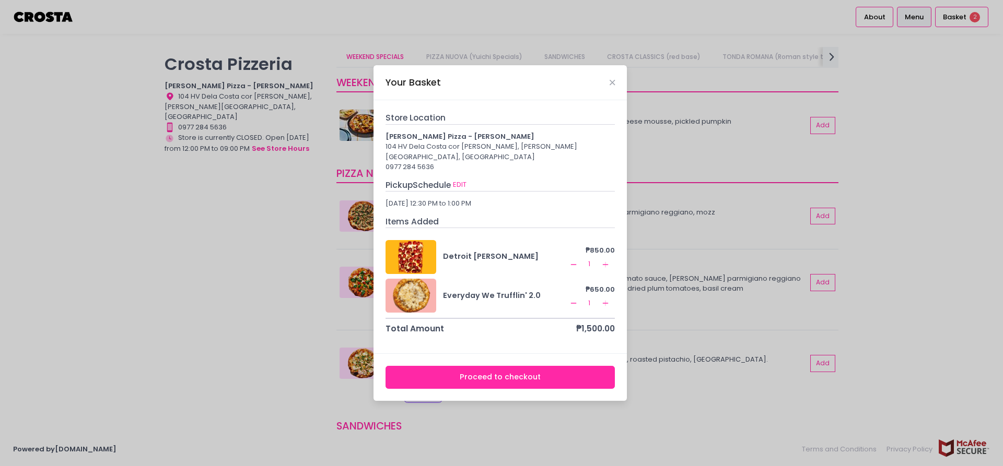
click at [482, 366] on button "Proceed to checkout" at bounding box center [500, 377] width 230 height 23
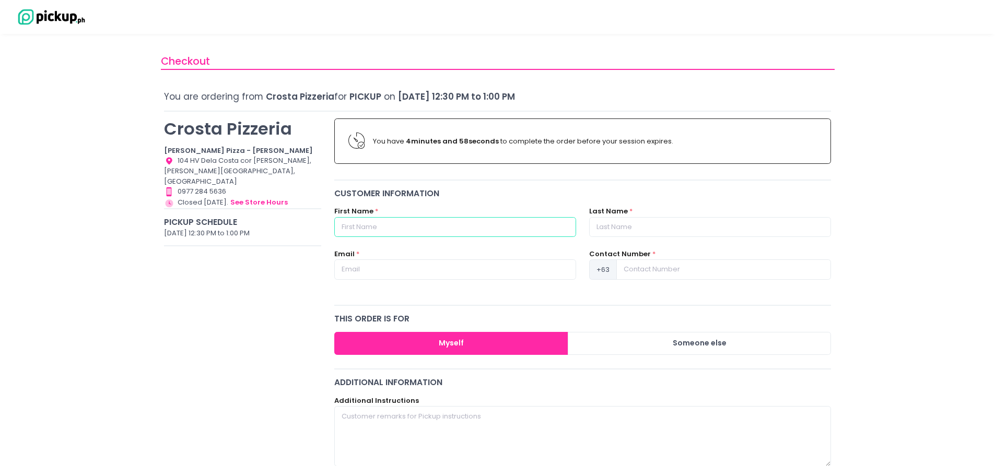
click at [413, 223] on input "text" at bounding box center [455, 227] width 242 height 20
type input "[PERSON_NAME]"
click at [623, 225] on input "text" at bounding box center [710, 227] width 242 height 20
type input "Talite"
click at [426, 262] on input "text" at bounding box center [455, 270] width 242 height 20
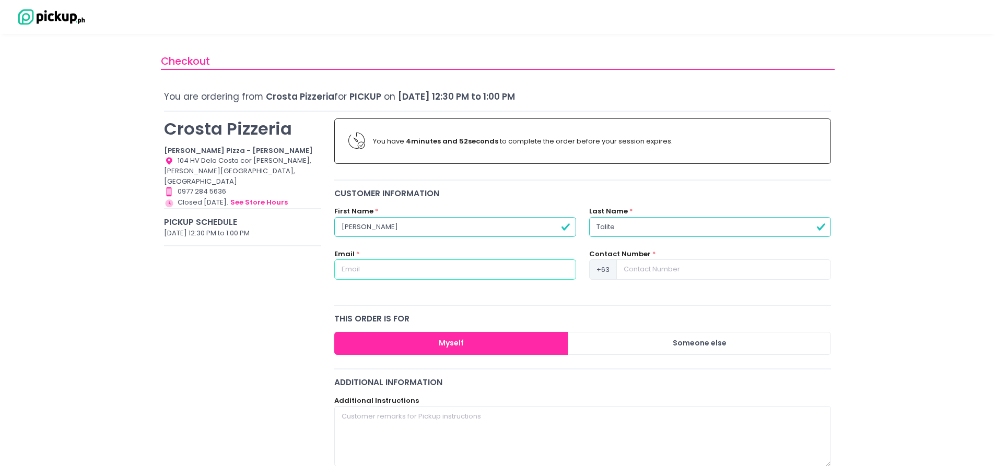
type input "[PERSON_NAME][EMAIL_ADDRESS][DOMAIN_NAME]"
type input "09178425727"
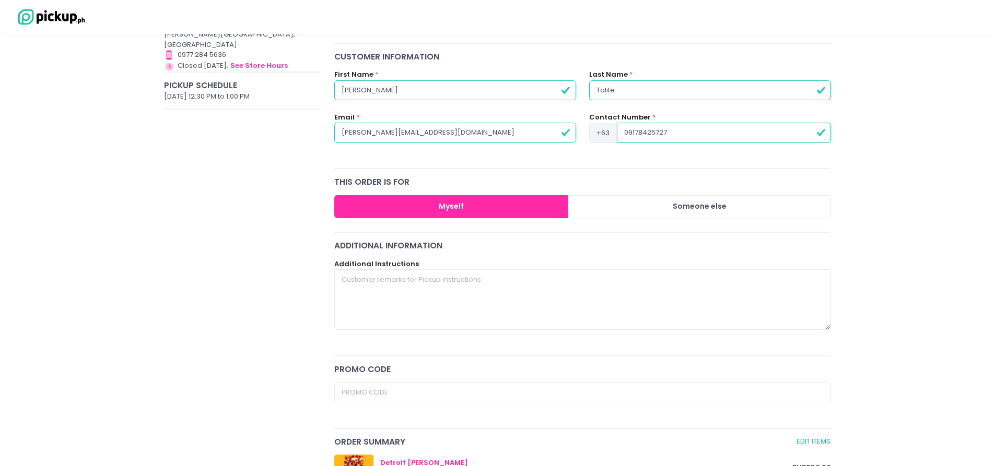
scroll to position [261, 0]
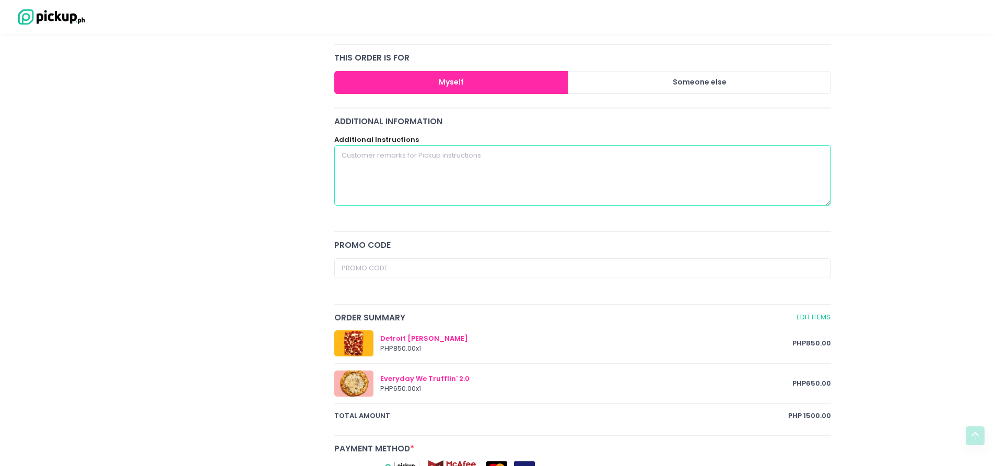
click at [401, 166] on textarea at bounding box center [582, 175] width 497 height 61
paste textarea "good job always dada! Thank you ninong [PERSON_NAME] and [PERSON_NAME]! We love…"
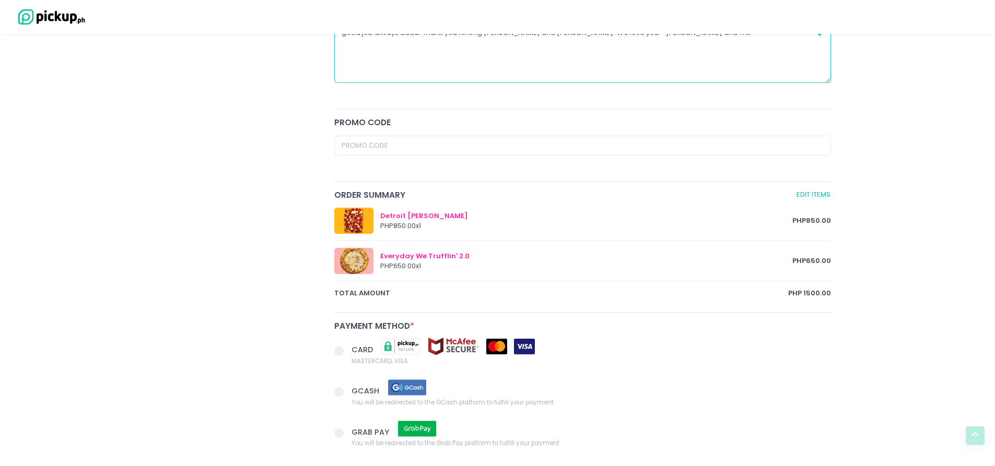
scroll to position [494, 0]
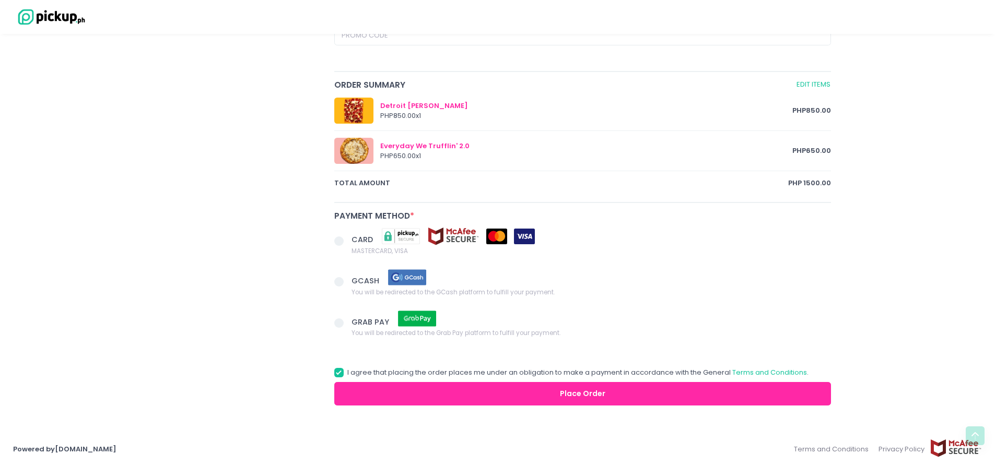
type textarea "good job always dada! Thank you ninong [PERSON_NAME] and [PERSON_NAME]! We love…"
click at [335, 244] on span at bounding box center [338, 241] width 9 height 9
click at [347, 243] on input "CARD MASTERCARD, VISA" at bounding box center [350, 239] width 7 height 7
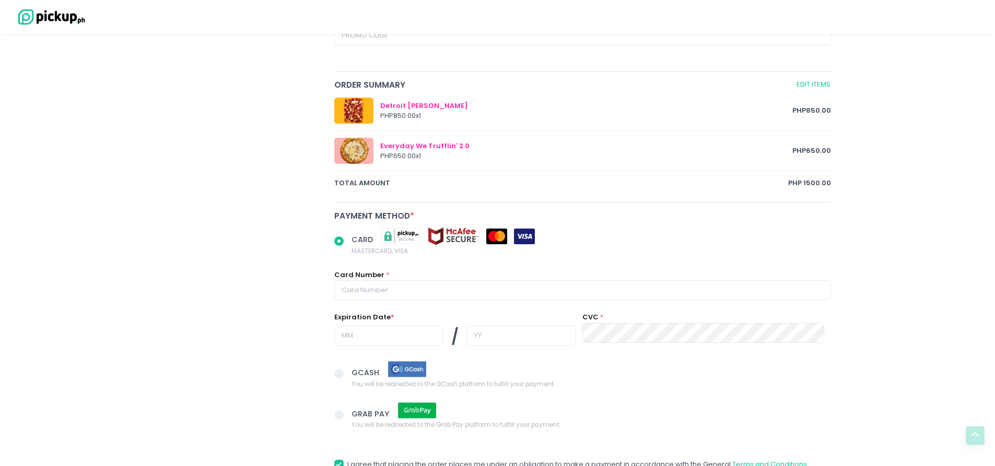
click at [457, 278] on div "Card Number *" at bounding box center [582, 285] width 497 height 31
click at [453, 290] on input "text" at bounding box center [582, 290] width 497 height 20
radio input "true"
type input "5"
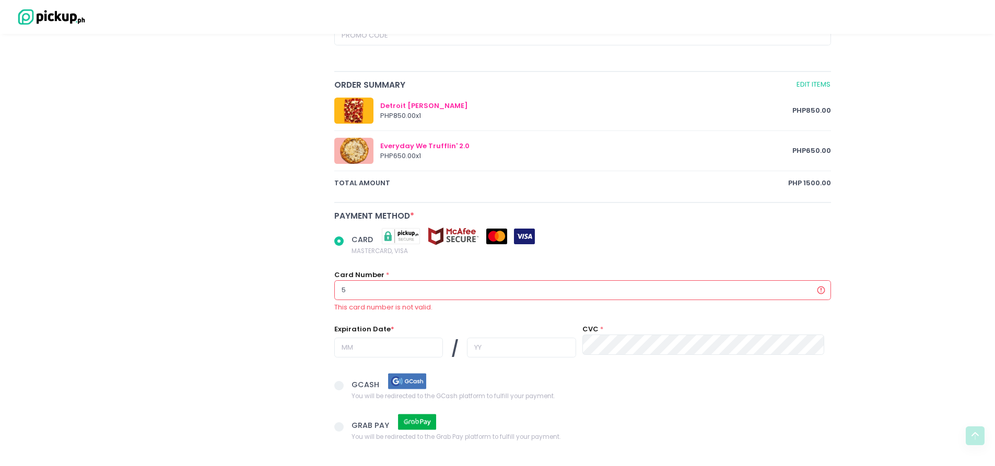
radio input "true"
type input "51"
radio input "true"
type input "517"
radio input "true"
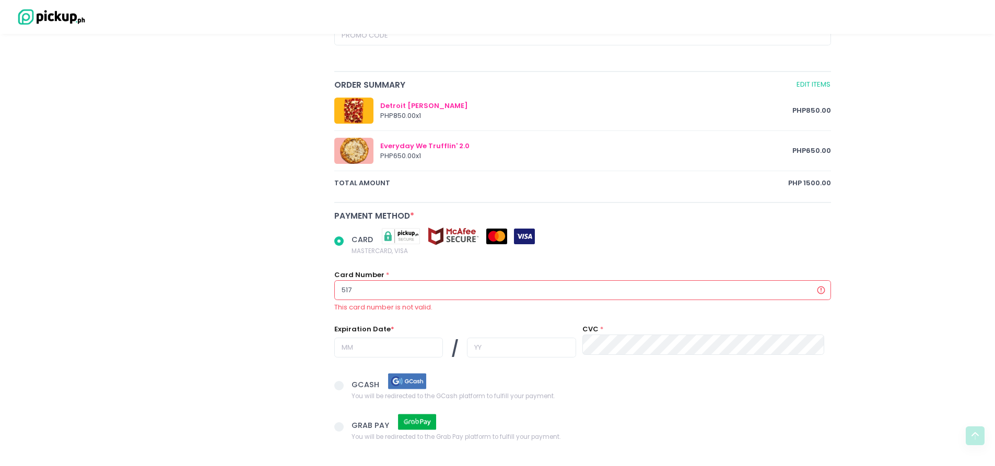
type input "5179"
radio input "true"
type input "51798"
radio input "true"
type input "517988"
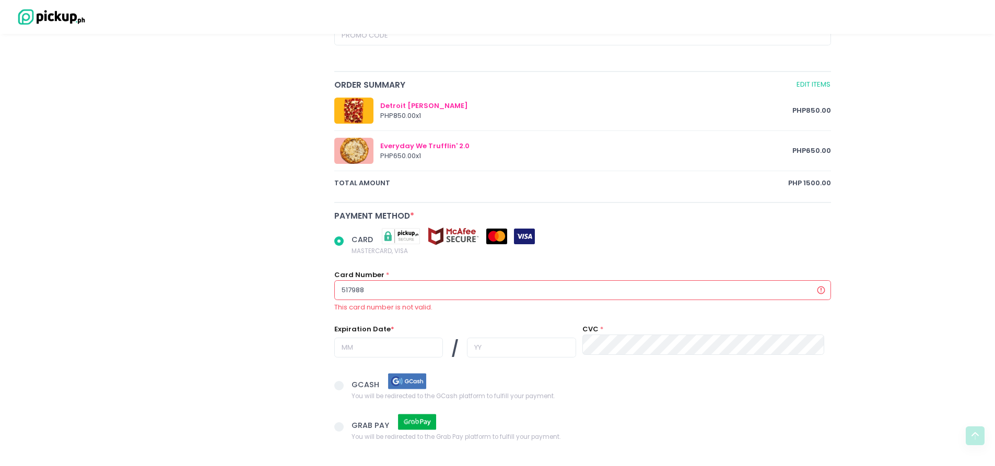
radio input "true"
type input "5179888"
radio input "true"
type input "51798882"
radio input "true"
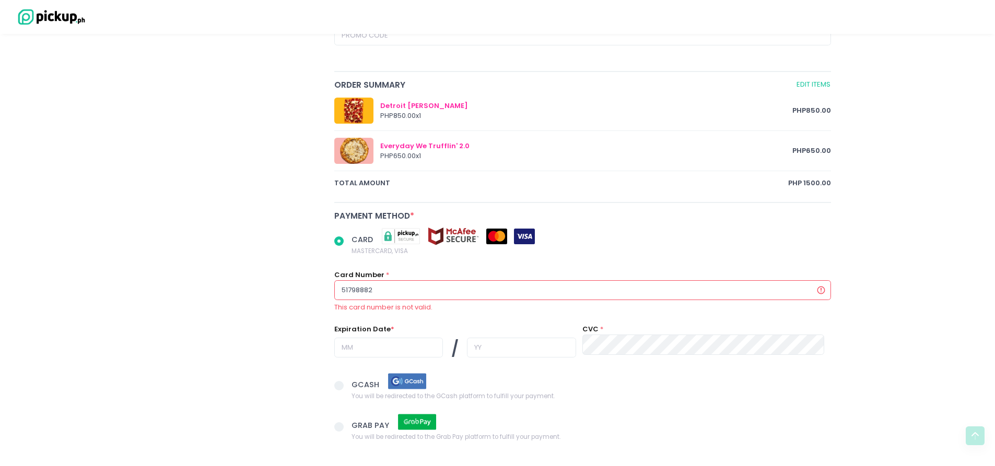
type input "517988824"
radio input "true"
type input "5179888247"
radio input "true"
type input "51798882479"
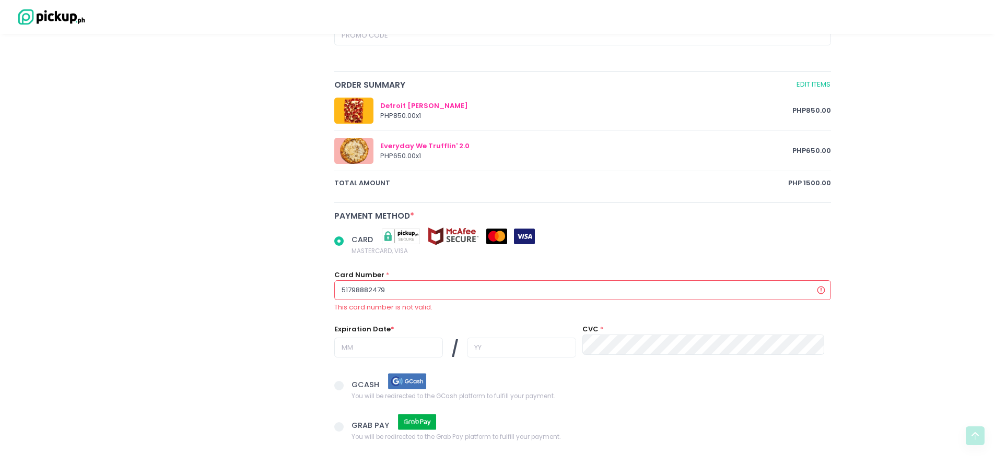
radio input "true"
type input "517988824799"
radio input "true"
type input "5179888247999"
radio input "true"
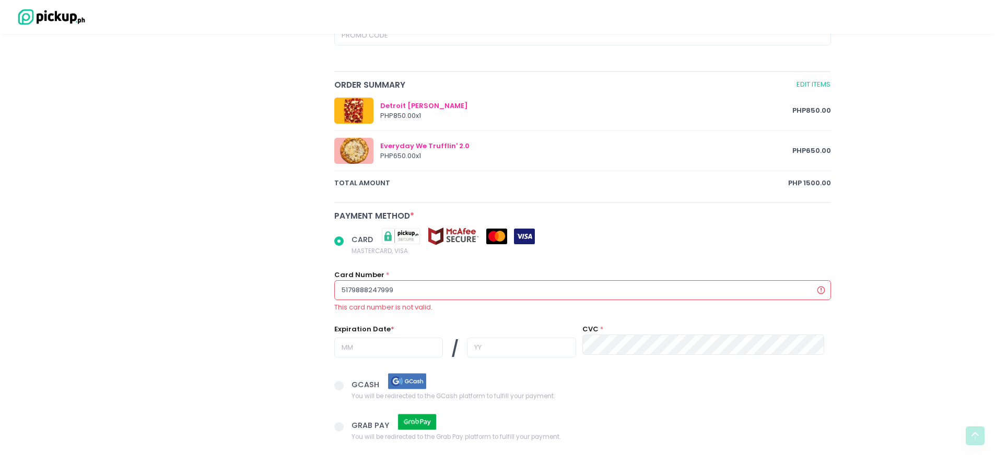
type input "51798882479990"
radio input "true"
type input "517988824799900"
radio input "true"
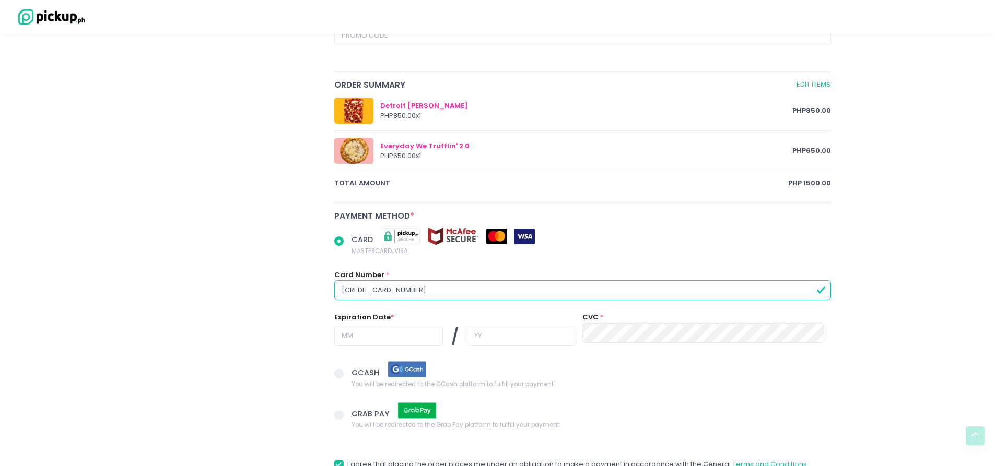
type input "[CREDIT_CARD_NUMBER]"
click at [363, 346] on input "text" at bounding box center [388, 336] width 109 height 20
radio input "true"
type input "0"
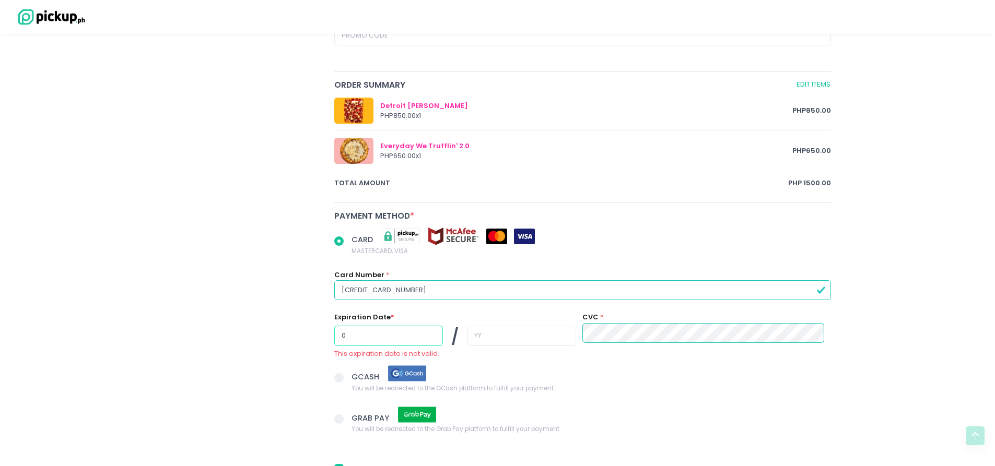
radio input "true"
type input "02"
radio input "true"
type input "2"
radio input "true"
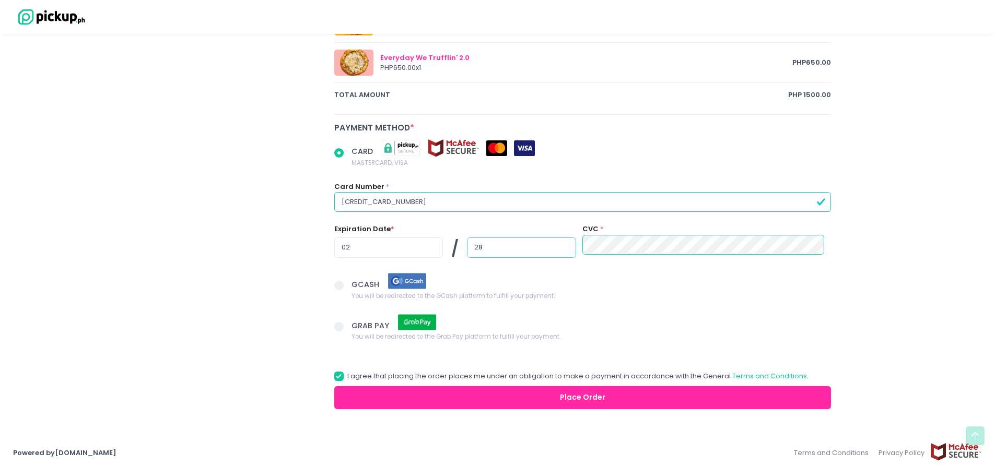
scroll to position [586, 0]
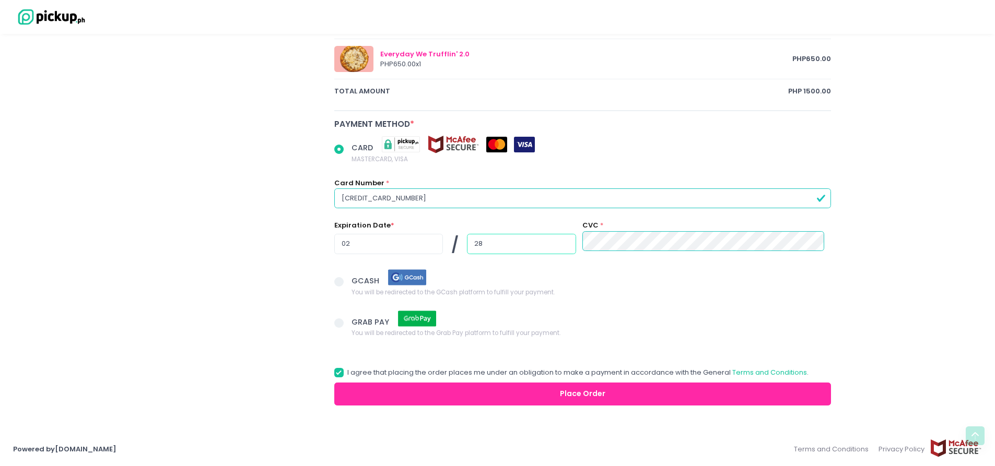
type input "28"
click at [648, 383] on button "Place Order" at bounding box center [582, 394] width 497 height 23
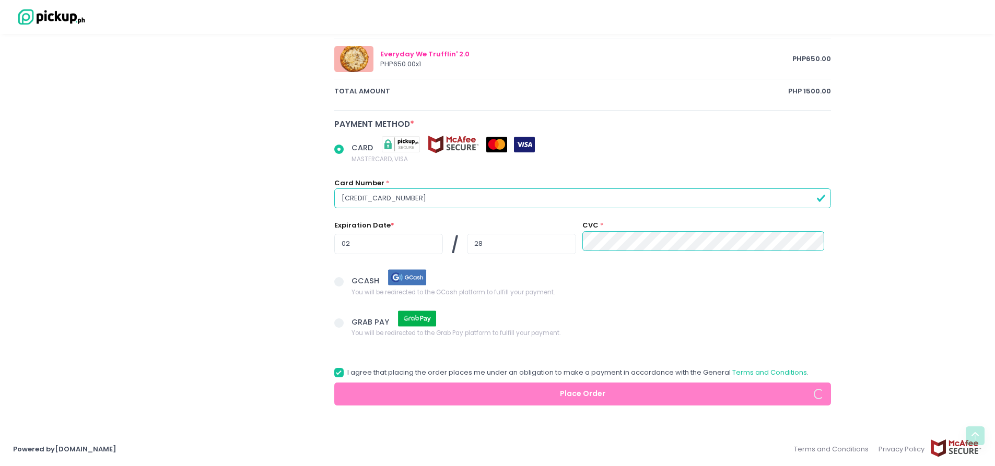
radio input "true"
type input "9178425727"
radio input "true"
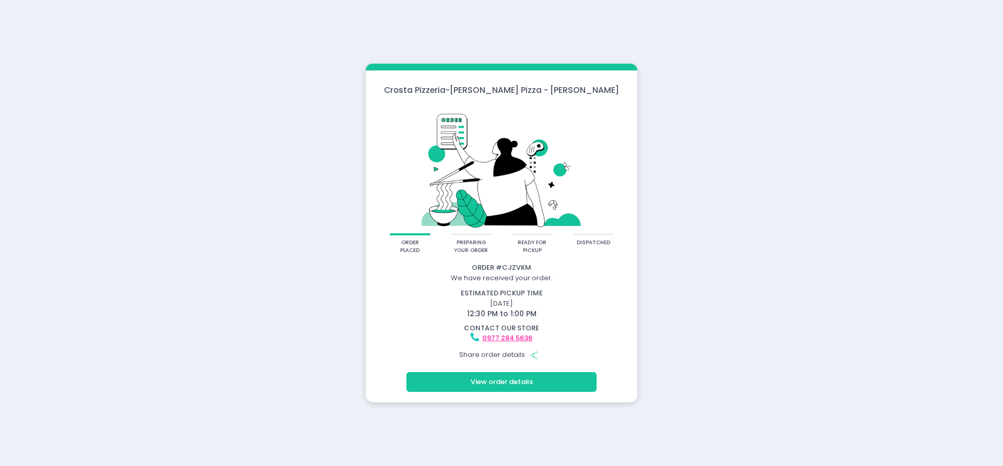
click at [189, 109] on div "Crosta Pizzeria - Crosta Pizza - Salcedo order placed preparing your order read…" at bounding box center [501, 233] width 1003 height 466
drag, startPoint x: 923, startPoint y: 185, endPoint x: 843, endPoint y: 190, distance: 80.6
click at [923, 185] on div "Crosta Pizzeria - Crosta Pizza - Salcedo order placed preparing your order read…" at bounding box center [501, 233] width 1003 height 466
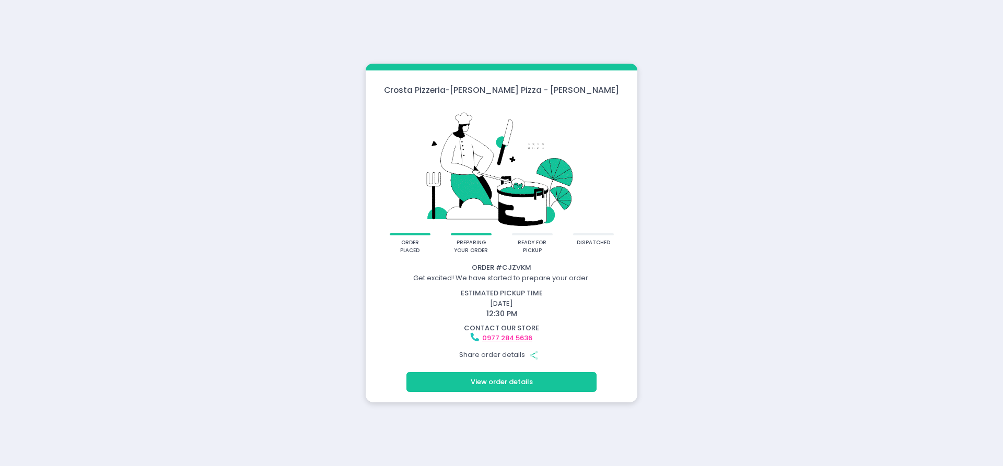
click at [202, 291] on div "Crosta Pizzeria - Crosta Pizza - Salcedo order placed preparing your order read…" at bounding box center [501, 233] width 1003 height 466
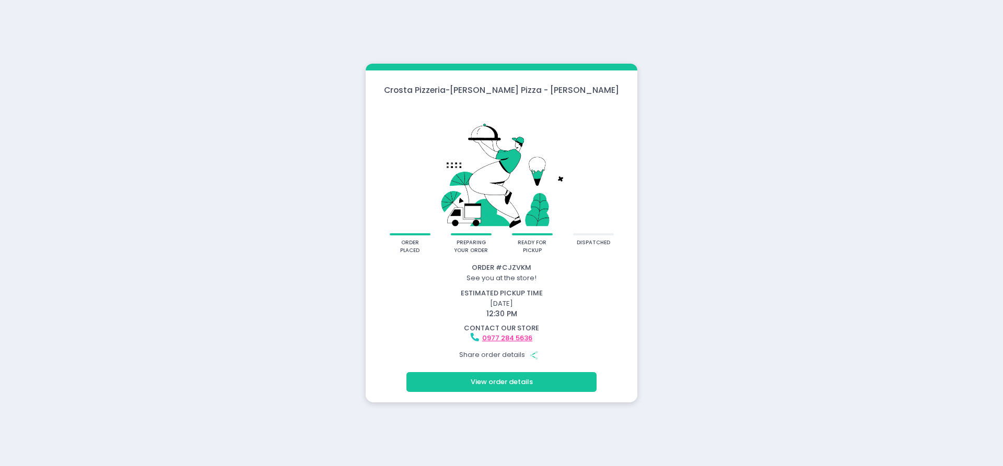
click at [671, 75] on div "Crosta Pizzeria - Crosta Pizza - Salcedo order placed preparing your order read…" at bounding box center [501, 233] width 1003 height 466
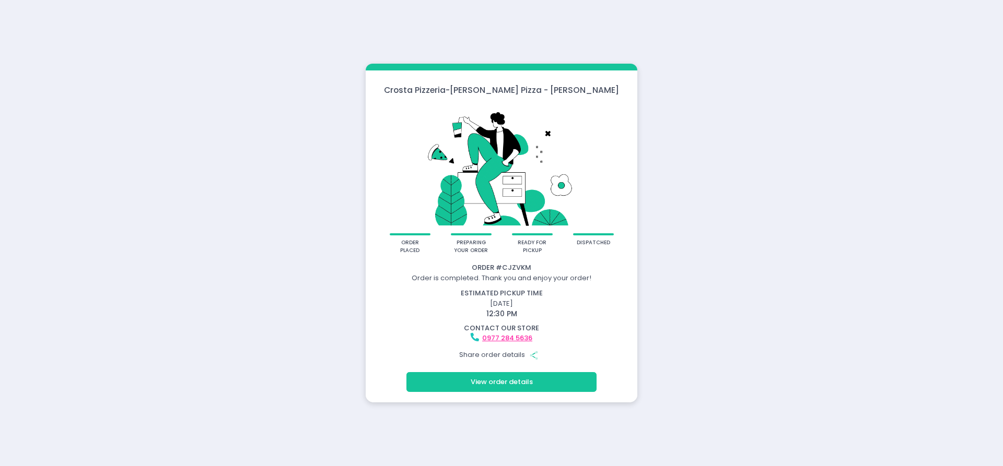
click at [896, 88] on div "Crosta Pizzeria - Crosta Pizza - Salcedo order placed preparing your order read…" at bounding box center [501, 233] width 1003 height 466
